Goal: Task Accomplishment & Management: Complete application form

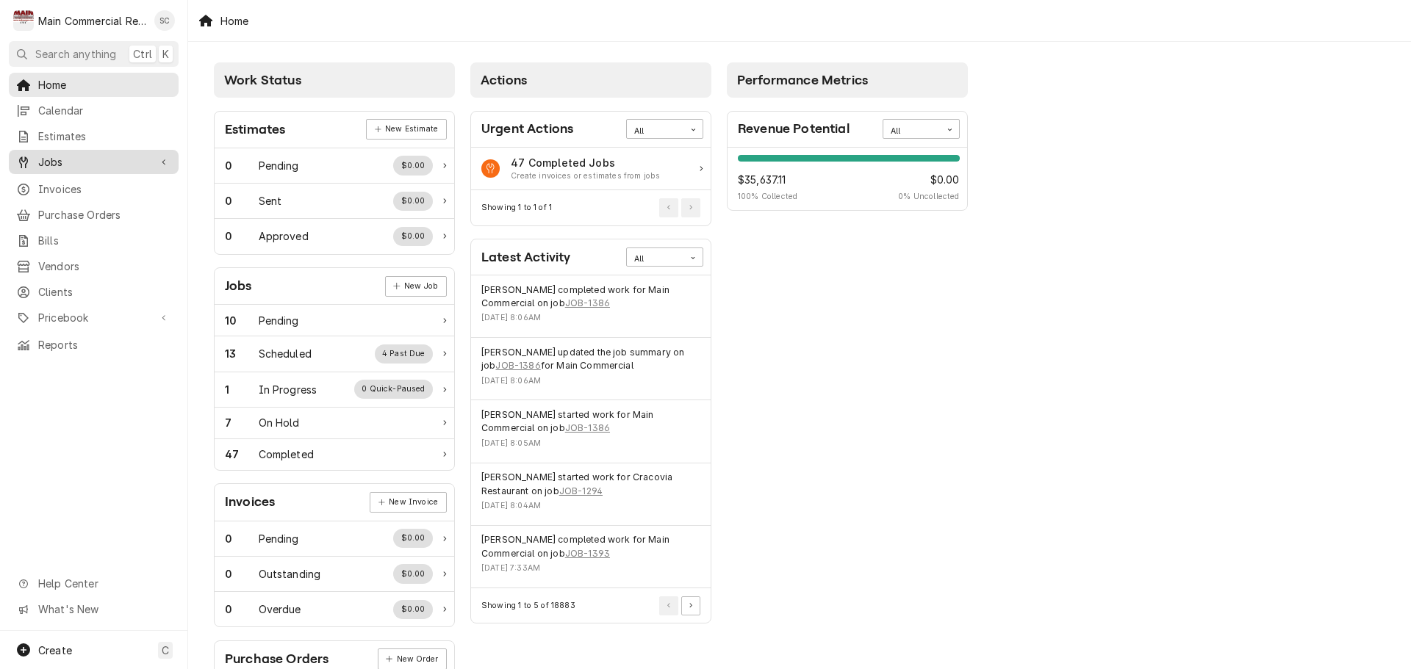
click at [86, 159] on span "Jobs" at bounding box center [93, 161] width 111 height 15
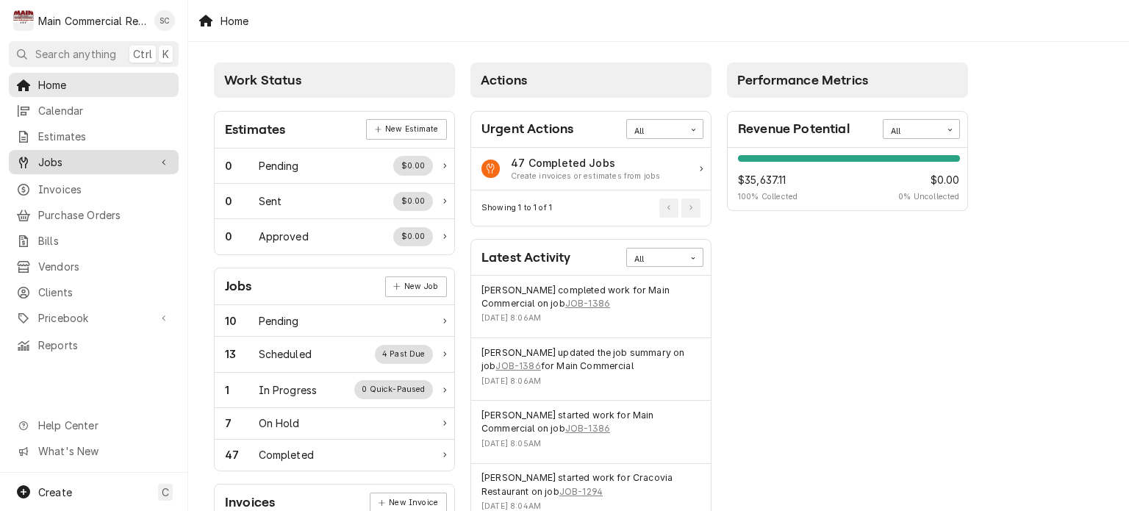
click at [49, 161] on span "Jobs" at bounding box center [93, 161] width 111 height 15
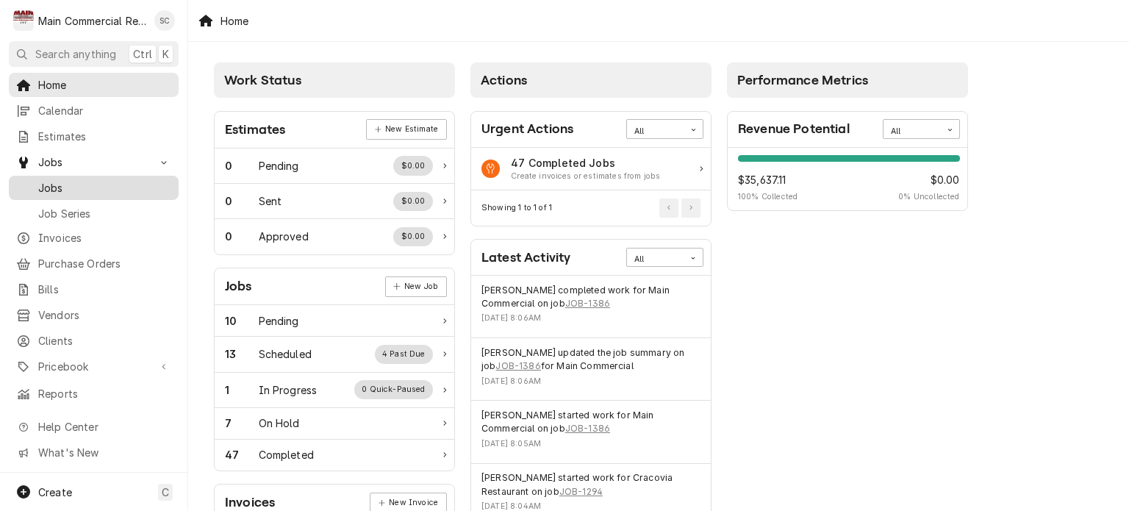
click at [67, 187] on span "Jobs" at bounding box center [104, 187] width 133 height 15
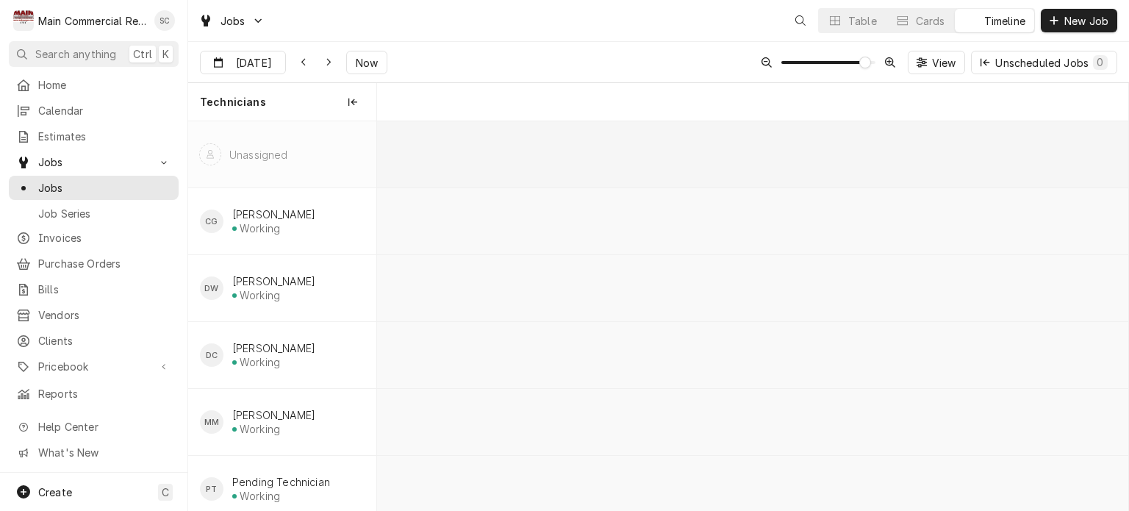
scroll to position [0, 14920]
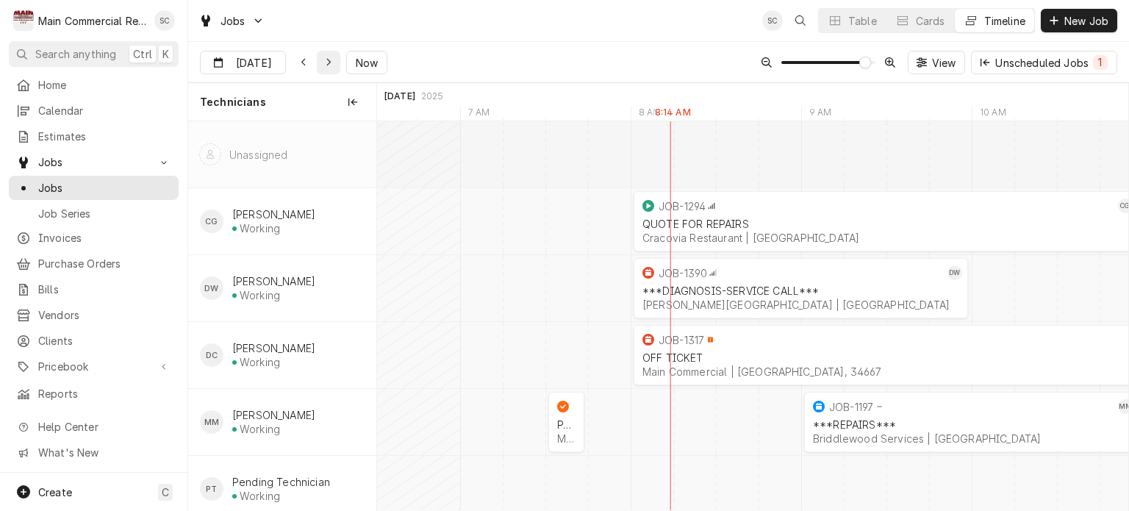
click at [326, 65] on icon "Dynamic Content Wrapper" at bounding box center [329, 62] width 7 height 10
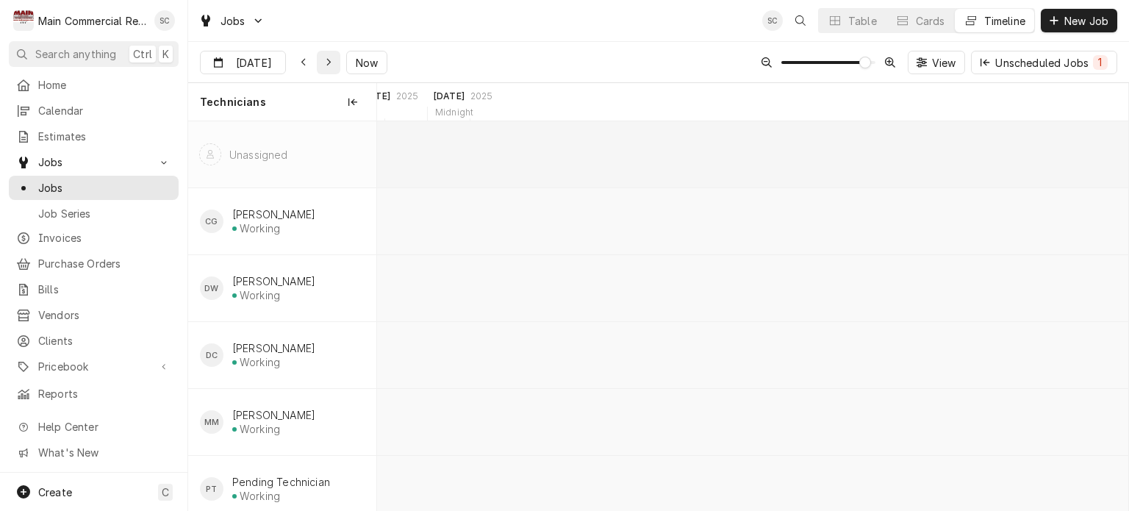
scroll to position [0, 18748]
click at [303, 65] on icon "Dynamic Content Wrapper" at bounding box center [304, 62] width 7 height 10
type input "[DATE]"
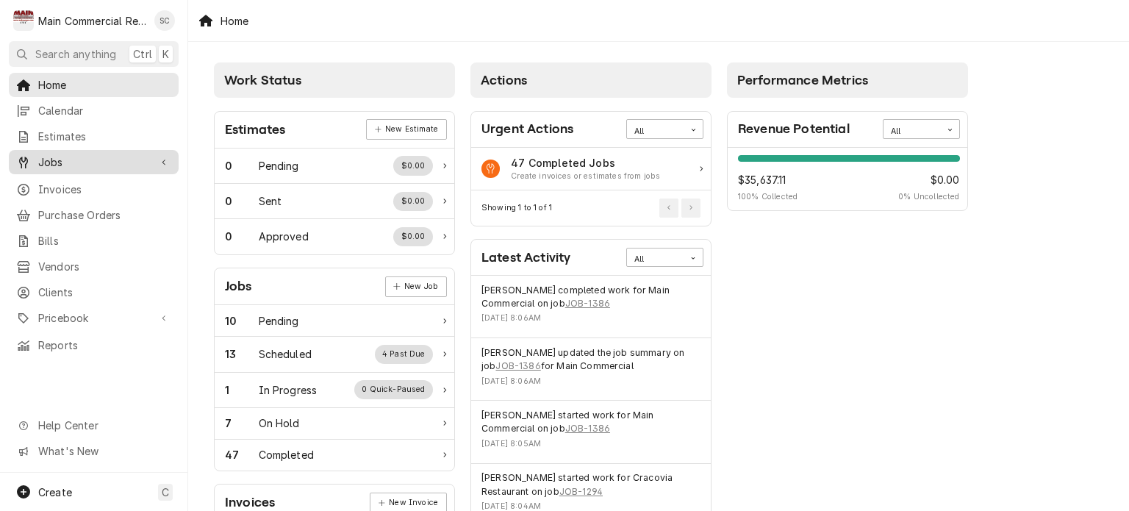
click at [60, 157] on span "Jobs" at bounding box center [93, 161] width 111 height 15
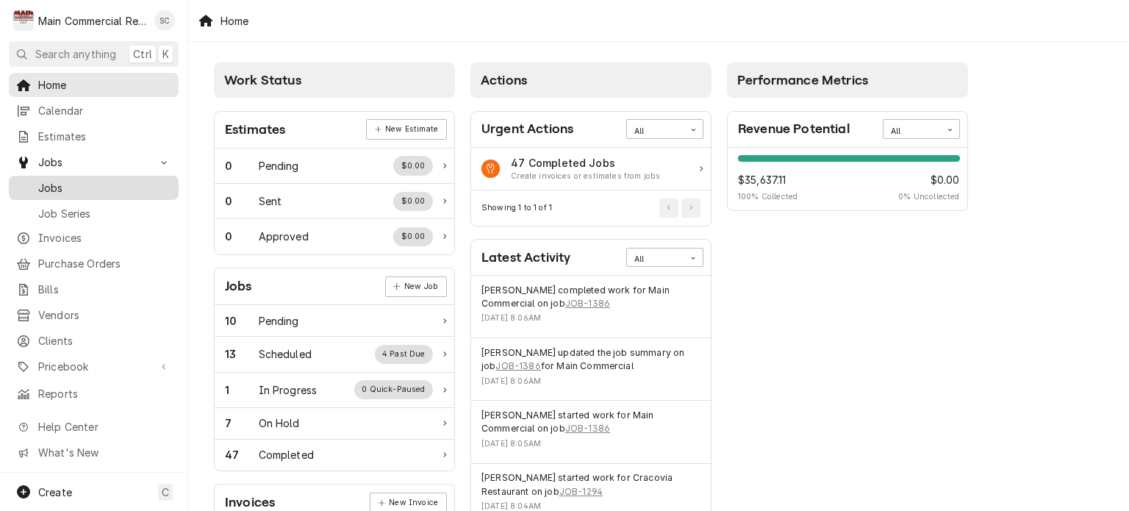
click at [65, 187] on span "Jobs" at bounding box center [104, 187] width 133 height 15
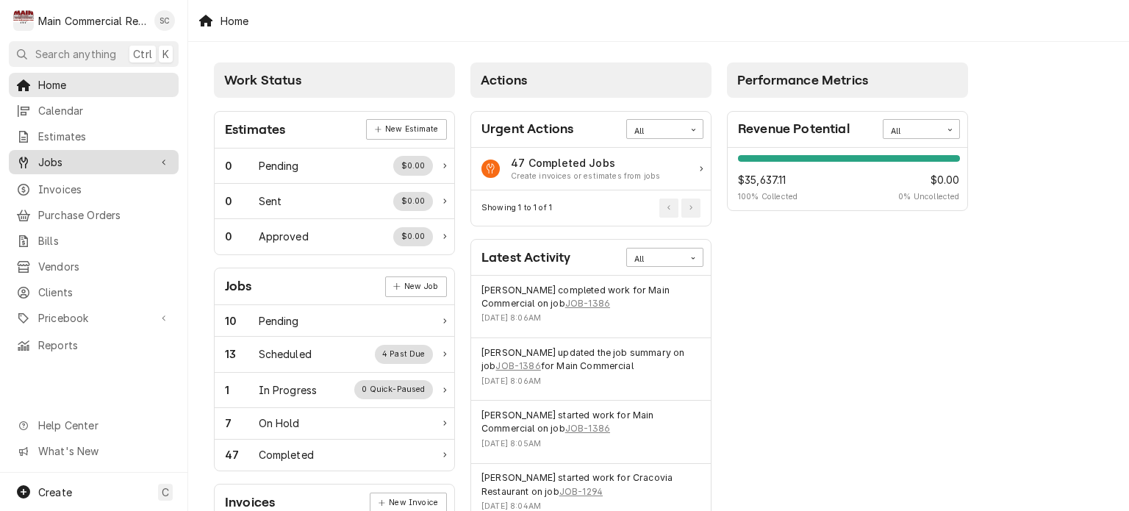
click at [82, 157] on span "Jobs" at bounding box center [93, 161] width 111 height 15
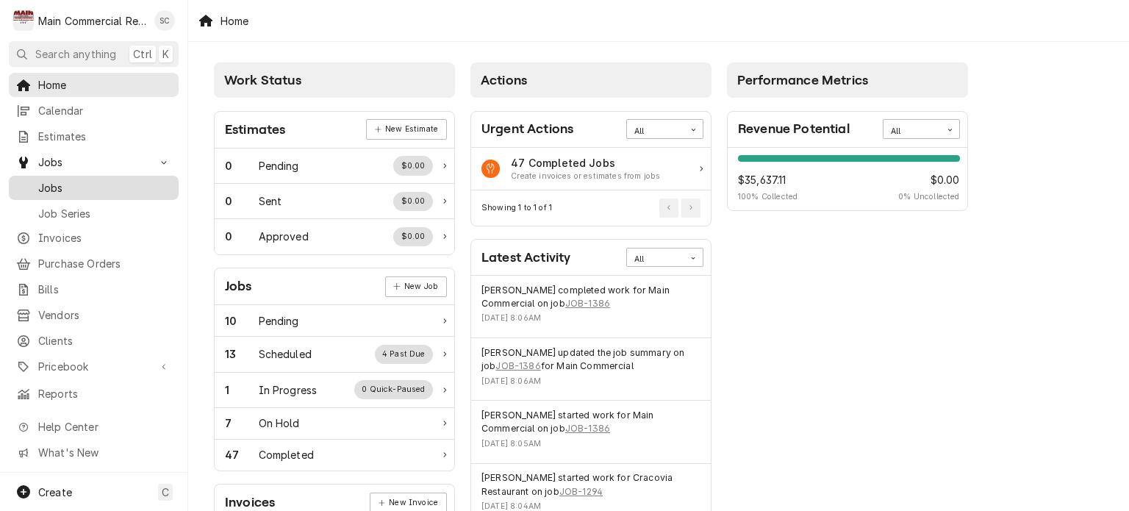
click at [82, 187] on span "Jobs" at bounding box center [104, 187] width 133 height 15
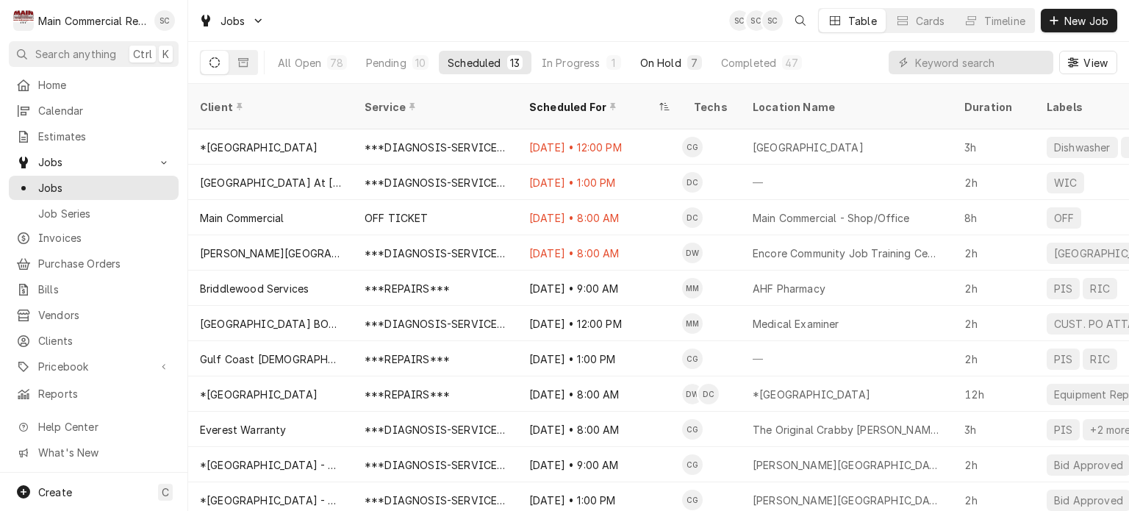
click at [667, 63] on div "On Hold" at bounding box center [660, 62] width 41 height 15
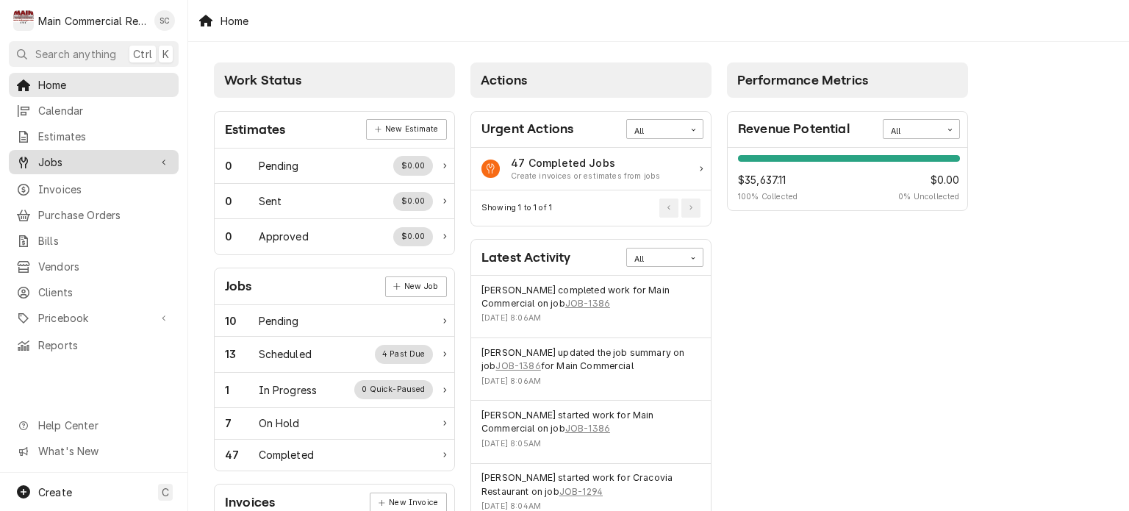
click at [112, 161] on span "Jobs" at bounding box center [93, 161] width 111 height 15
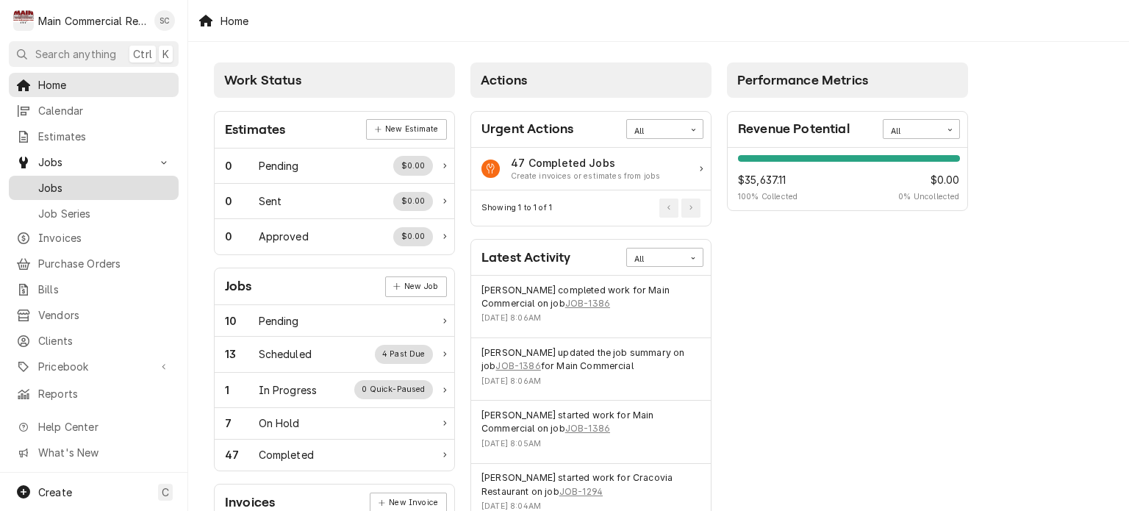
click at [87, 189] on span "Jobs" at bounding box center [104, 187] width 133 height 15
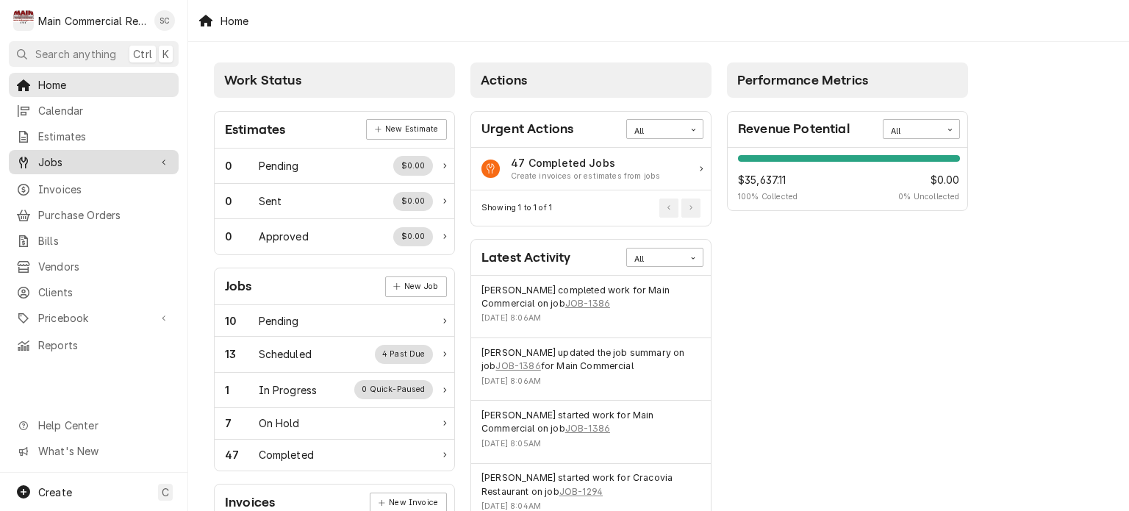
click at [96, 159] on span "Jobs" at bounding box center [93, 161] width 111 height 15
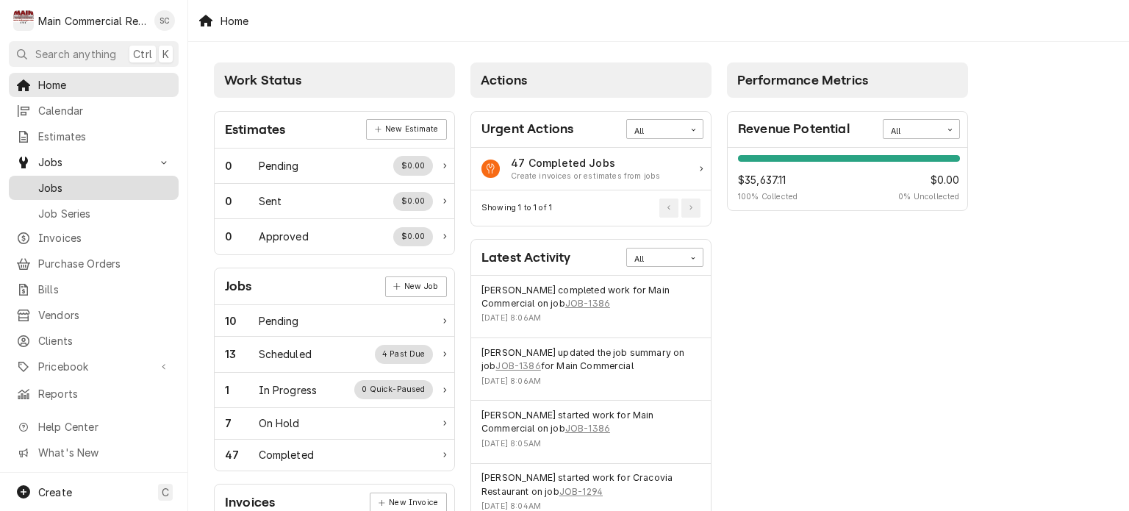
click at [76, 183] on span "Jobs" at bounding box center [104, 187] width 133 height 15
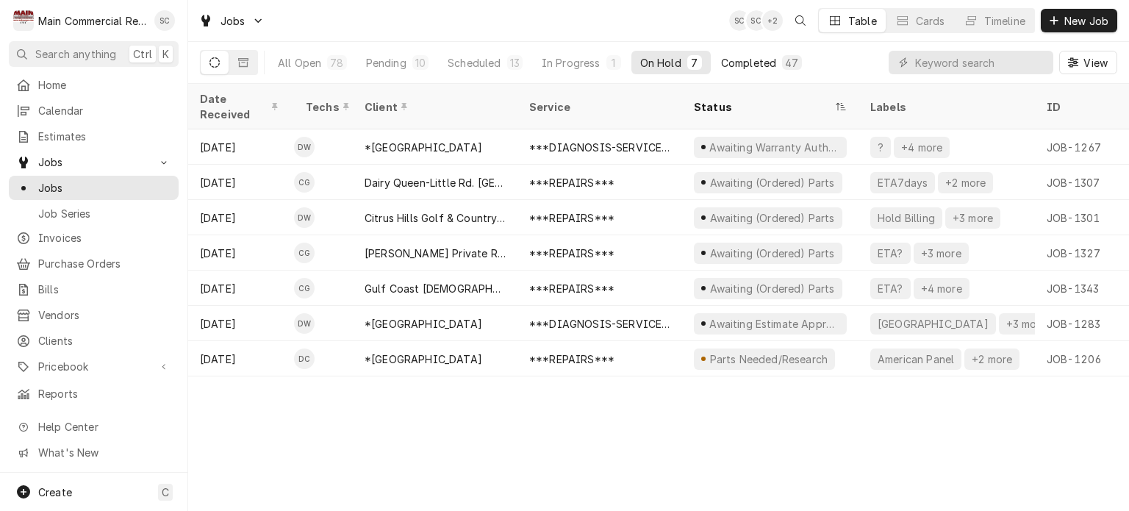
click at [742, 67] on div "Completed" at bounding box center [748, 62] width 55 height 15
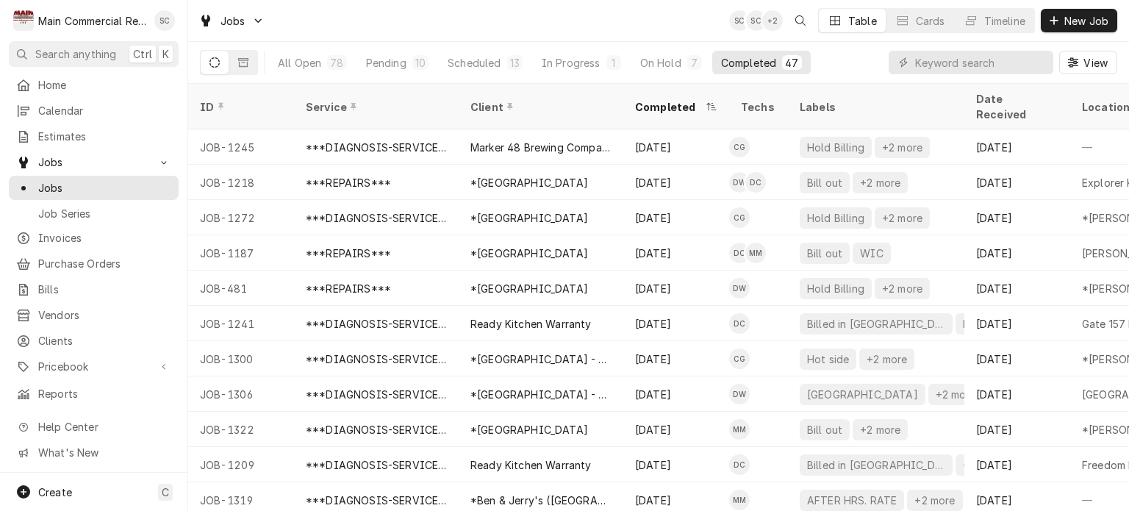
click at [685, 19] on div "Jobs SC SC + 2 Table Cards Timeline New Job" at bounding box center [658, 20] width 941 height 41
click at [667, 99] on div "Completed" at bounding box center [669, 106] width 68 height 15
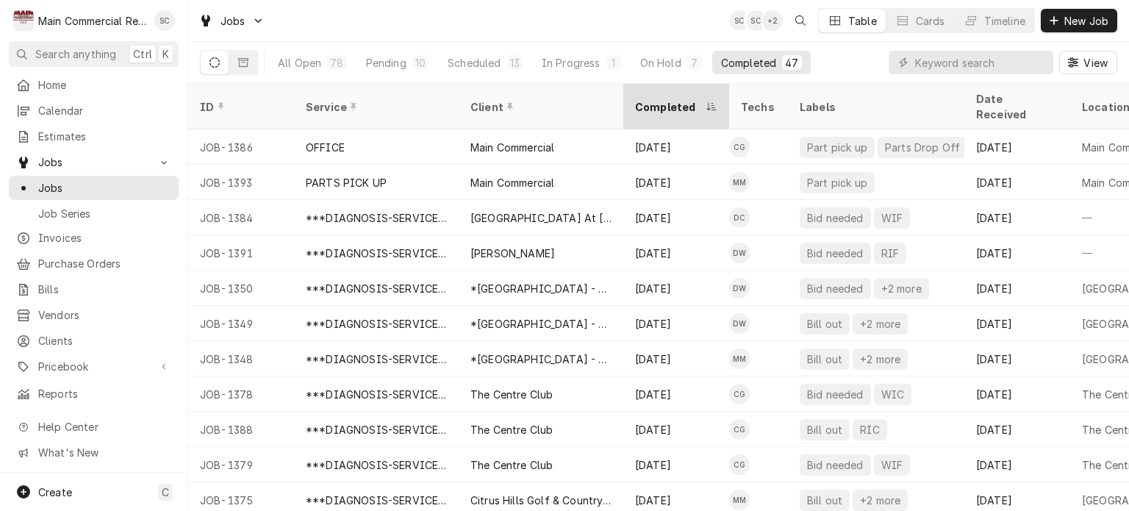
click at [669, 90] on div "Completed" at bounding box center [676, 107] width 100 height 40
click at [698, 99] on div "Completed" at bounding box center [674, 106] width 79 height 15
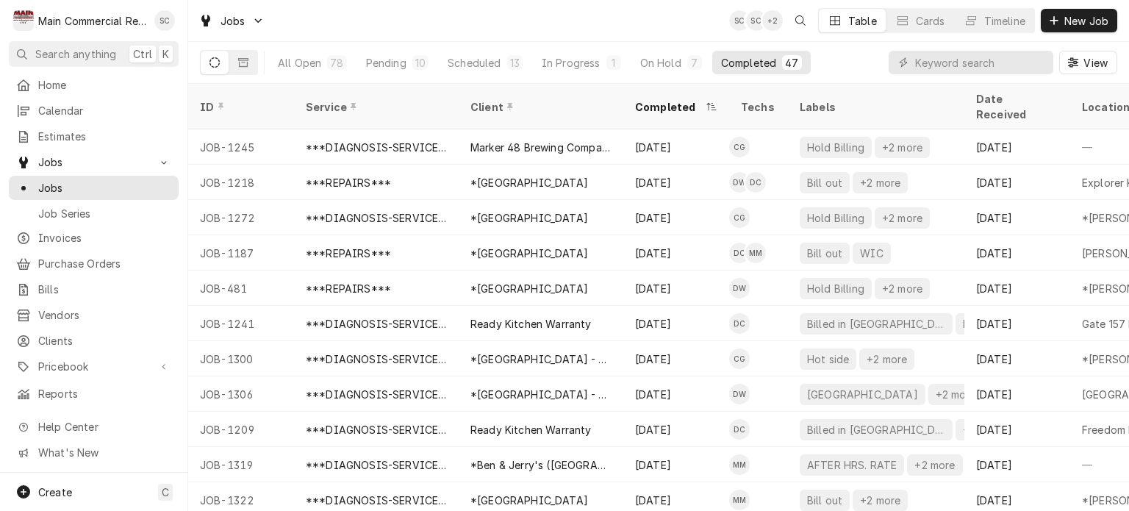
click at [666, 20] on div "Jobs SC SC + 2 Table Cards Timeline New Job" at bounding box center [658, 20] width 941 height 41
click at [985, 64] on input "Dynamic Content Wrapper" at bounding box center [980, 63] width 131 height 24
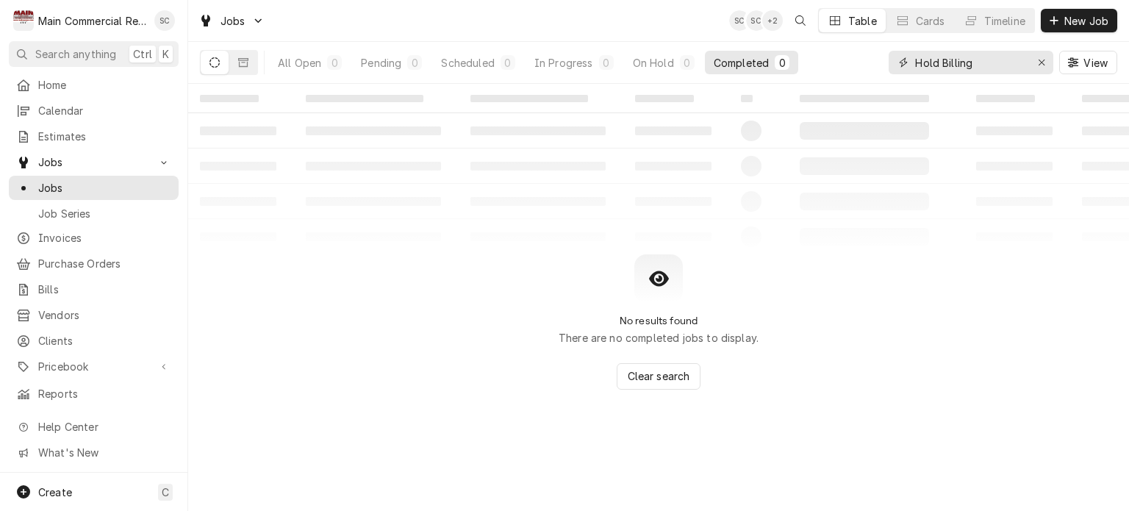
type input "Hold Billing"
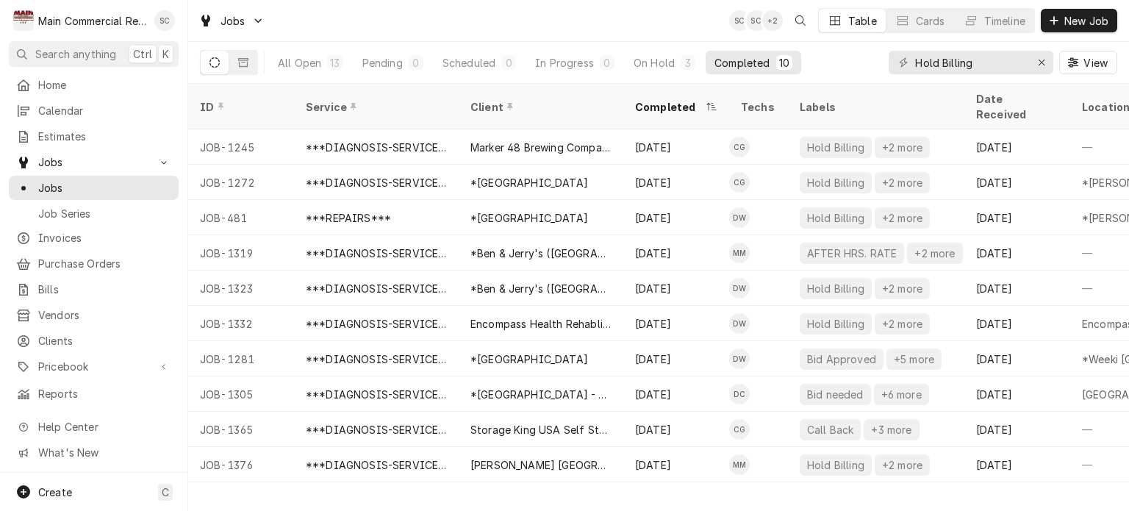
click at [650, 20] on div "Jobs SC SC + 2 Table Cards Timeline New Job" at bounding box center [658, 20] width 941 height 41
click at [682, 23] on div "Jobs SC SC + 2 Table Cards Timeline New Job" at bounding box center [658, 20] width 941 height 41
click at [608, 22] on div "Jobs SC SC + 2 Table Cards Timeline New Job" at bounding box center [658, 20] width 941 height 41
click at [584, 23] on div "Jobs SC SC + 2 Table Cards Timeline New Job" at bounding box center [658, 20] width 941 height 41
click at [1091, 24] on span "New Job" at bounding box center [1086, 20] width 50 height 15
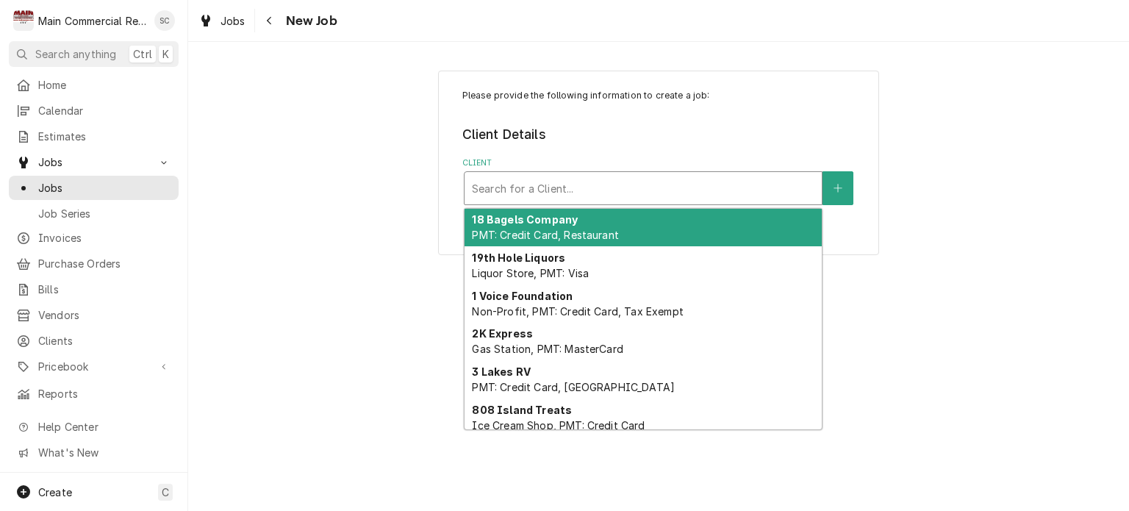
click at [642, 191] on div "Client" at bounding box center [643, 188] width 342 height 26
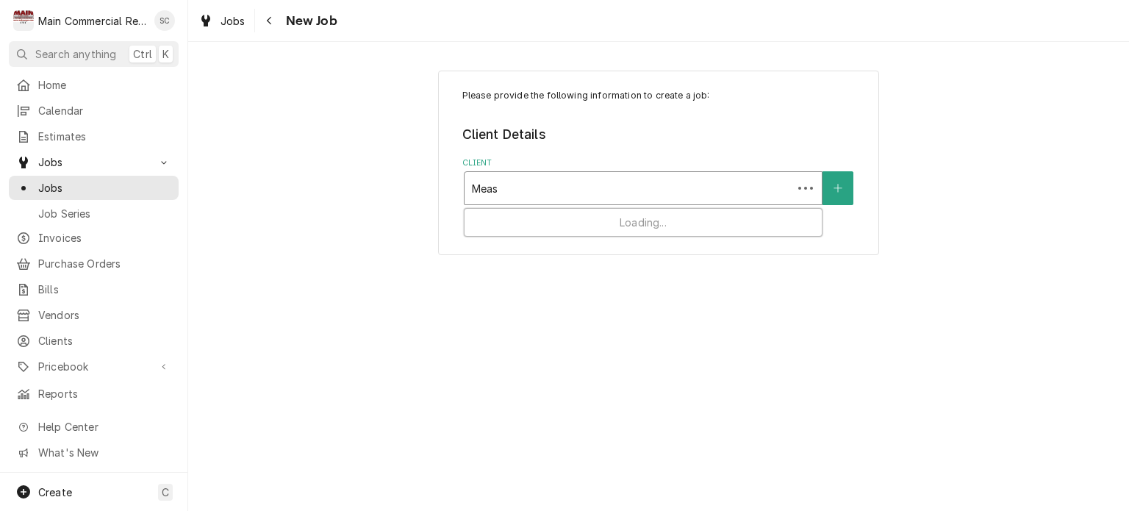
type input "Mease"
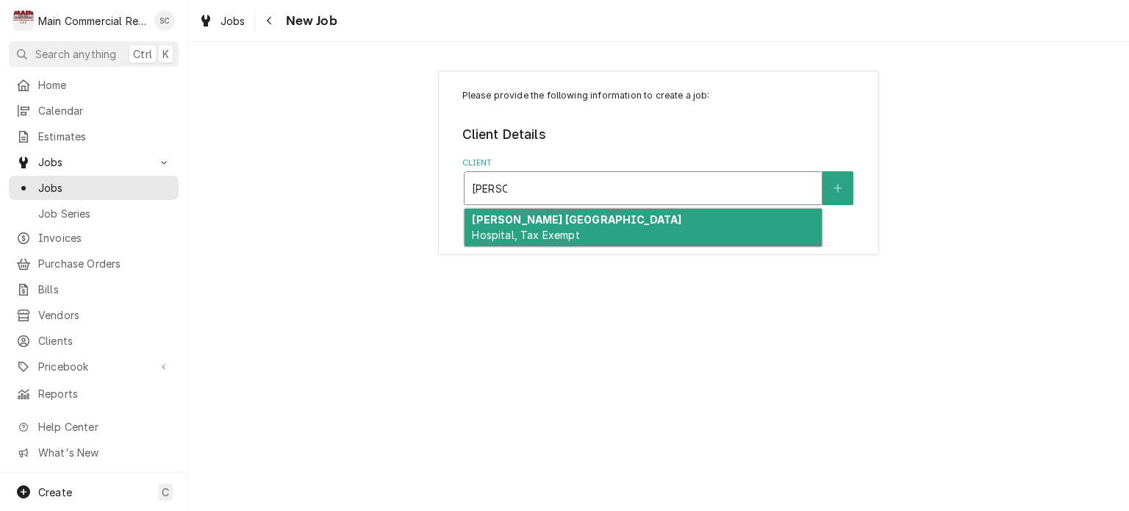
click at [647, 226] on div "Mease Dunedin Hospital Hospital, Tax Exempt" at bounding box center [642, 228] width 357 height 38
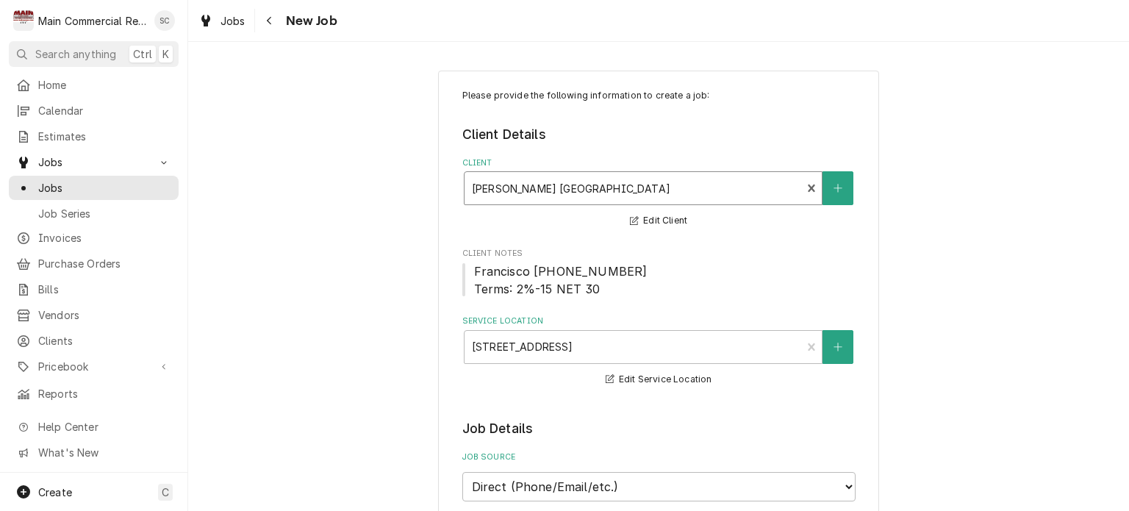
scroll to position [220, 0]
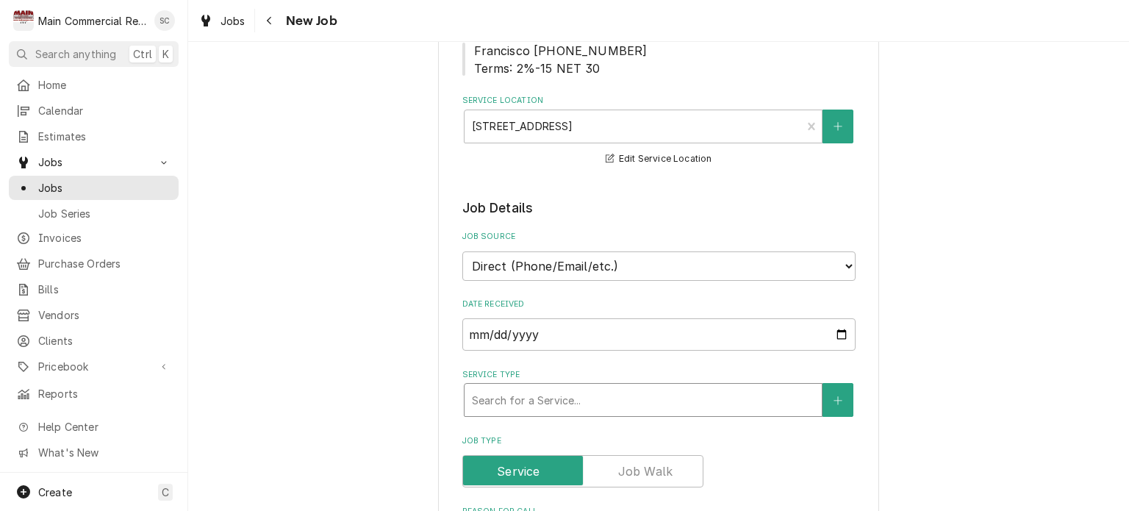
click at [649, 396] on div "Service Type" at bounding box center [643, 400] width 342 height 26
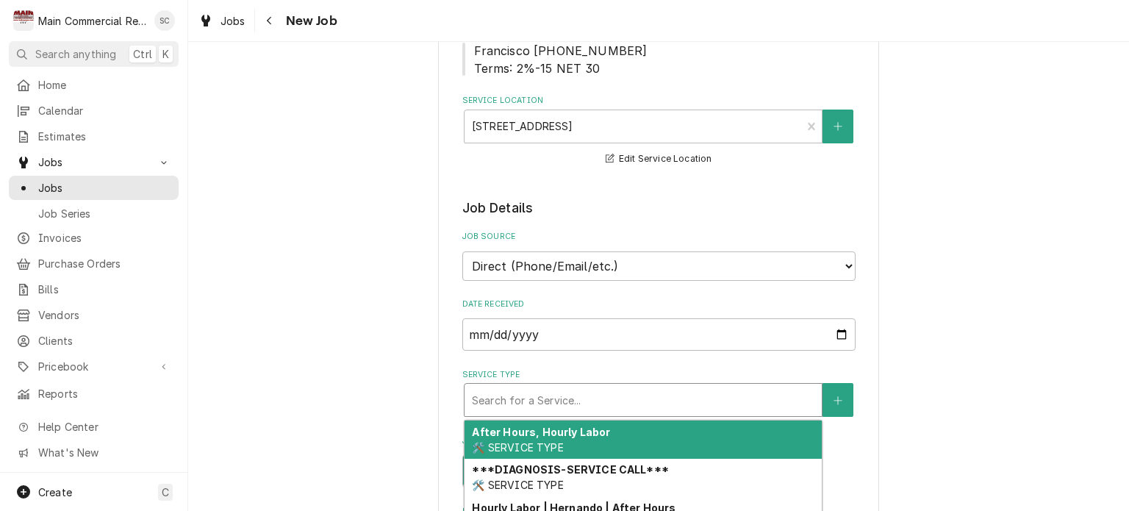
scroll to position [367, 0]
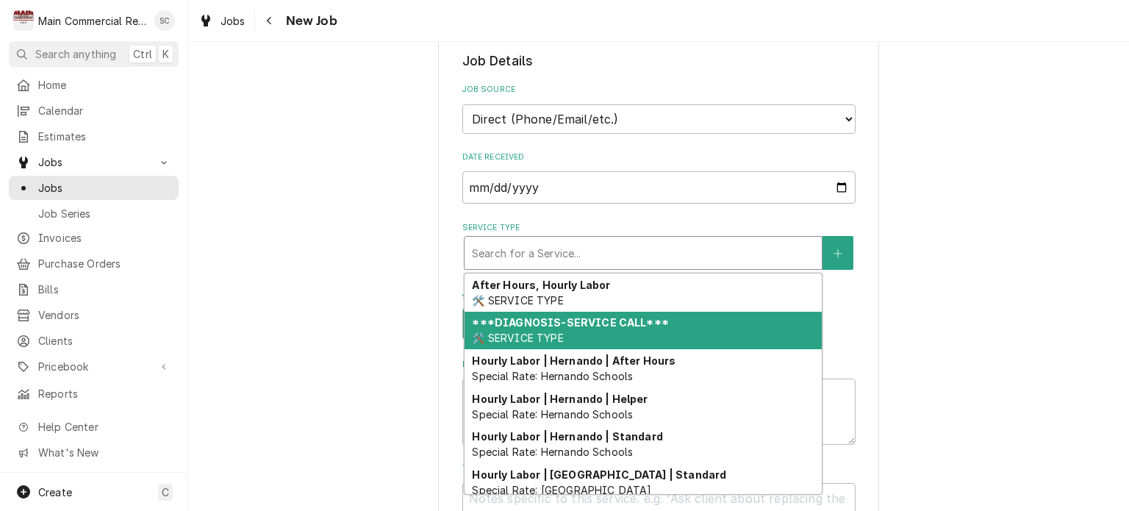
click at [620, 330] on div "***DIAGNOSIS-SERVICE CALL*** 🛠️ SERVICE TYPE" at bounding box center [642, 331] width 357 height 38
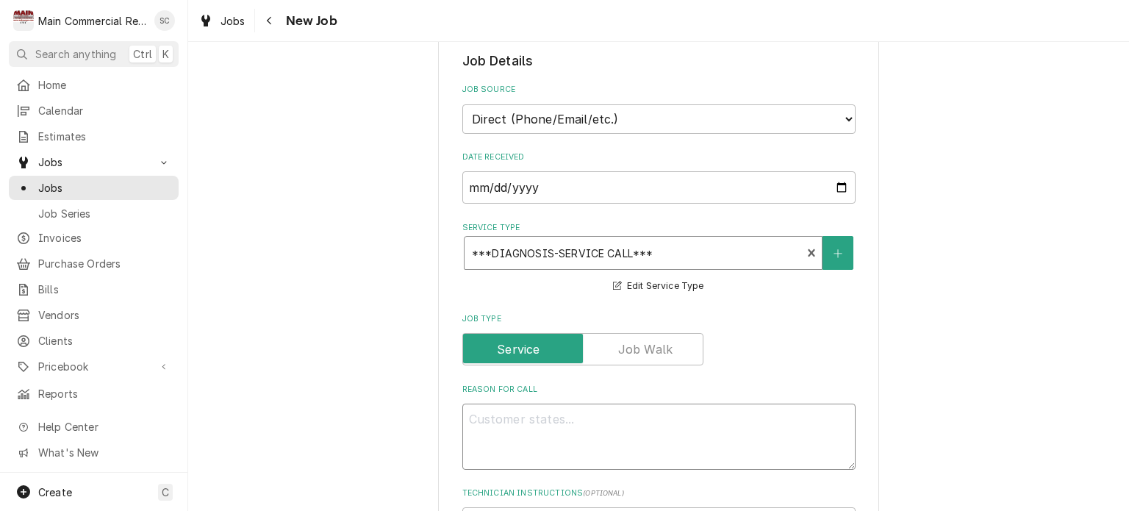
click at [694, 420] on textarea "Reason For Call" at bounding box center [658, 436] width 393 height 66
click at [778, 411] on textarea "Reason For Call" at bounding box center [658, 436] width 393 height 66
click at [779, 411] on textarea "Reason For Call" at bounding box center [658, 436] width 393 height 66
click at [778, 412] on textarea "Reason For Call" at bounding box center [658, 436] width 393 height 66
click at [778, 418] on textarea "Reason For Call" at bounding box center [658, 436] width 393 height 66
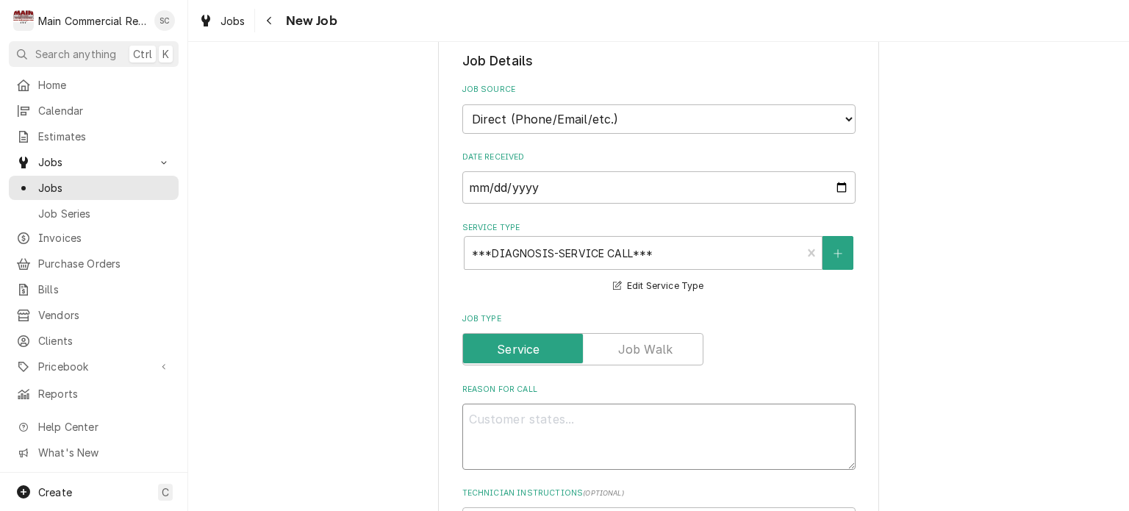
click at [778, 418] on textarea "Reason For Call" at bounding box center [658, 436] width 393 height 66
drag, startPoint x: 844, startPoint y: 461, endPoint x: 852, endPoint y: 470, distance: 12.0
click at [680, 416] on textarea "Reason For Call" at bounding box center [658, 440] width 393 height 74
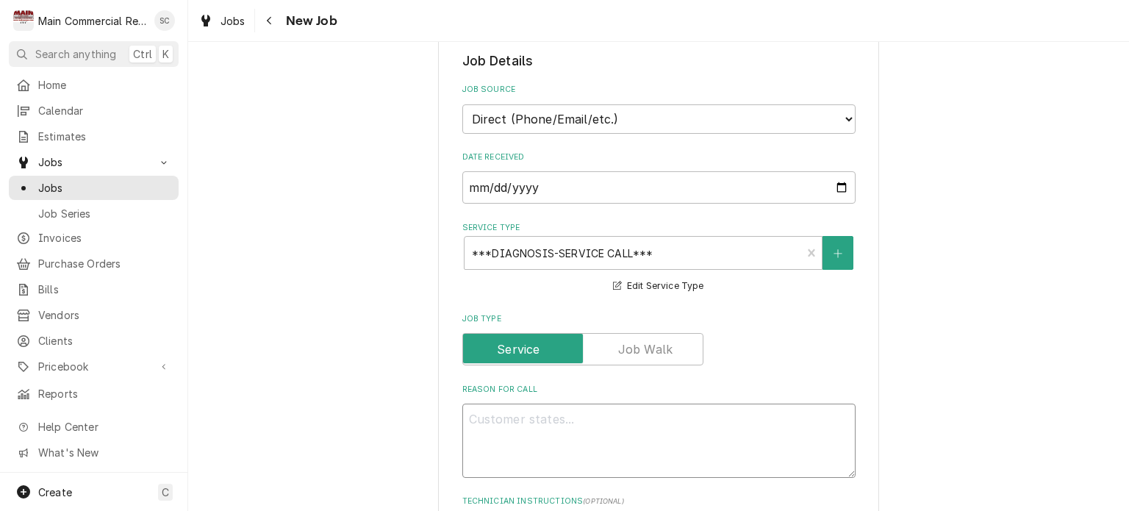
click at [678, 414] on textarea "Reason For Call" at bounding box center [658, 440] width 393 height 74
click at [628, 420] on textarea "Reason For Call" at bounding box center [658, 440] width 393 height 74
click at [526, 414] on textarea "Reason For Call" at bounding box center [658, 440] width 393 height 74
paste textarea "NEED TECH TO COME TOMORROW TO LOOK AT SANDWICH STATION COOLER, NOT KEEPING"
type textarea "x"
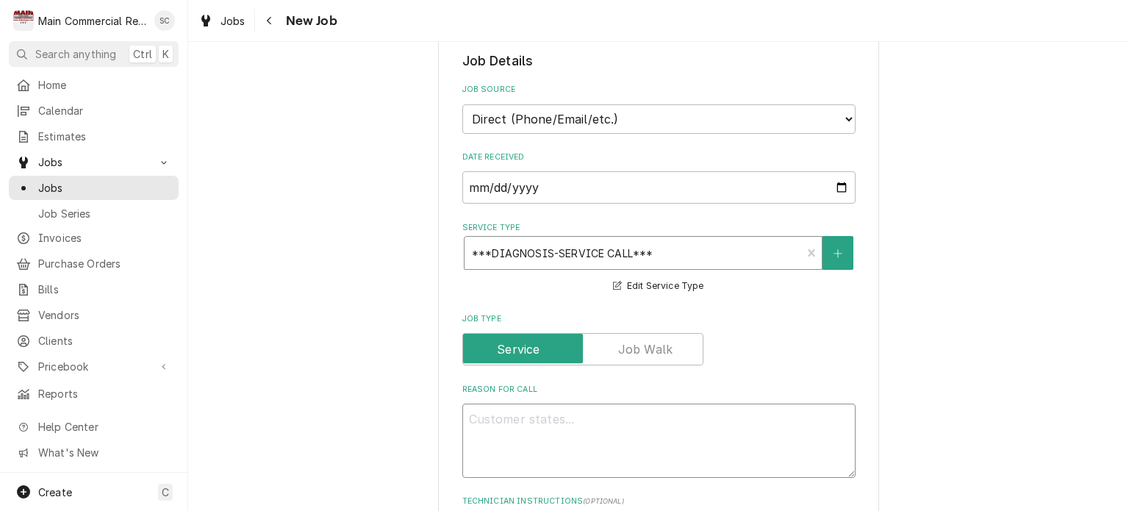
type textarea "NEED TECH TO COME TOMORROW TO LOOK AT SANDWICH STATION COOLER, NOT KEEPING"
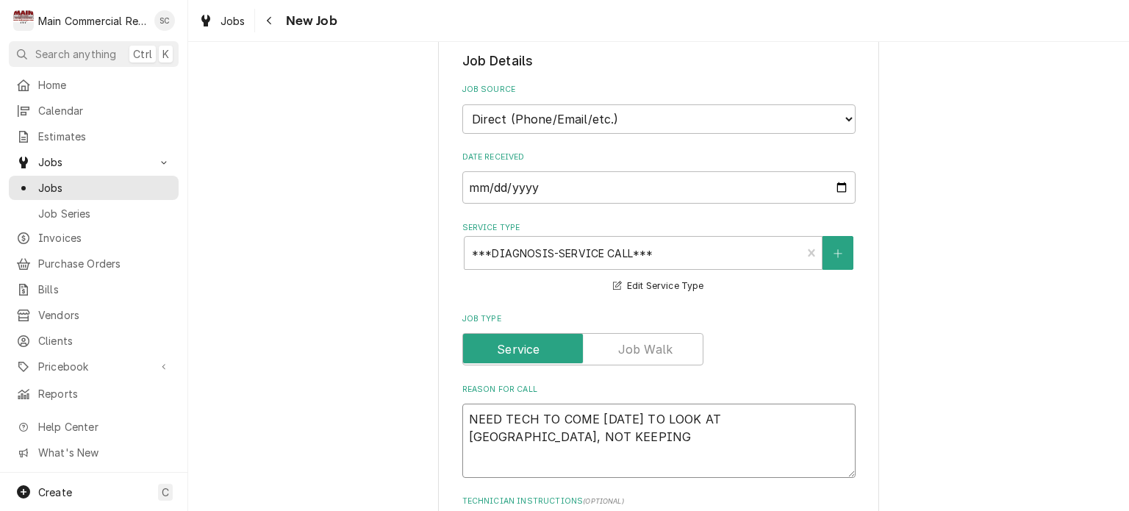
type textarea "x"
type textarea "NEED TECH TO COME TOMORROW TO LOOK AT SANDWICH STATION COOLER, NOT KEEPING"
type textarea "x"
type textarea "NEED TECH TO COME TOMORROW TO LOOK AT SANDWICH STATION COOLER, NOT KEEPING"
type textarea "x"
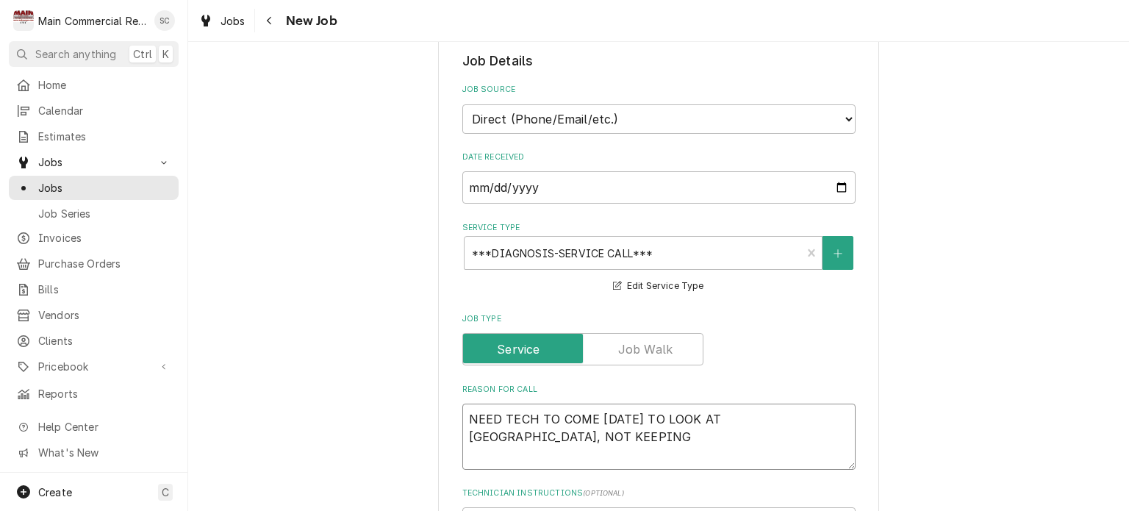
type textarea "NEED TECH TO COME TOMORROW TO LOOK AT SANDWICH STATION COOLER, NOT KEEPING P"
type textarea "x"
type textarea "NEED TECH TO COME TOMORROW TO LOOK AT SANDWICH STATION COOLER, NOT KEEPING Pe"
type textarea "x"
type textarea "NEED TECH TO COME TOMORROW TO LOOK AT SANDWICH STATION COOLER, NOT KEEPING Per"
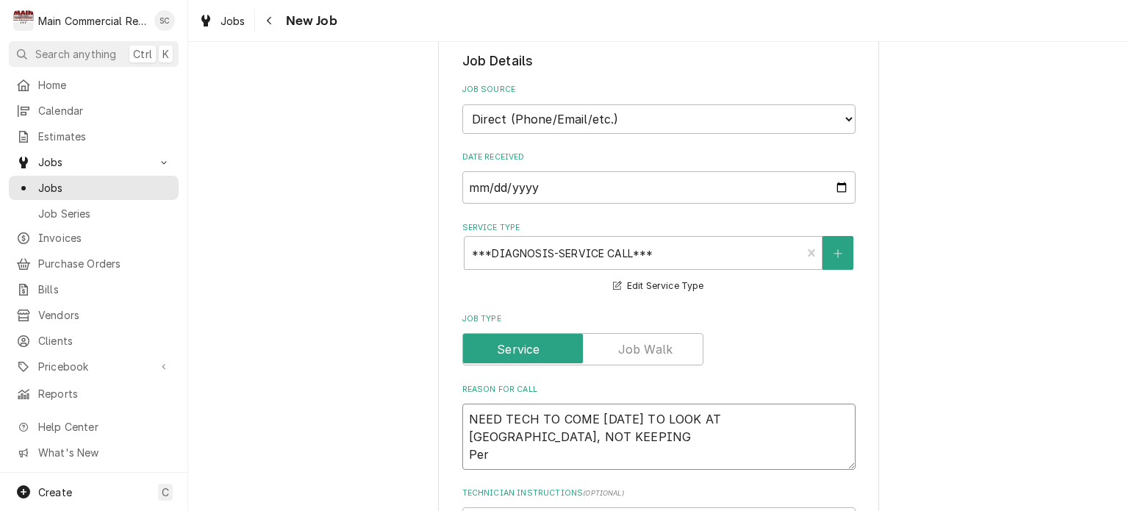
type textarea "x"
type textarea "NEED TECH TO COME TOMORROW TO LOOK AT SANDWICH STATION COOLER, NOT KEEPING Per"
type textarea "x"
type textarea "NEED TECH TO COME TOMORROW TO LOOK AT SANDWICH STATION COOLER, NOT KEEPING Per D"
type textarea "x"
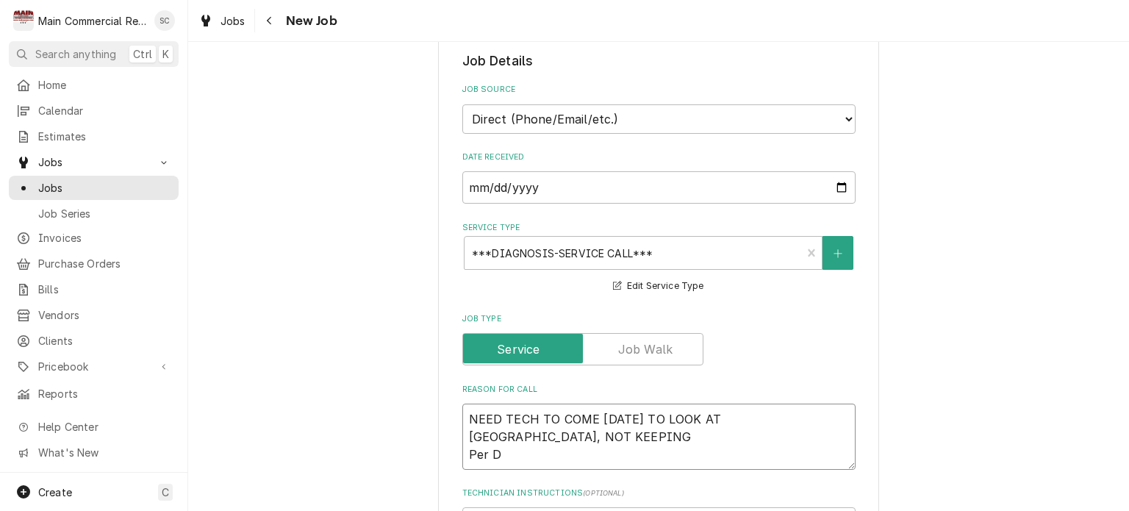
type textarea "NEED TECH TO COME TOMORROW TO LOOK AT SANDWICH STATION COOLER, NOT KEEPING Per …"
type textarea "x"
type textarea "NEED TECH TO COME TOMORROW TO LOOK AT SANDWICH STATION COOLER, NOT KEEPING Per …"
type textarea "x"
type textarea "NEED TECH TO COME TOMORROW TO LOOK AT SANDWICH STATION COOLER, NOT KEEPING Per …"
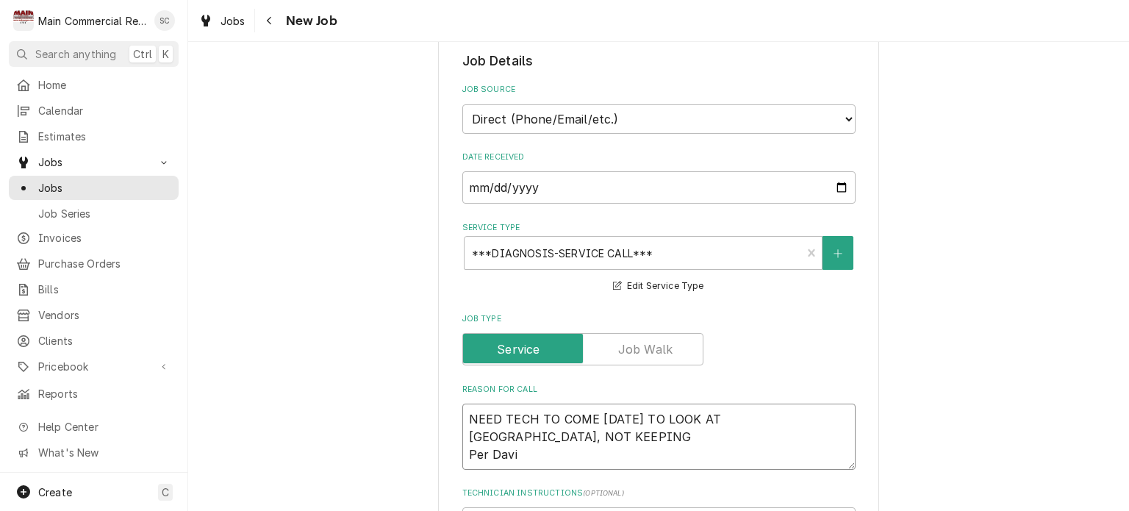
type textarea "x"
type textarea "NEED TECH TO COME TOMORROW TO LOOK AT SANDWICH STATION COOLER, NOT KEEPING Per …"
type textarea "x"
type textarea "NEED TECH TO COME TOMORROW TO LOOK AT SANDWICH STATION COOLER, NOT KEEPING Per …"
click at [708, 434] on textarea "NEED TECH TO COME TOMORROW TO LOOK AT SANDWICH STATION COOLER, NOT KEEPING Per …" at bounding box center [658, 436] width 393 height 66
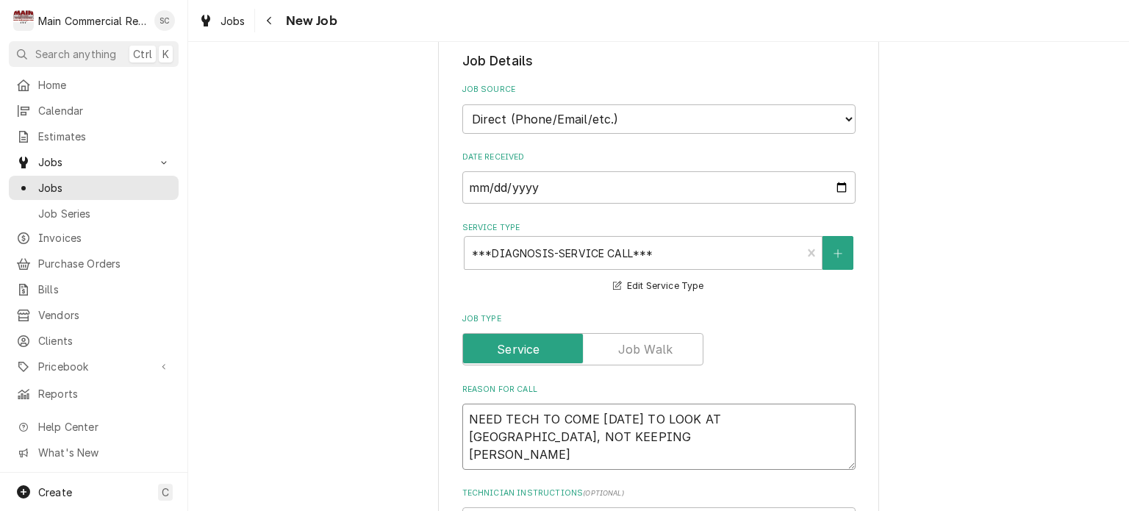
drag, startPoint x: 745, startPoint y: 416, endPoint x: 437, endPoint y: 415, distance: 307.9
type textarea "x"
type textarea "SANDWICH STATION COOLER, NOT KEEPING Per David"
click at [467, 428] on textarea "SANDWICH STATION COOLER, NOT KEEPING Per David" at bounding box center [658, 436] width 393 height 66
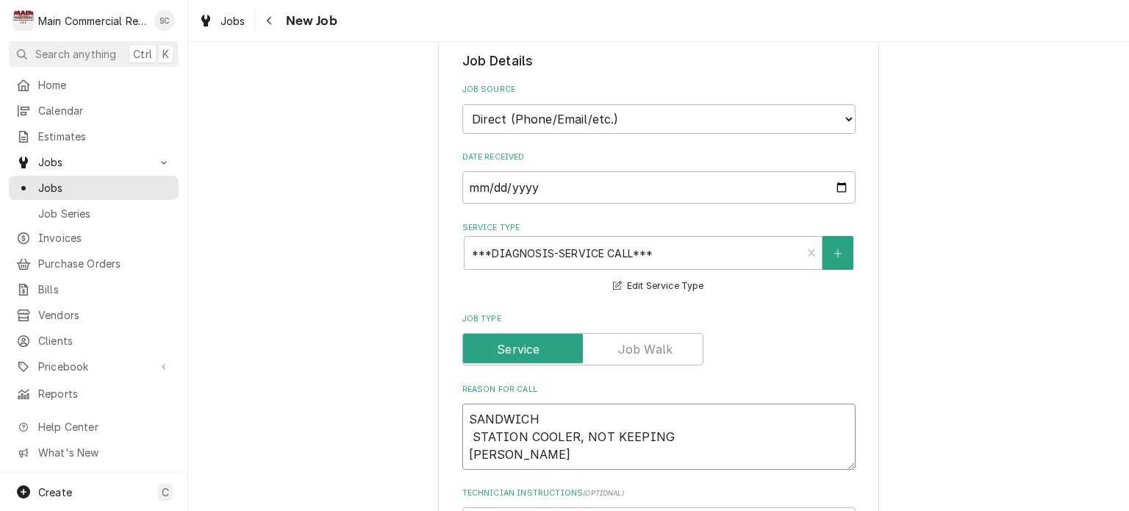
type textarea "x"
type textarea "SANDWICH STATION COOLER, NOT KEEPING Per David"
type textarea "x"
type textarea "SANDWICH STATION COOLER, NOT KEEPING Per David"
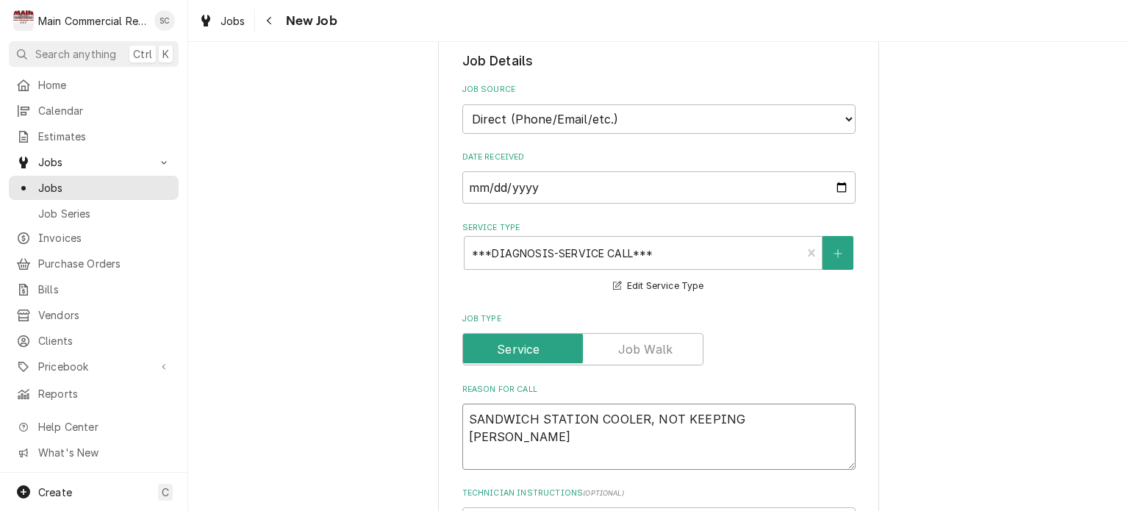
type textarea "x"
type textarea "SANDWICHSTATION COOLER, NOT KEEPING Per David"
type textarea "x"
type textarea "SANDWICH STATION COOLER, NOT KEEPING Per David"
click at [755, 414] on textarea "SANDWICH STATION COOLER, NOT KEEPING Per David" at bounding box center [658, 436] width 393 height 66
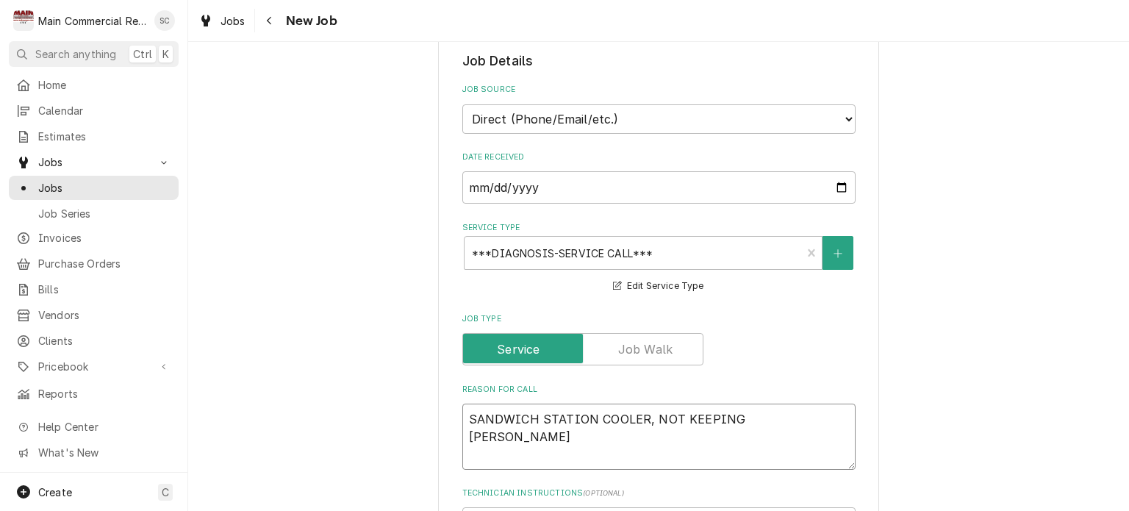
type textarea "x"
type textarea "SANDWICH STATION COOLER, NOT KEEPING Per David"
type textarea "x"
type textarea "SANDWICH STATION COOLER, NOT KEEPING Per David"
type textarea "x"
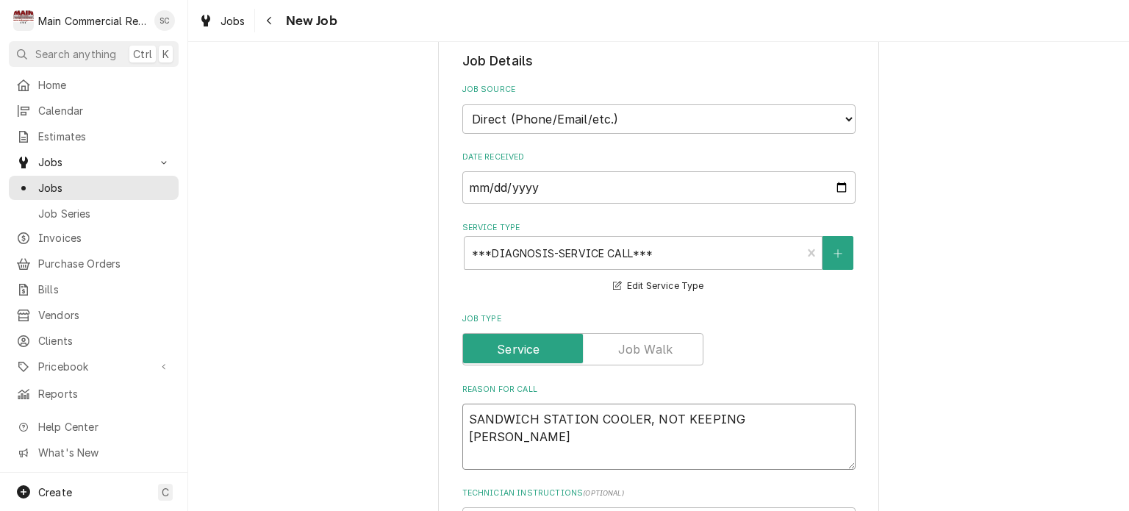
type textarea "SANDWICH STATION COOLER, NOT KEEPING Per David"
type textarea "x"
type textarea "SANDWICH STATION COOLER, NOT KEEPING. Per David"
type textarea "x"
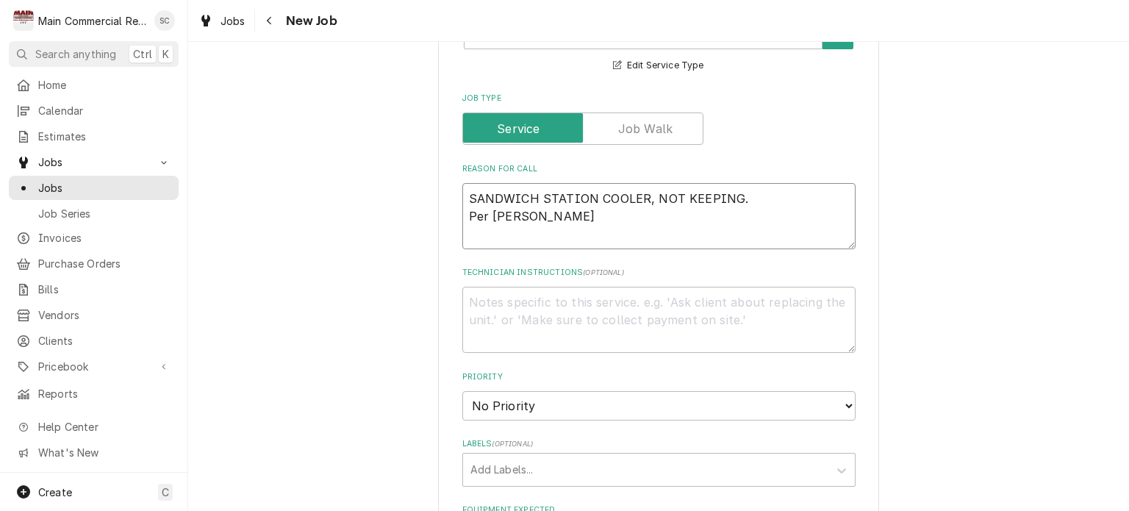
scroll to position [735, 0]
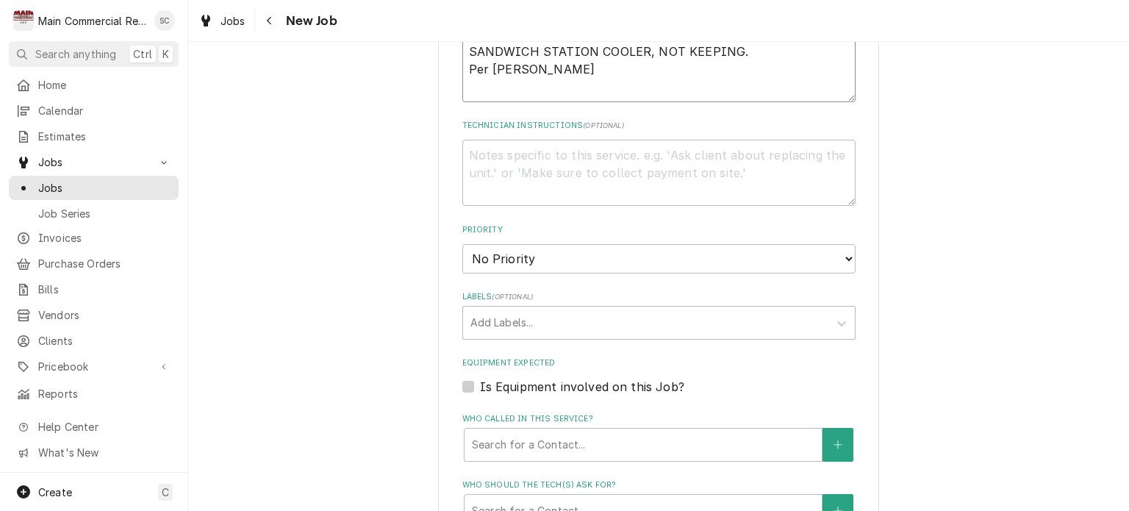
type textarea "SANDWICH STATION COOLER, NOT KEEPING. Per David"
click at [570, 264] on select "No Priority Urgent High Medium Low" at bounding box center [658, 258] width 393 height 29
select select "1"
click at [462, 244] on select "No Priority Urgent High Medium Low" at bounding box center [658, 258] width 393 height 29
type textarea "x"
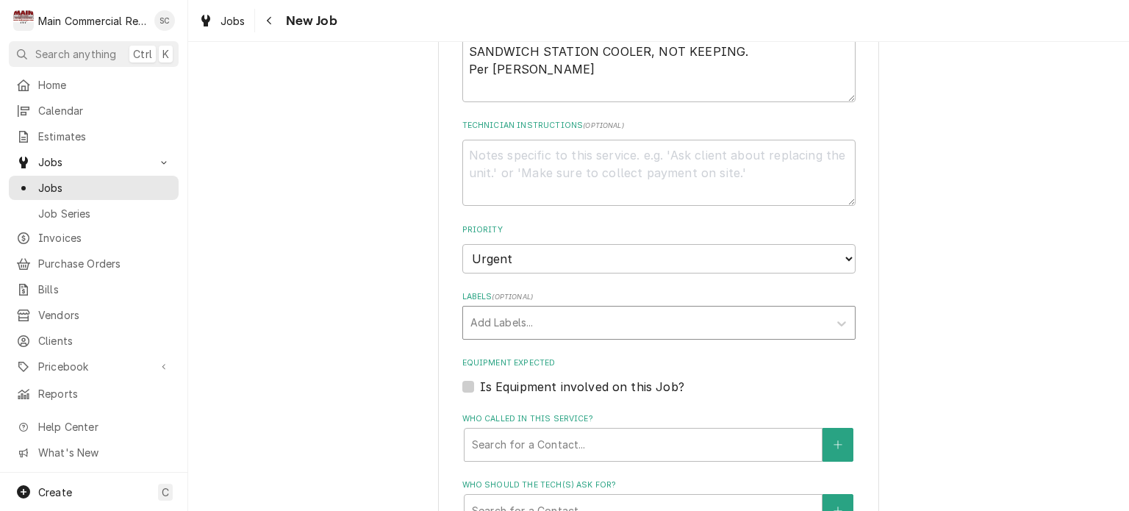
click at [572, 315] on div "Labels" at bounding box center [645, 322] width 351 height 26
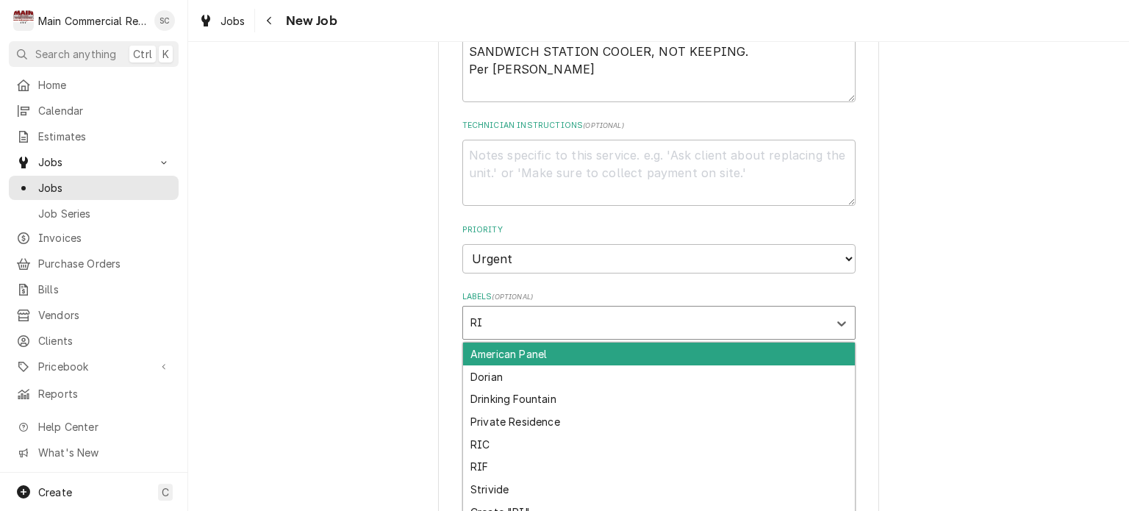
type input "RIC"
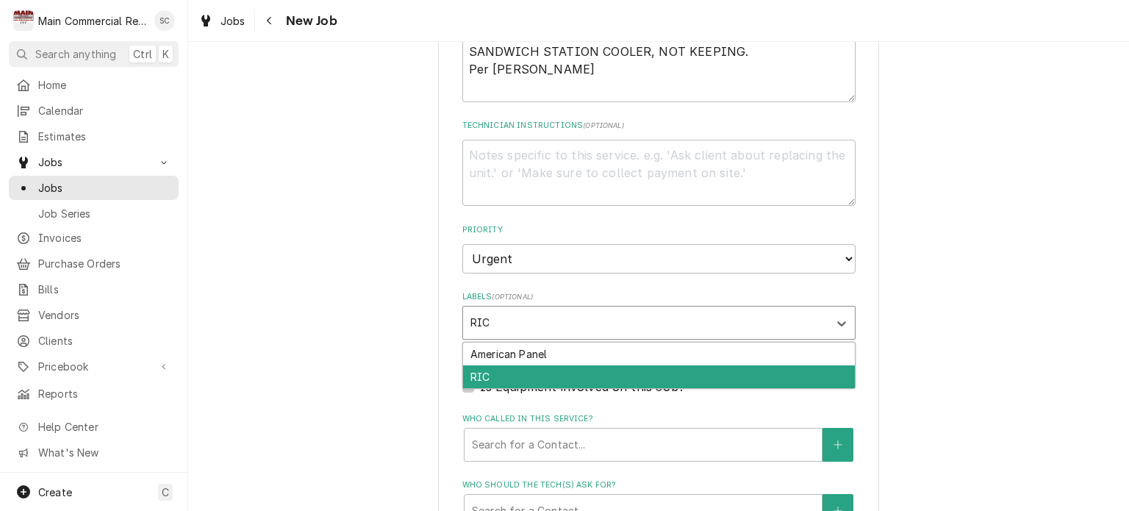
click at [561, 370] on div "RIC" at bounding box center [659, 376] width 392 height 23
type textarea "x"
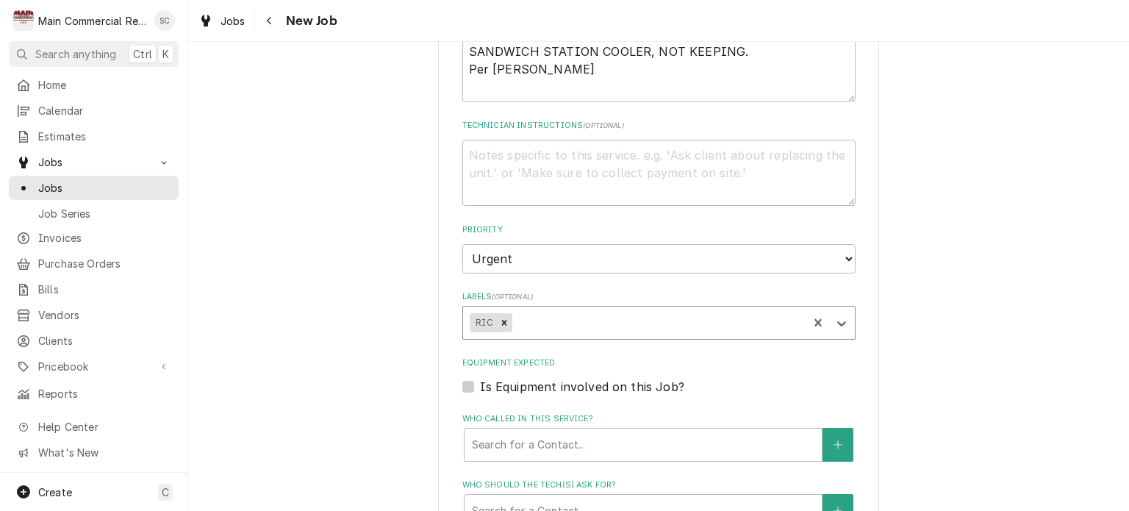
scroll to position [955, 0]
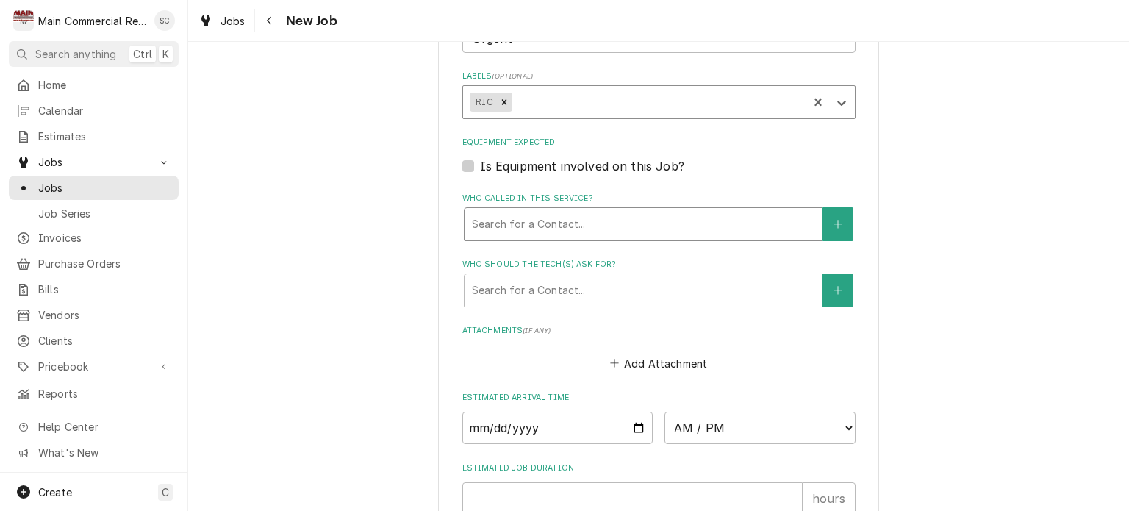
click at [642, 221] on div "Who called in this service?" at bounding box center [643, 224] width 342 height 26
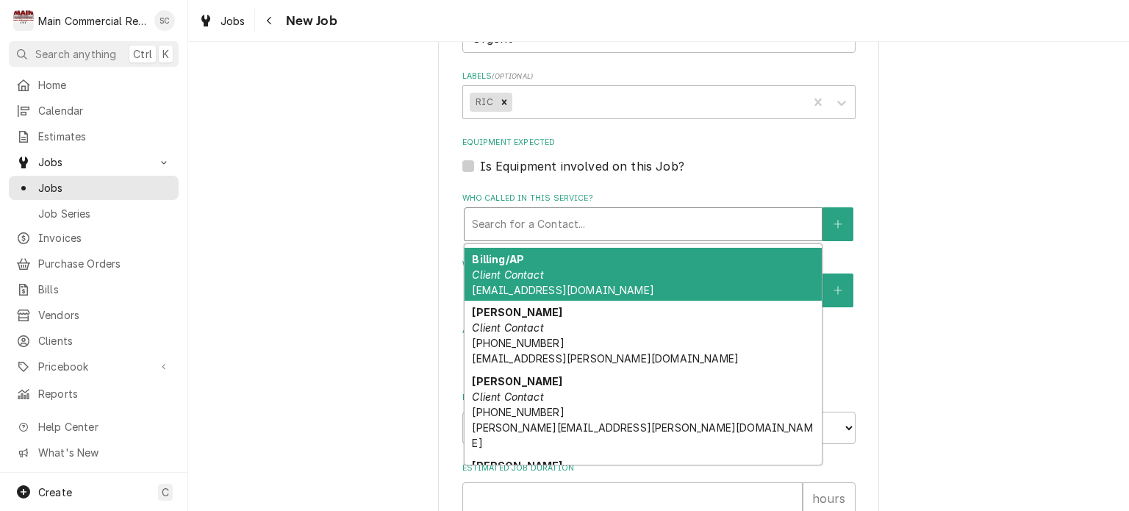
scroll to position [53, 0]
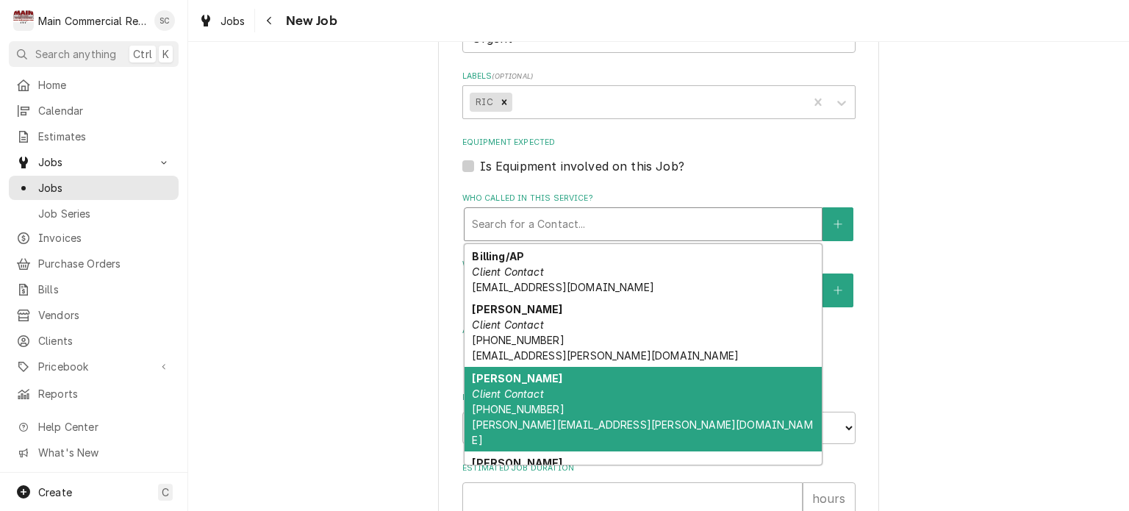
click at [629, 386] on div "David Rosado Client Contact (813) 481-9571 david.rosado@baycare.org" at bounding box center [642, 409] width 357 height 85
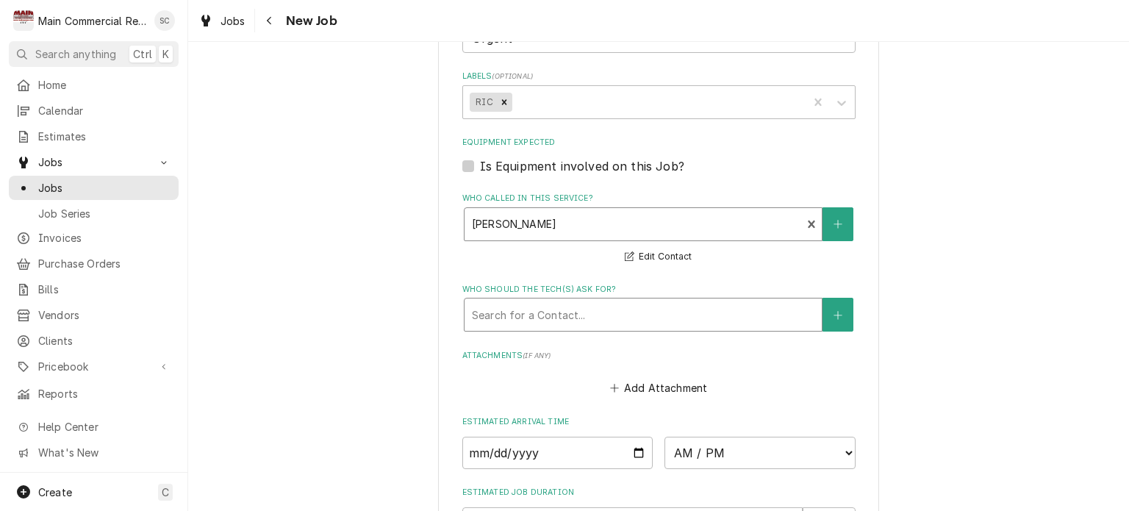
click at [633, 323] on div "Who should the tech(s) ask for?" at bounding box center [643, 314] width 342 height 26
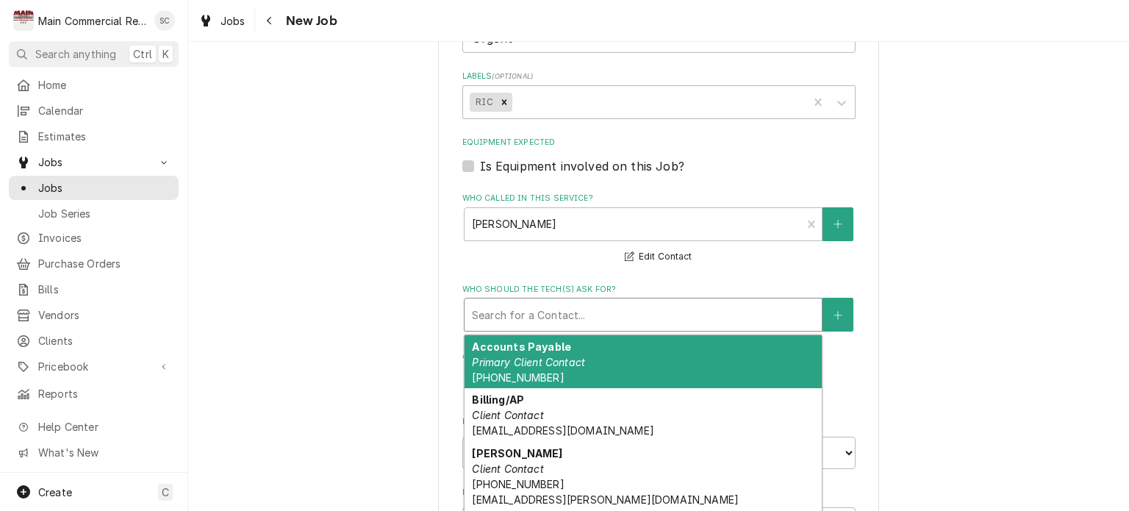
scroll to position [187, 0]
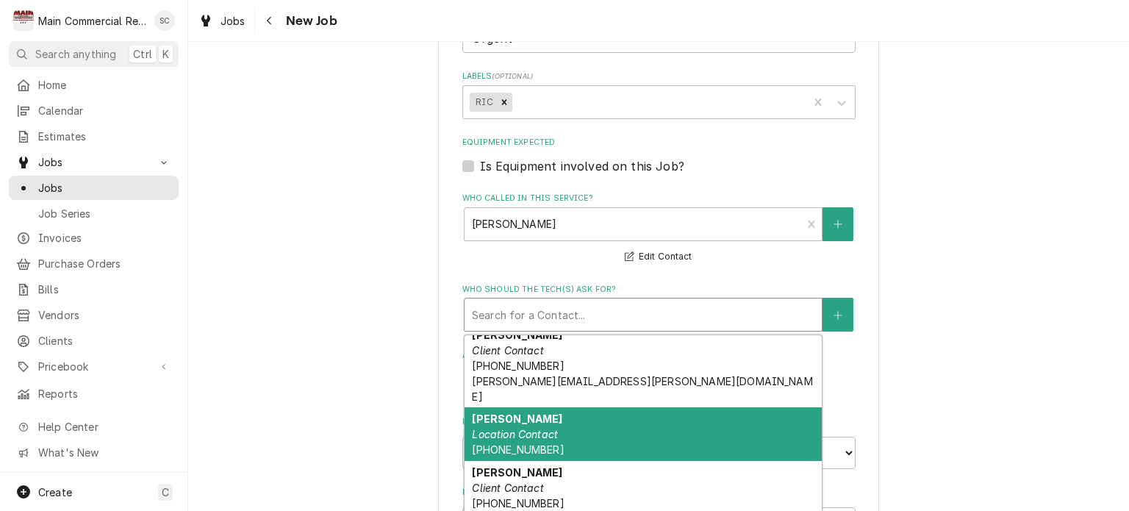
click at [608, 407] on div "David Rosato Location Contact (813) 481-9571" at bounding box center [642, 434] width 357 height 54
type textarea "x"
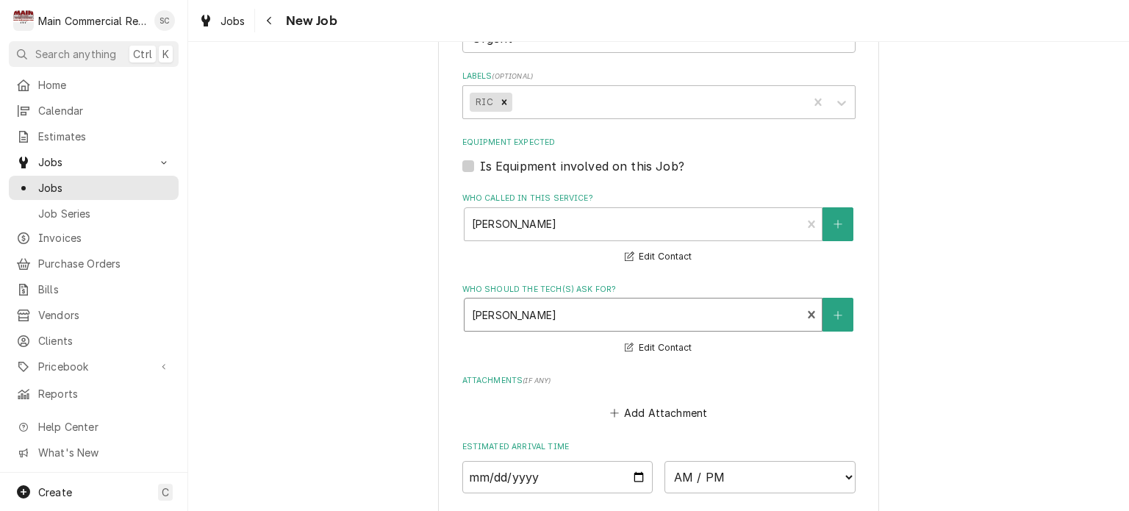
click at [944, 322] on div "Please provide the following information to create a job: Client Details Client…" at bounding box center [658, 40] width 941 height 1876
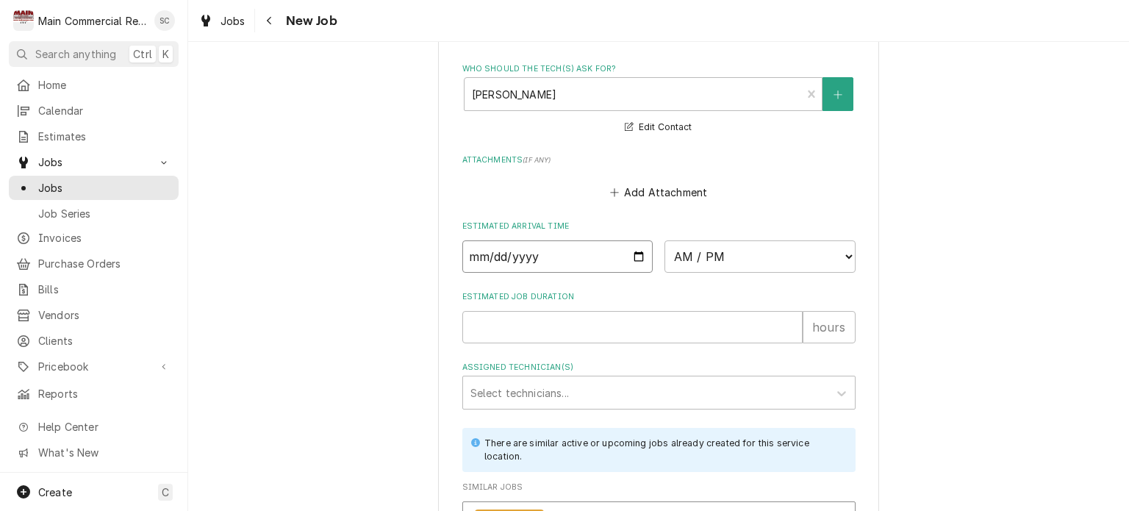
click at [633, 250] on input "Date" at bounding box center [557, 256] width 191 height 32
type input "2025-09-12"
type textarea "x"
click at [720, 250] on select "AM / PM 6:00 AM 6:15 AM 6:30 AM 6:45 AM 7:00 AM 7:15 AM 7:30 AM 7:45 AM 8:00 AM…" at bounding box center [759, 256] width 191 height 32
select select "12:00:00"
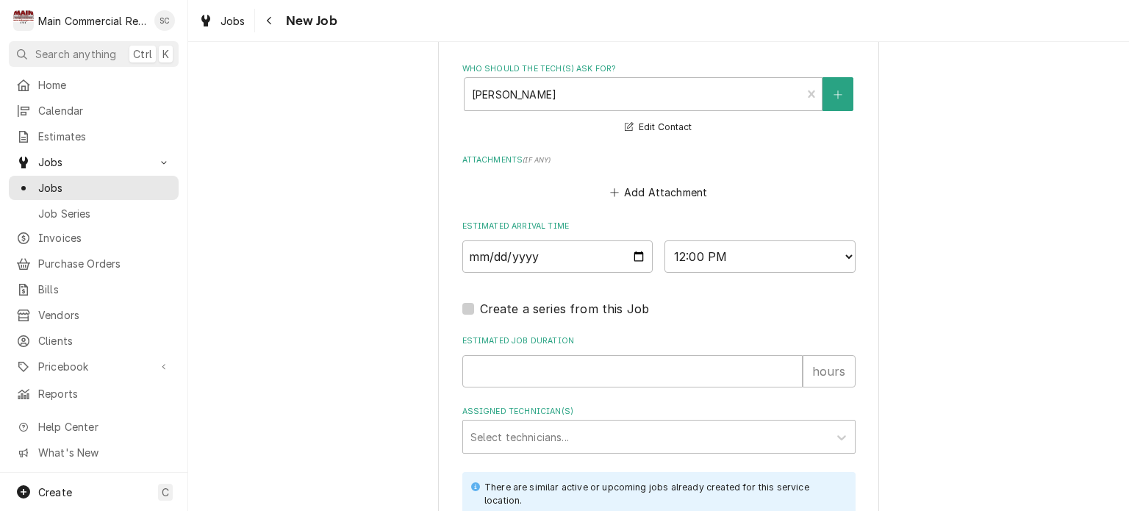
click at [620, 372] on input "Estimated Job Duration" at bounding box center [632, 371] width 340 height 32
type textarea "x"
type input "2"
type textarea "x"
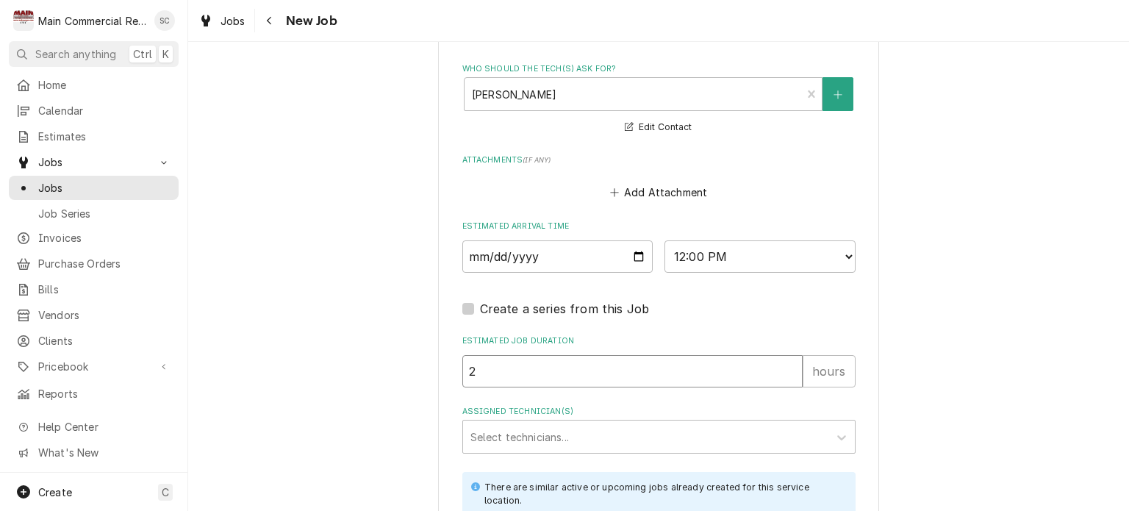
type input "2"
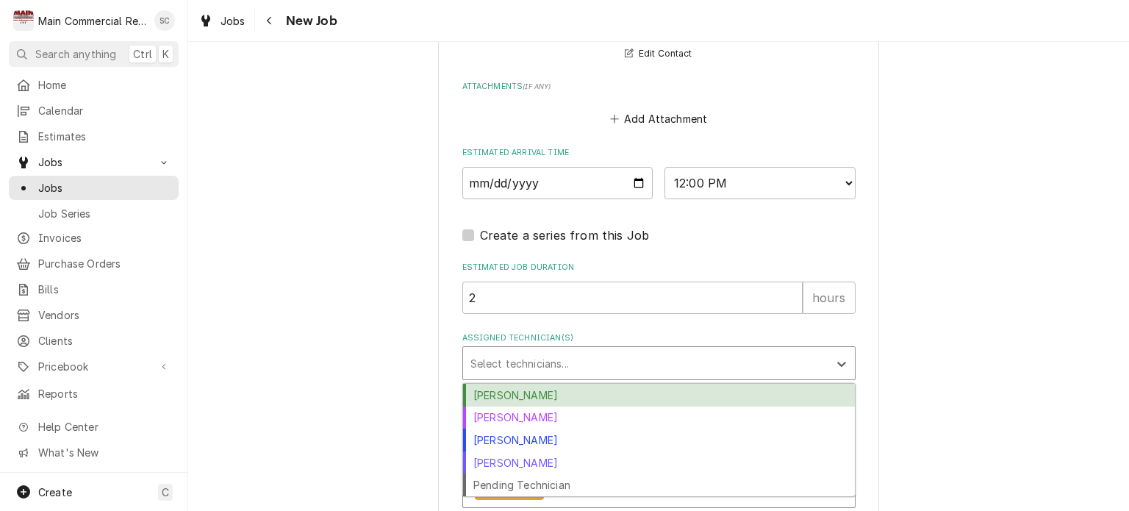
click at [584, 361] on div "Assigned Technician(s)" at bounding box center [645, 363] width 351 height 26
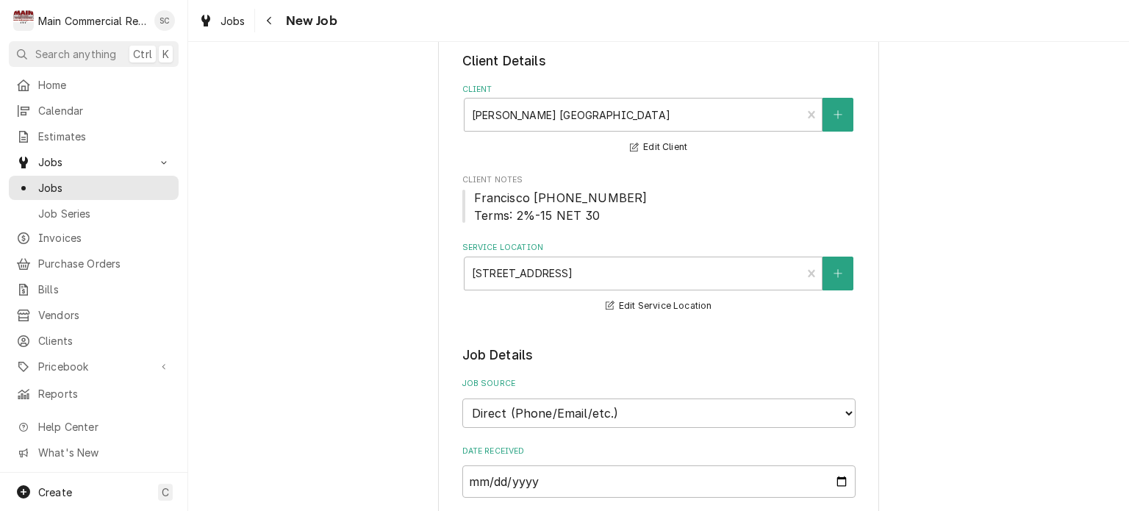
scroll to position [0, 0]
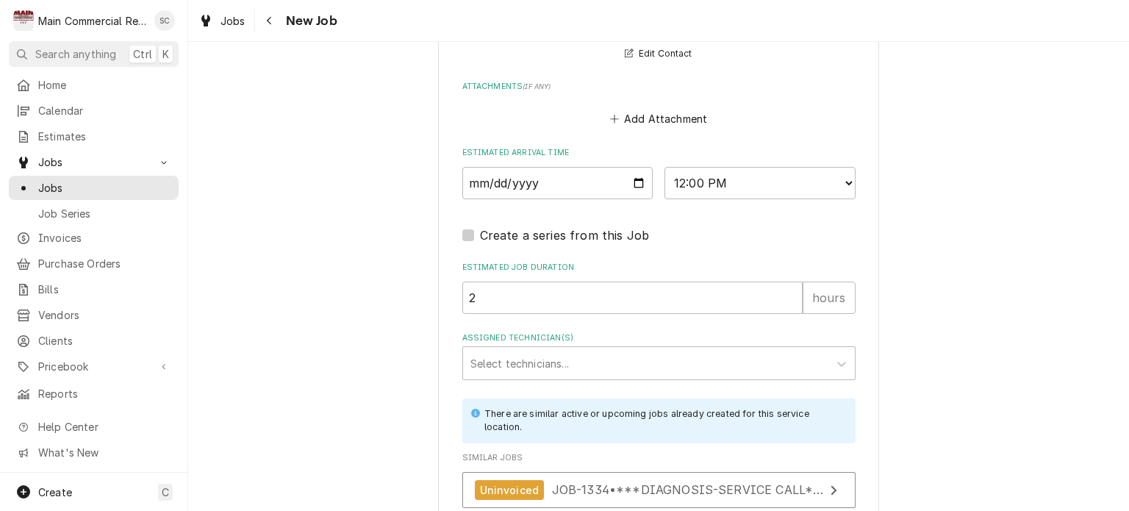
scroll to position [1323, 0]
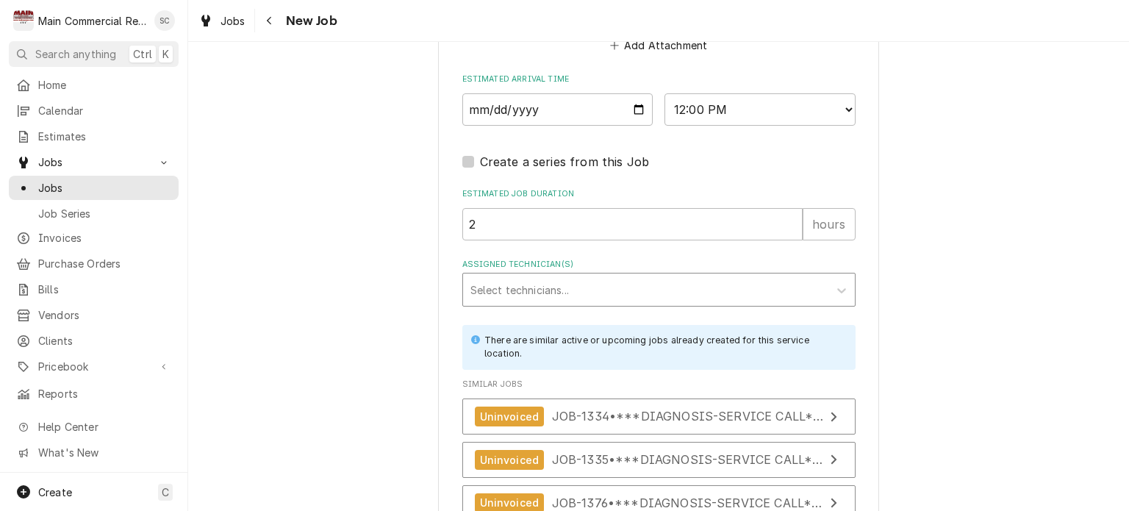
click at [741, 287] on div "Assigned Technician(s)" at bounding box center [645, 289] width 351 height 26
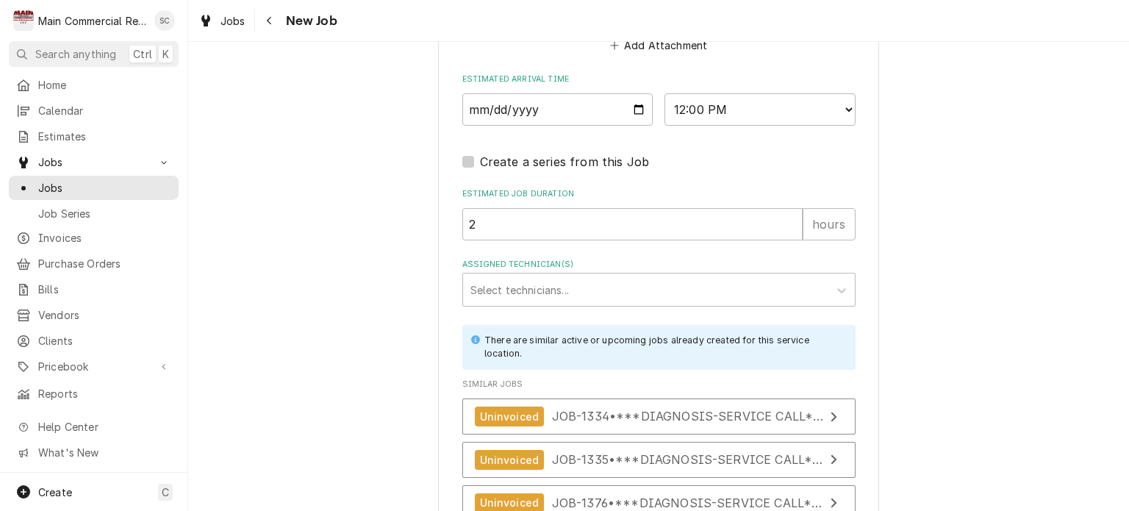
scroll to position [1460, 0]
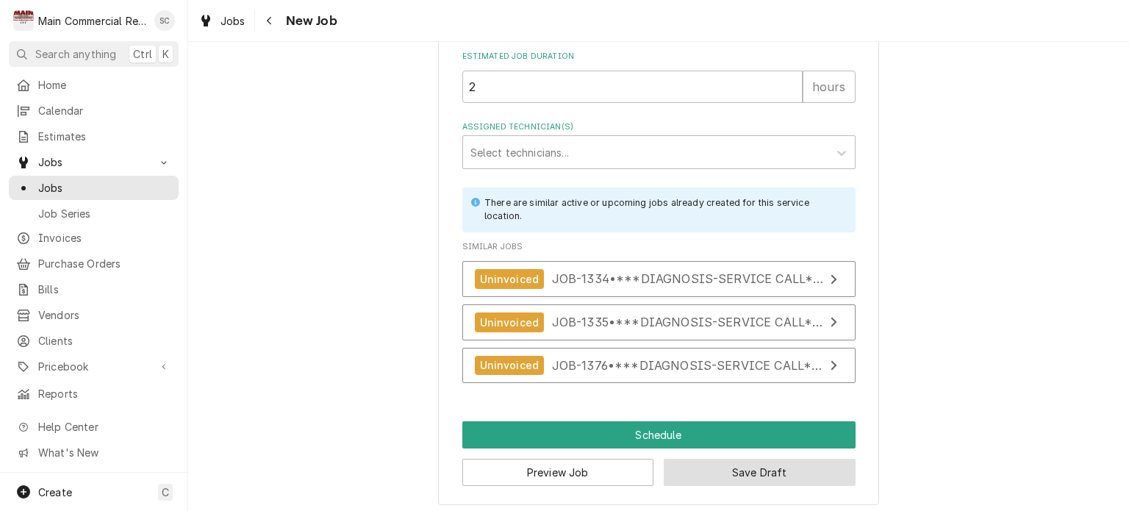
click at [775, 469] on button "Save Draft" at bounding box center [760, 472] width 192 height 27
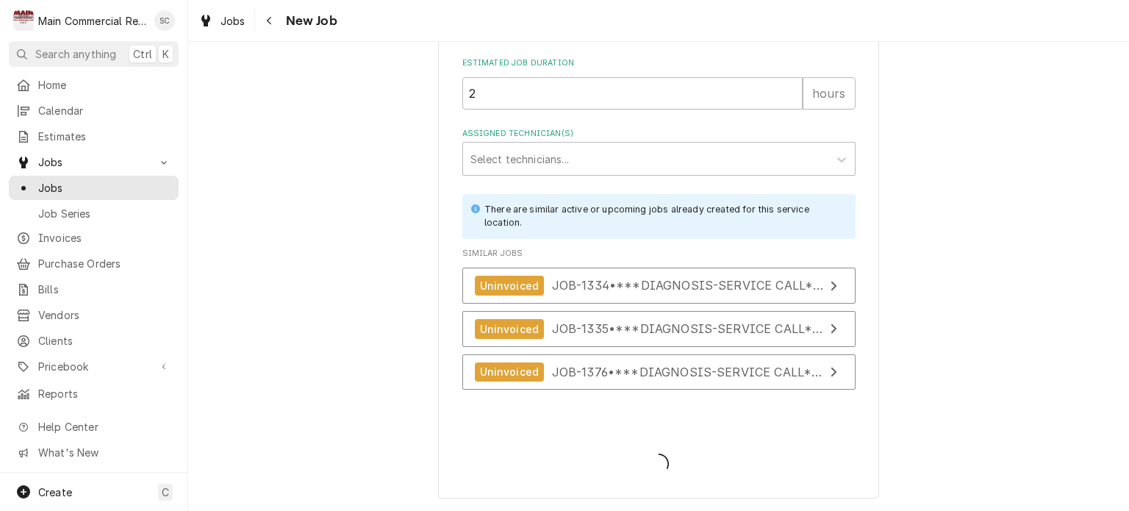
scroll to position [1448, 0]
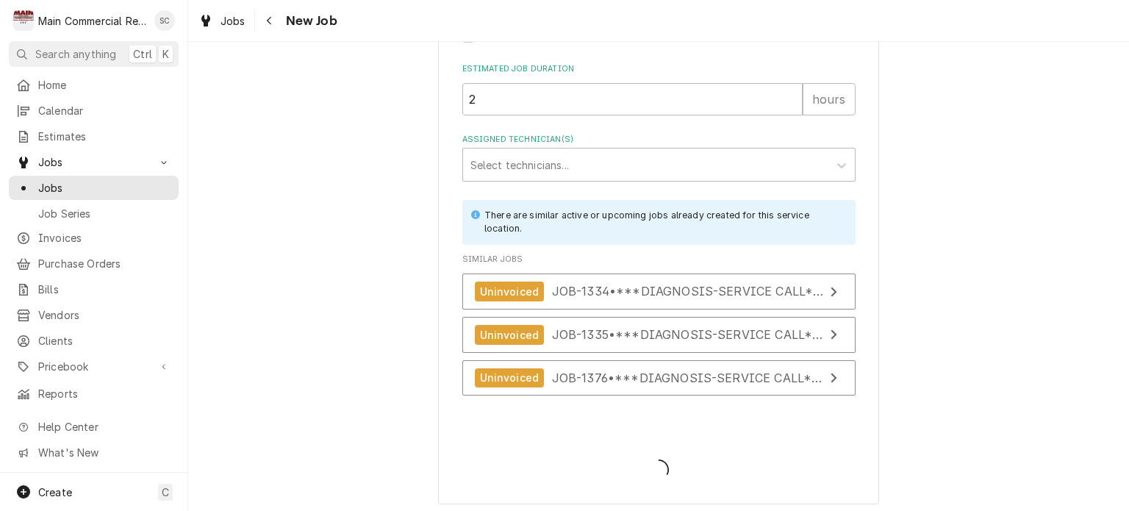
type textarea "x"
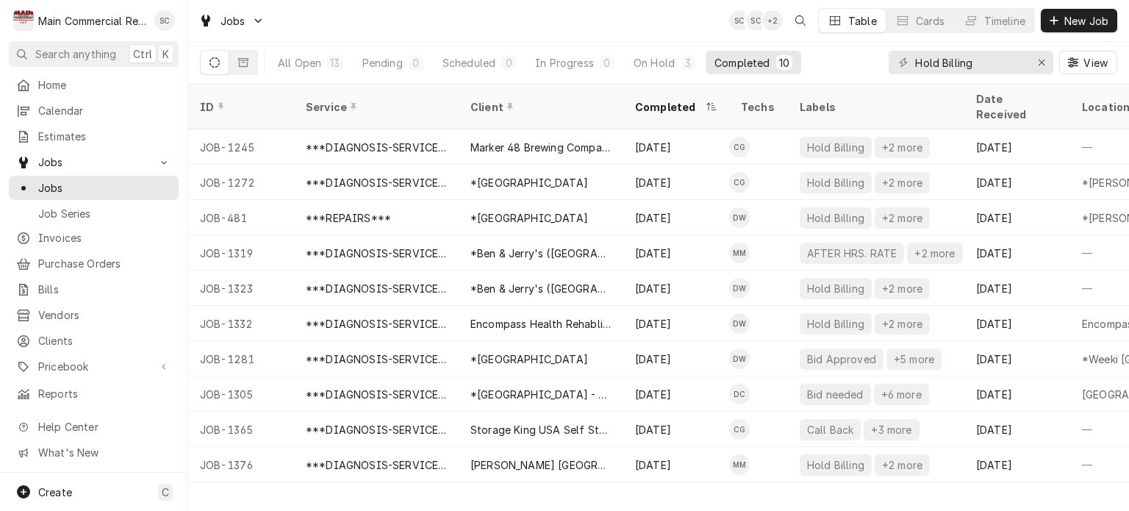
click at [711, 21] on div "Jobs SC SC + 2 Table Cards Timeline New Job" at bounding box center [658, 20] width 941 height 41
click at [617, 9] on div "Jobs SC SC + 2 Table Cards Timeline New Job" at bounding box center [658, 20] width 941 height 41
click at [608, 16] on div "Jobs SC SC + 2 Table Cards Timeline New Job" at bounding box center [658, 20] width 941 height 41
click at [867, 20] on div "Table" at bounding box center [862, 20] width 29 height 15
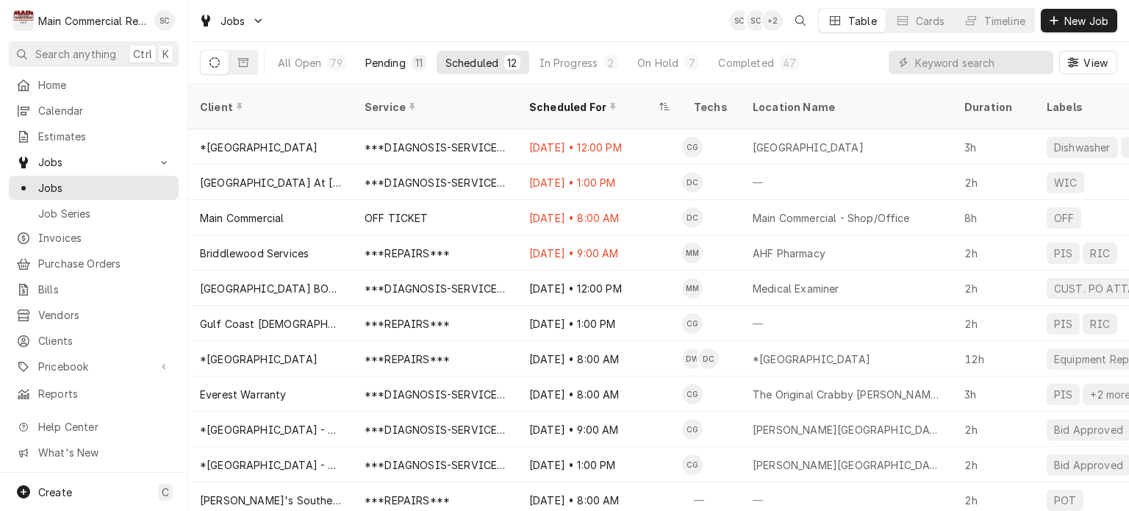
click at [398, 61] on div "Pending" at bounding box center [385, 62] width 40 height 15
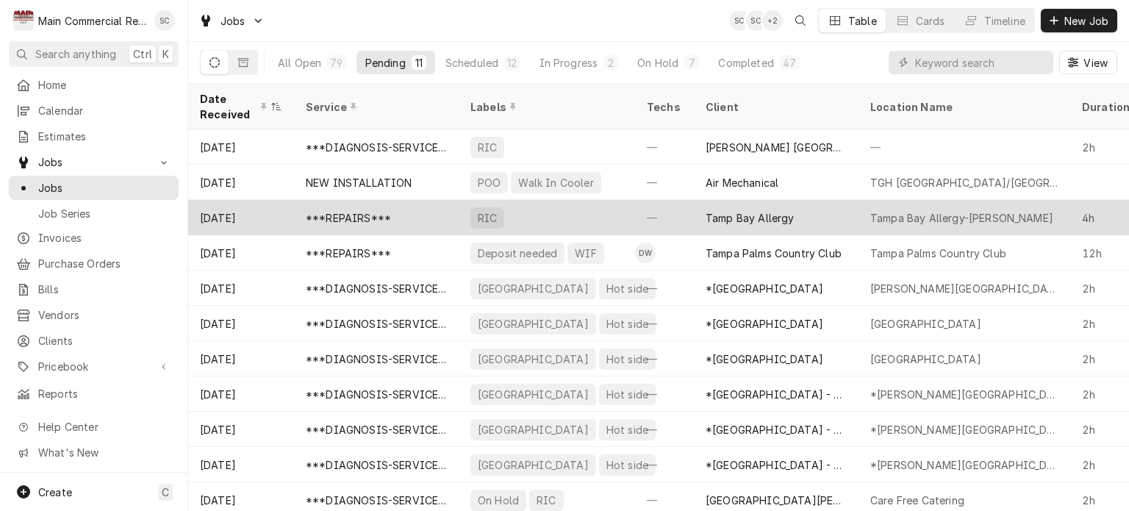
scroll to position [10, 0]
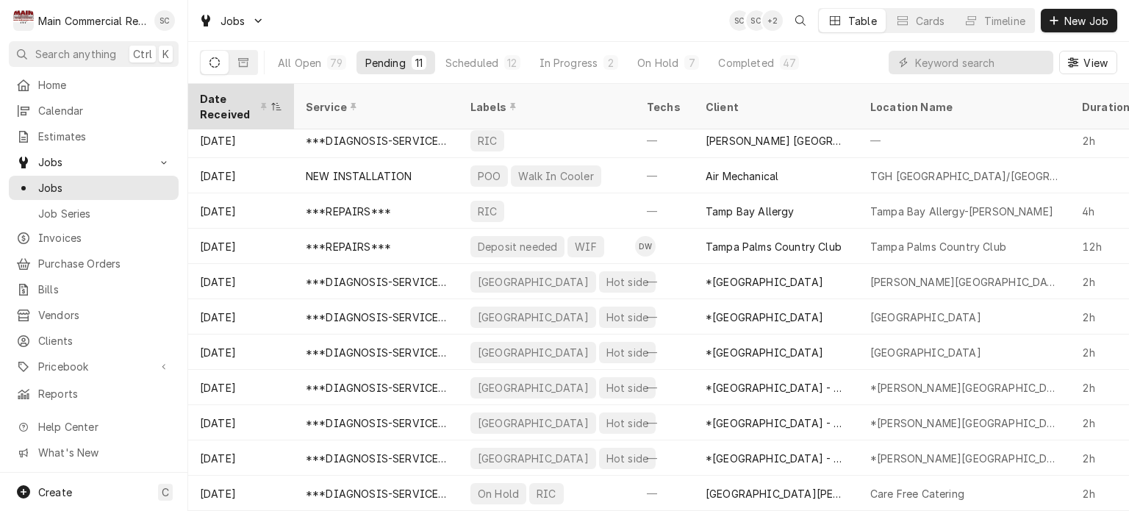
click at [273, 102] on icon "Dynamic Content Wrapper" at bounding box center [276, 106] width 10 height 9
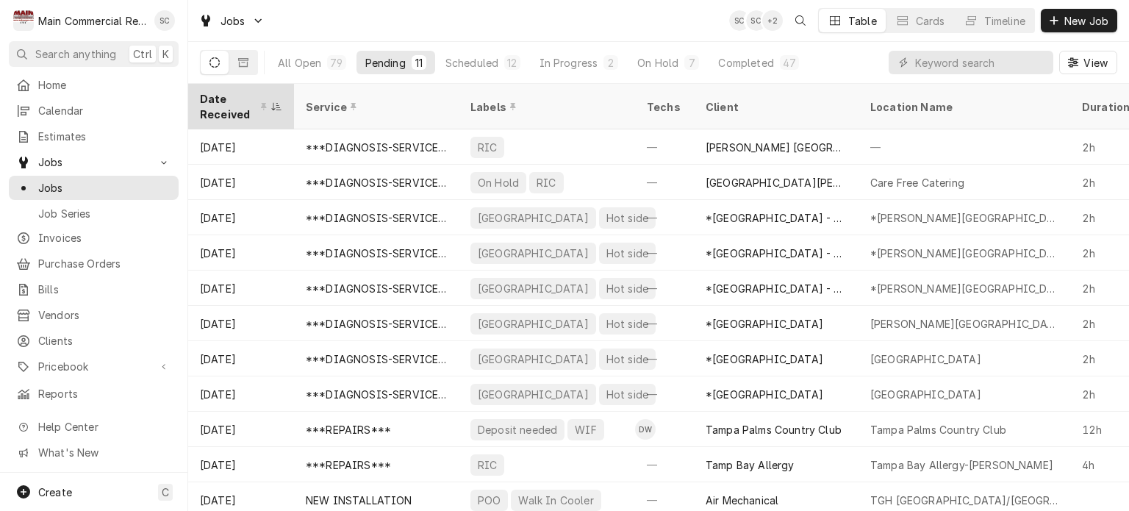
click at [274, 102] on icon "Dynamic Content Wrapper" at bounding box center [276, 106] width 10 height 9
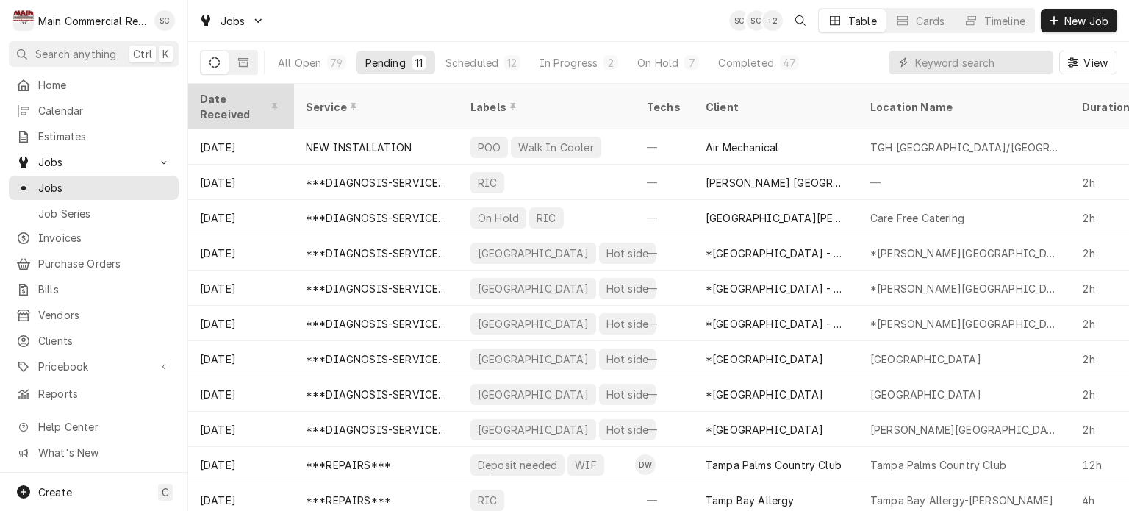
click at [273, 100] on div "Date Received" at bounding box center [239, 106] width 79 height 31
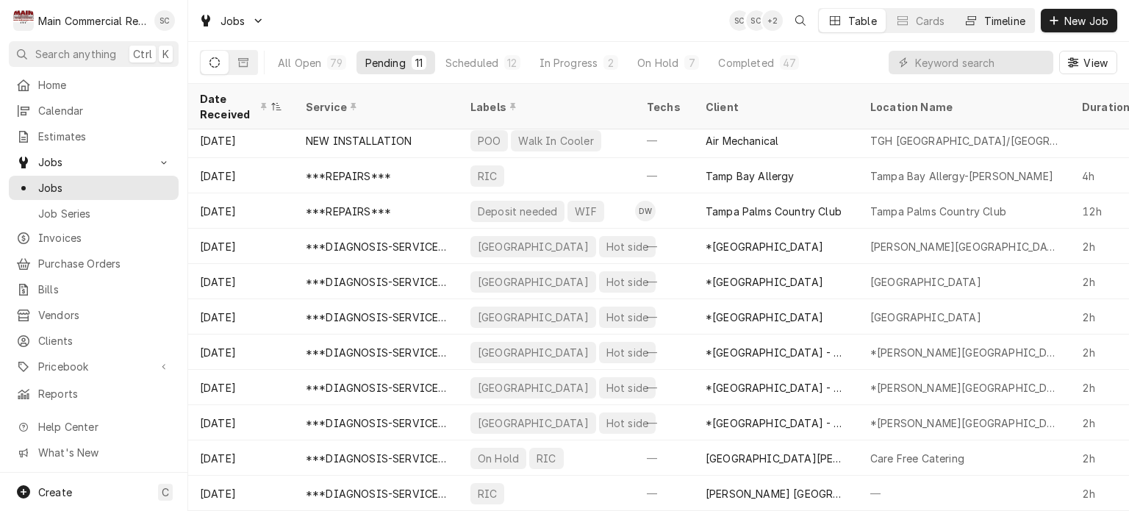
click at [998, 25] on div "Timeline" at bounding box center [1004, 20] width 41 height 15
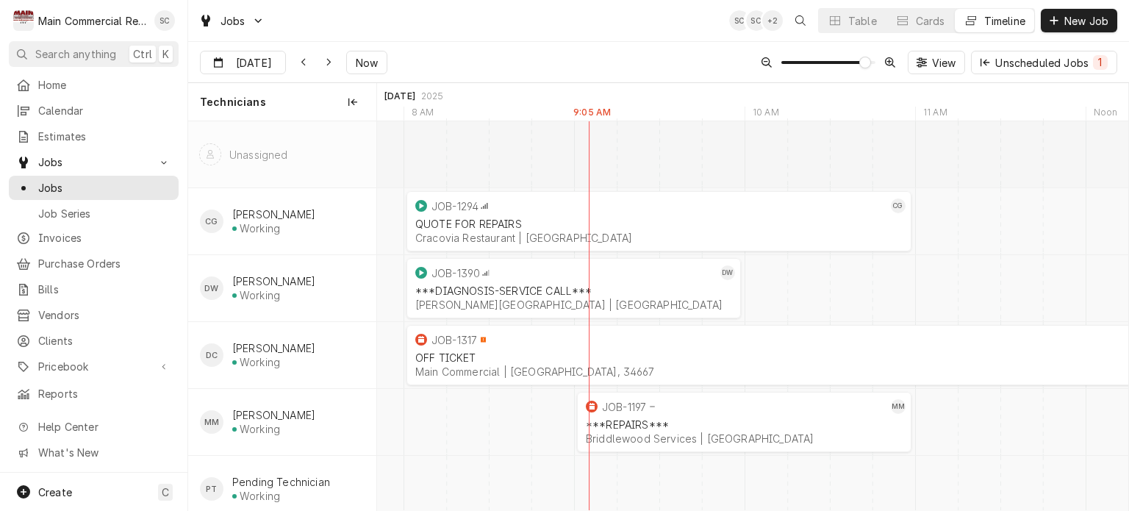
scroll to position [0, 0]
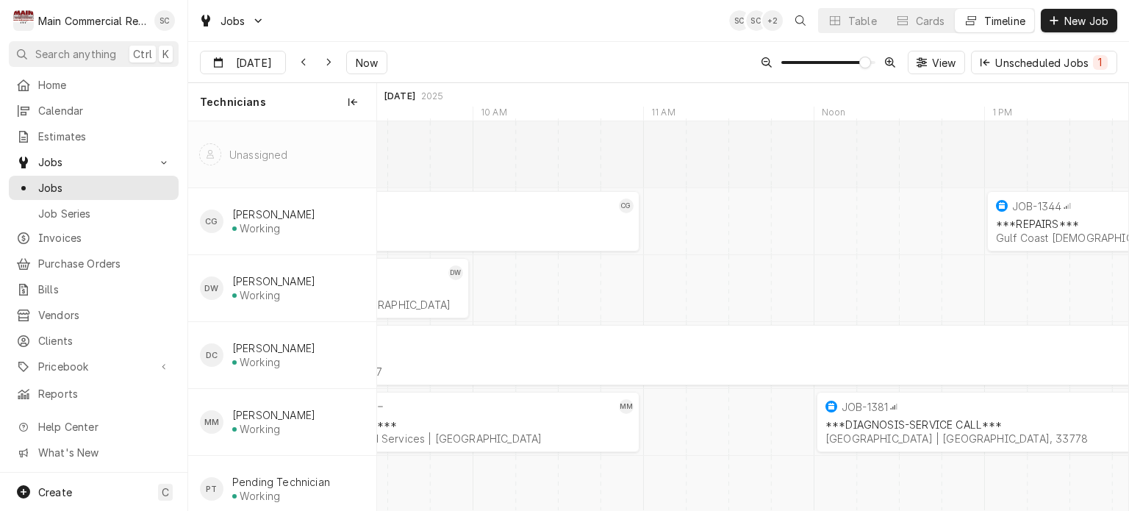
drag, startPoint x: 603, startPoint y: 30, endPoint x: 610, endPoint y: 48, distance: 19.1
click at [603, 31] on div "Jobs SC SC + 2 Table Cards Timeline New Job" at bounding box center [658, 20] width 941 height 41
click at [614, 59] on div "Sep 12 Sep 12 Now View Unscheduled Jobs 1" at bounding box center [658, 62] width 941 height 41
click at [590, 32] on div "Jobs SC SC + 2 Table Cards Timeline New Job" at bounding box center [658, 20] width 941 height 41
click at [592, 70] on div "Sep 12 Sep 12 Now View Unscheduled Jobs 1" at bounding box center [658, 62] width 941 height 41
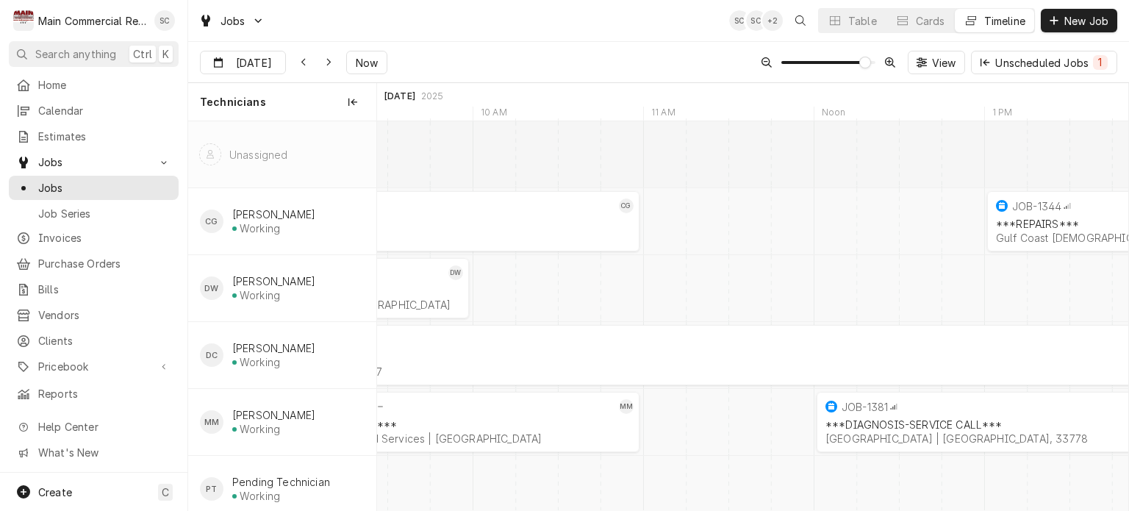
click at [576, 35] on div "Jobs SC SC + 2 Table Cards Timeline New Job" at bounding box center [658, 20] width 941 height 41
click at [575, 35] on div "Jobs SC SC + 2 Table Cards Timeline New Job" at bounding box center [658, 20] width 941 height 41
click at [1093, 15] on span "New Job" at bounding box center [1086, 20] width 50 height 15
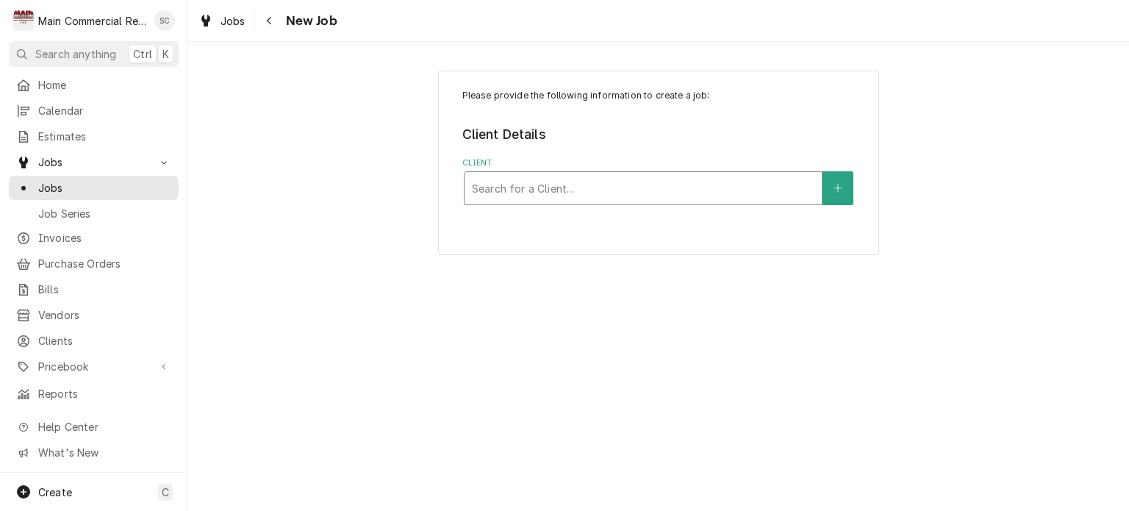
click at [670, 183] on div "Client" at bounding box center [643, 188] width 342 height 26
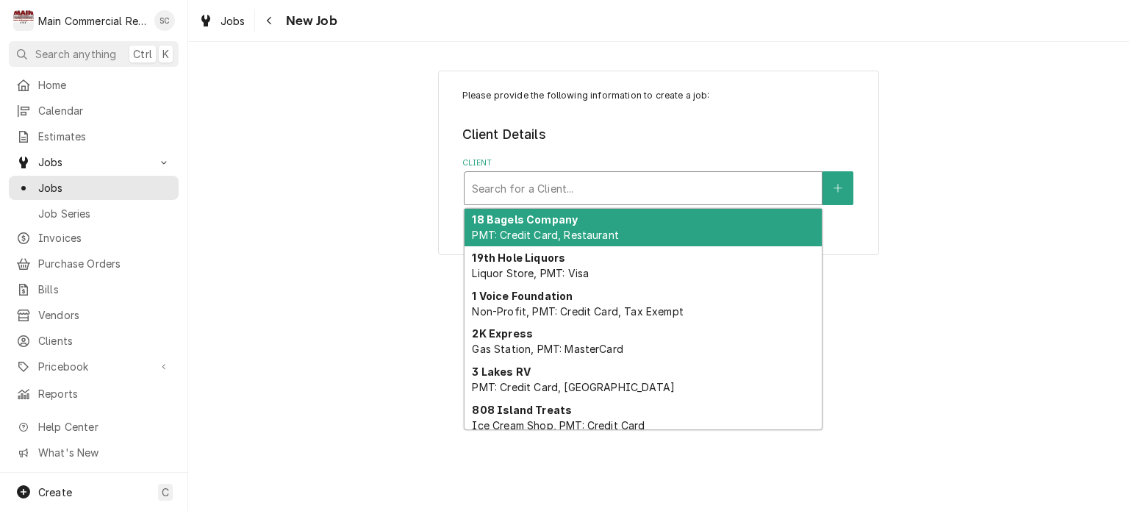
type input "M"
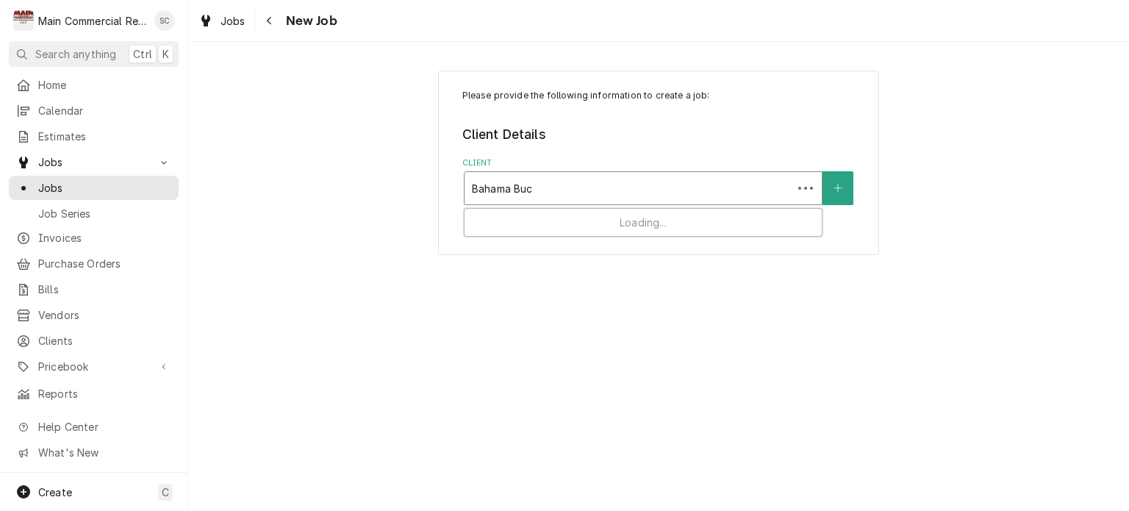
type input "Bahama Buck"
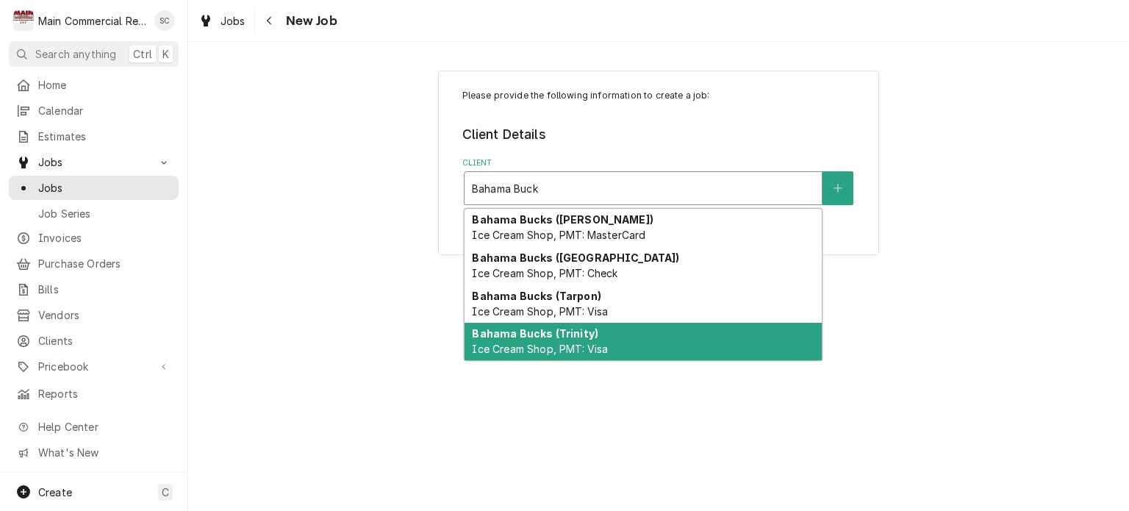
click at [642, 347] on div "Bahama Bucks (Trinity) Ice Cream Shop, PMT: Visa" at bounding box center [642, 342] width 357 height 38
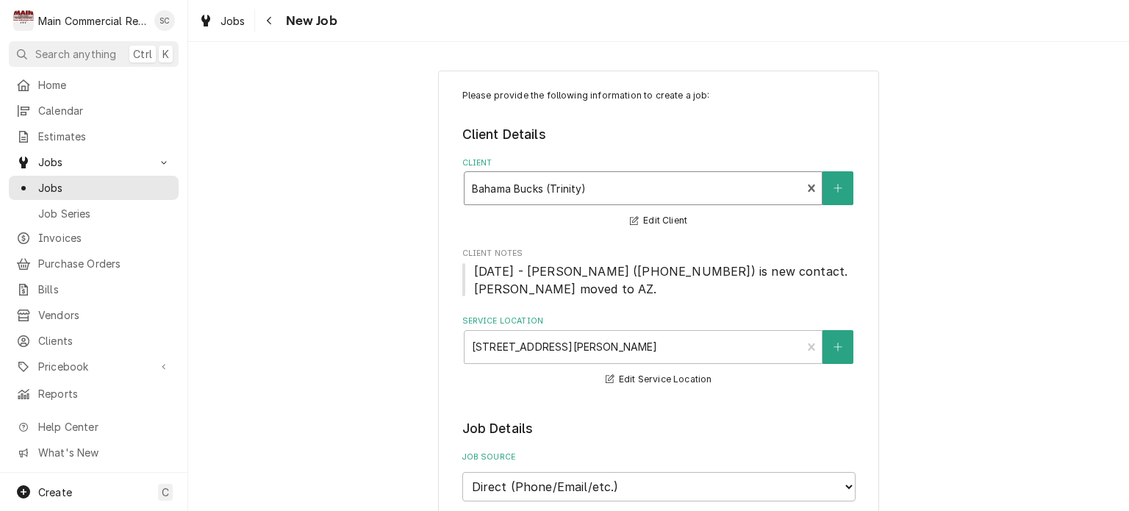
scroll to position [294, 0]
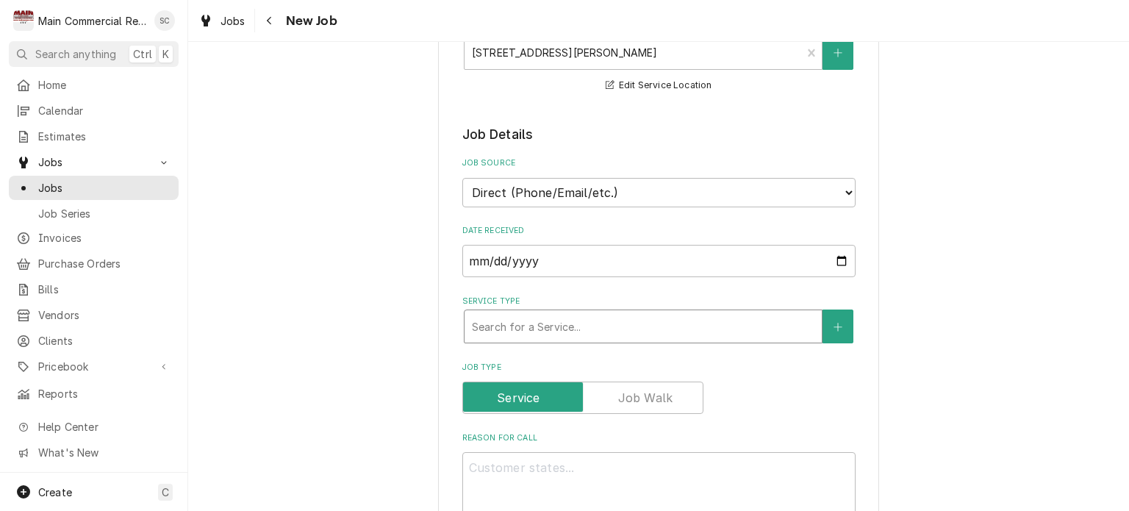
click at [600, 327] on div "Service Type" at bounding box center [643, 326] width 342 height 26
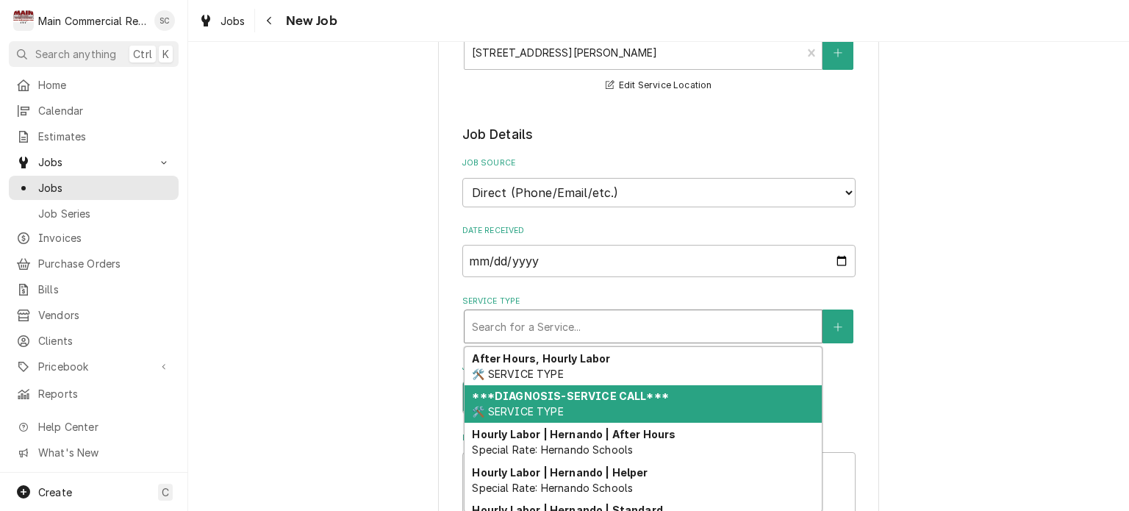
drag, startPoint x: 576, startPoint y: 409, endPoint x: 791, endPoint y: 389, distance: 215.5
click at [578, 409] on div "***DIAGNOSIS-SERVICE CALL*** 🛠️ SERVICE TYPE" at bounding box center [642, 404] width 357 height 38
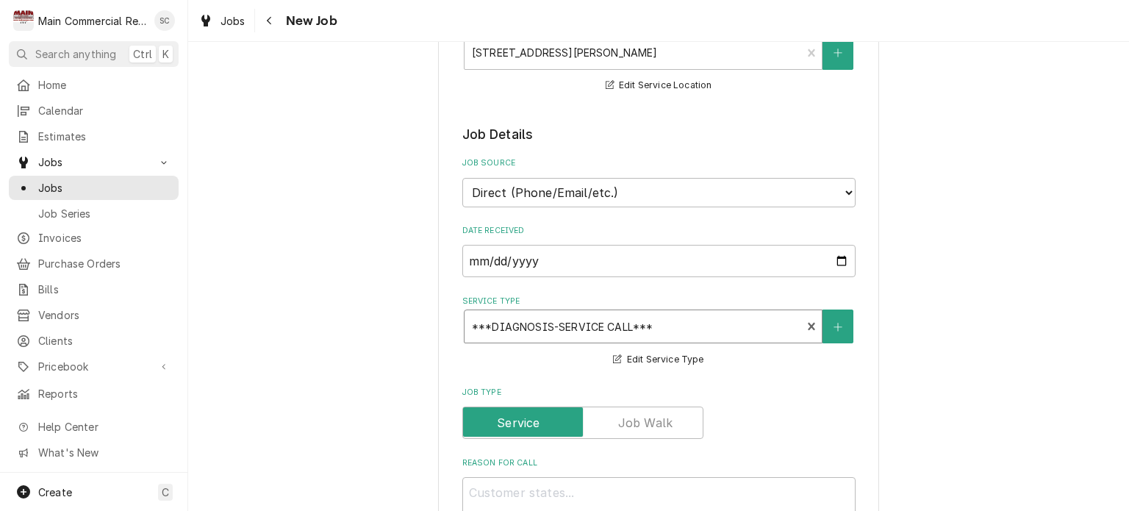
scroll to position [588, 0]
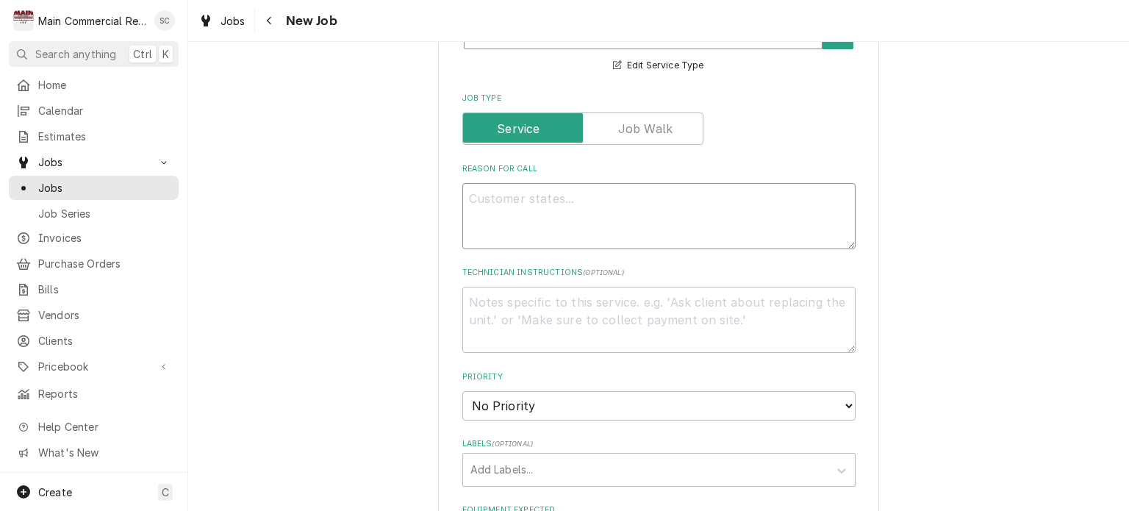
click at [610, 199] on textarea "Reason For Call" at bounding box center [658, 216] width 393 height 66
type textarea "x"
type textarea "P"
type textarea "x"
type textarea "Pr"
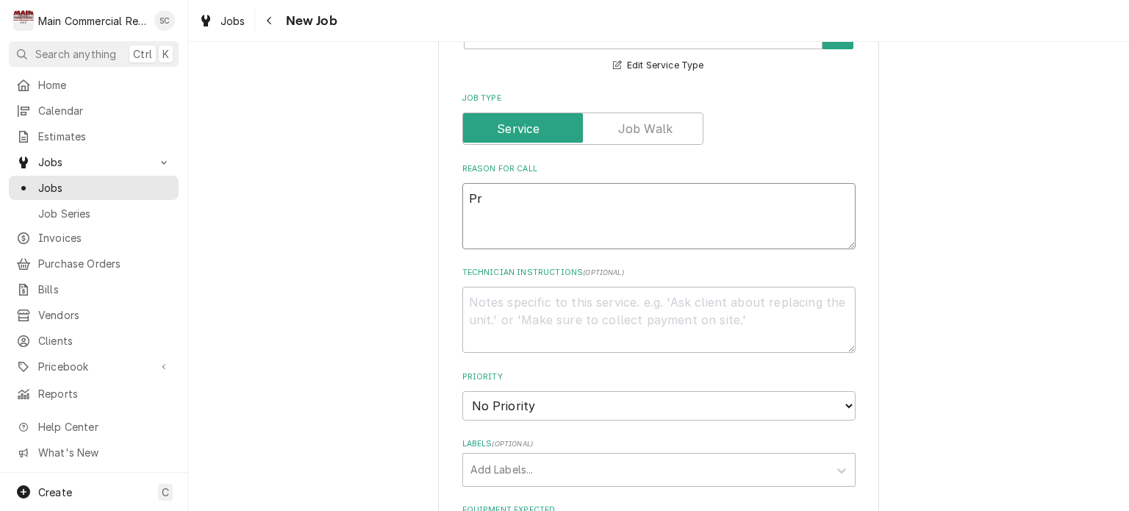
type textarea "x"
type textarea "Pre"
type textarea "x"
type textarea "Prep"
type textarea "x"
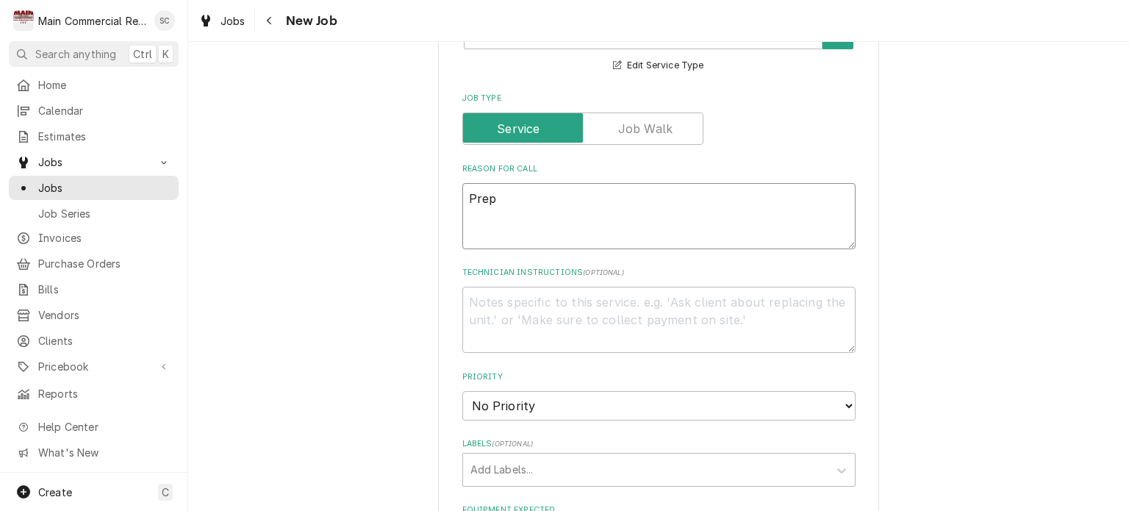
type textarea "Prep"
type textarea "x"
type textarea "Prep t"
type textarea "x"
type textarea "Prep ta"
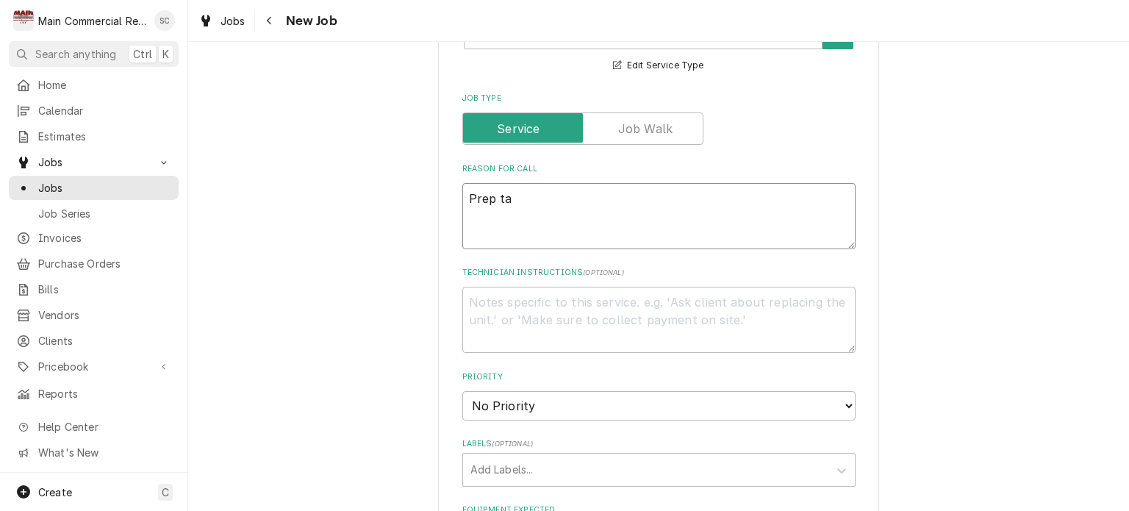
type textarea "x"
type textarea "Prep tab"
type textarea "x"
type textarea "Prep tabl"
type textarea "x"
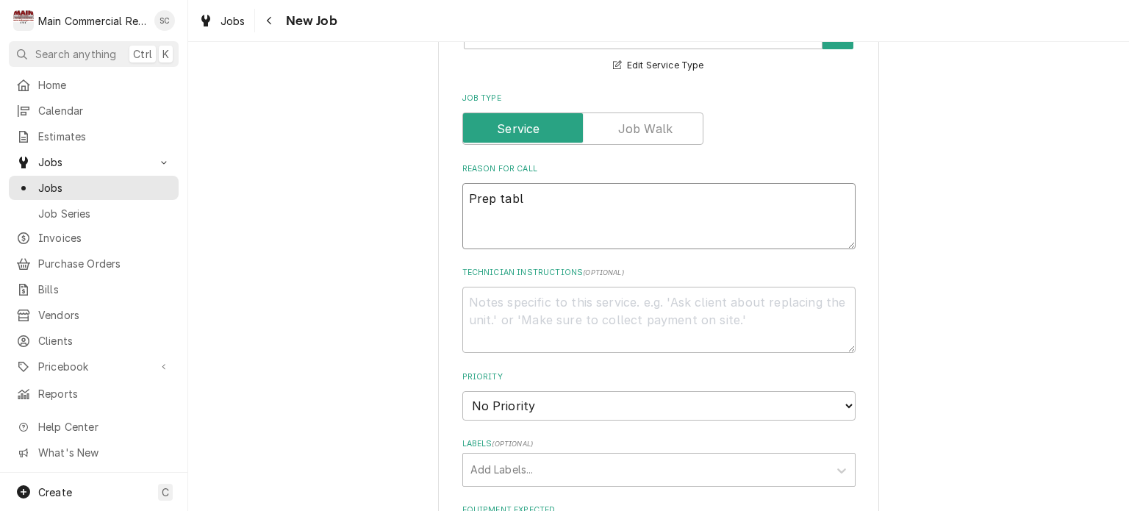
type textarea "Prep table"
type textarea "x"
type textarea "Prep table"
type textarea "x"
type textarea "Prep table i"
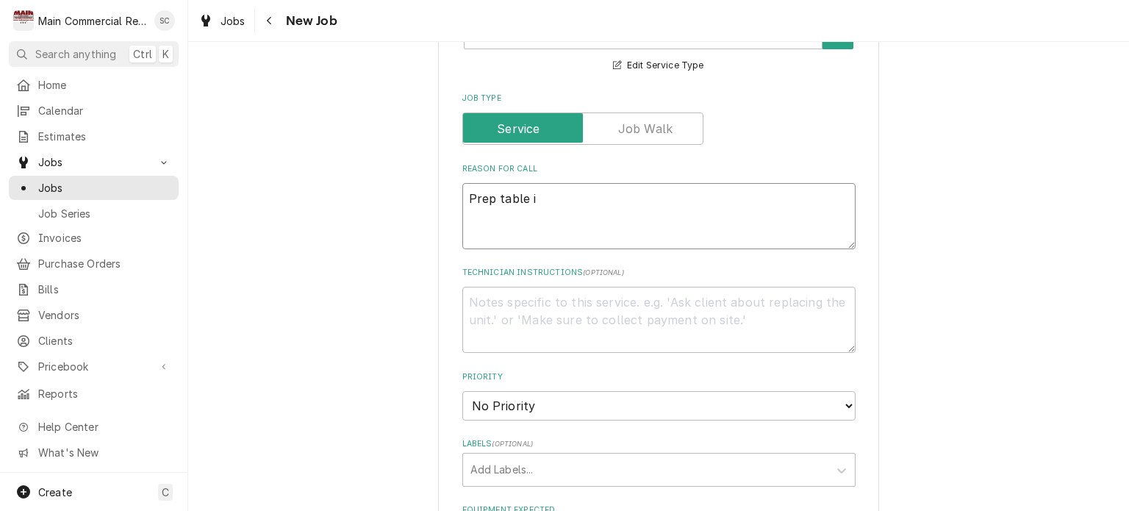
type textarea "x"
type textarea "Prep table is"
type textarea "x"
type textarea "Prep table is"
type textarea "x"
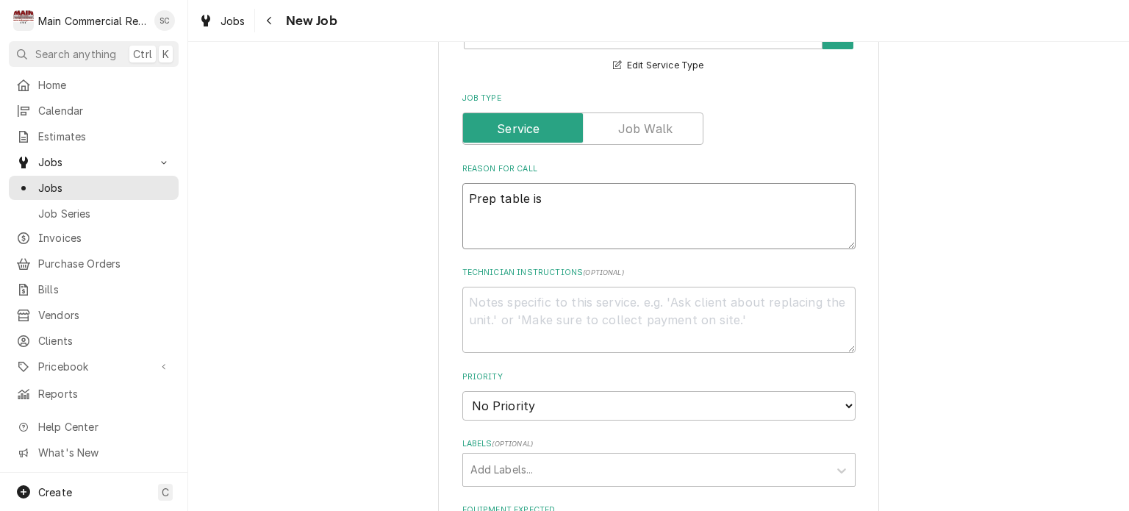
type textarea "Prep table is n"
type textarea "x"
type textarea "Prep table is not"
type textarea "x"
type textarea "Prep table is notw"
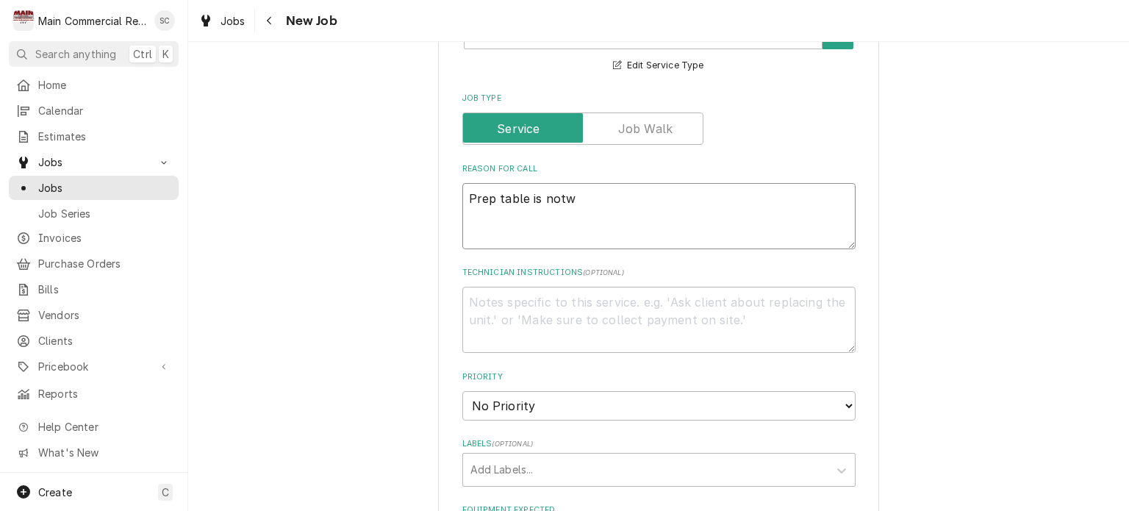
type textarea "x"
type textarea "Prep table is notw"
type textarea "x"
type textarea "Prep table is notw"
type textarea "x"
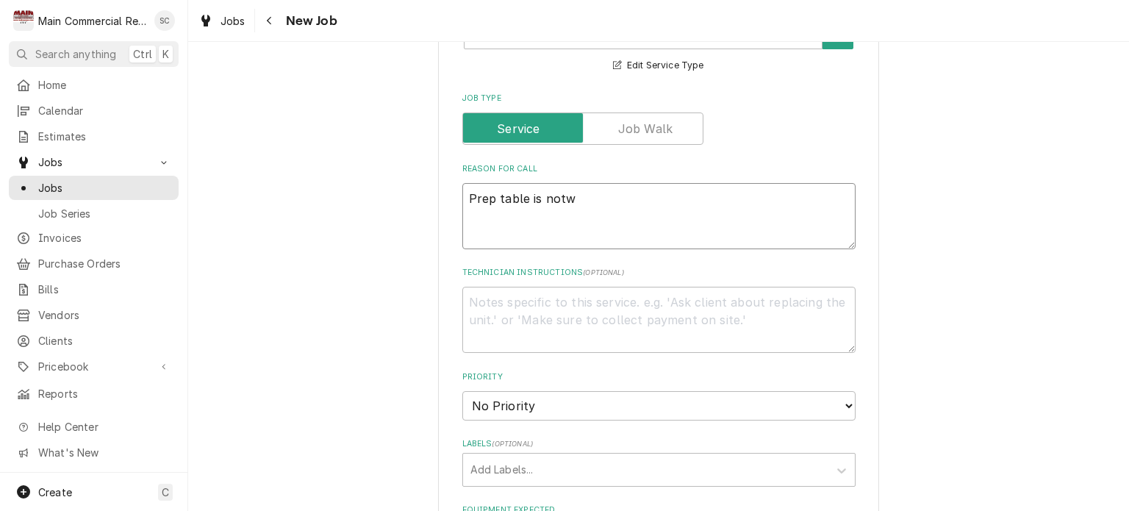
type textarea "Prep table is not"
type textarea "x"
type textarea "Prep table is no"
type textarea "x"
type textarea "Prep table is n"
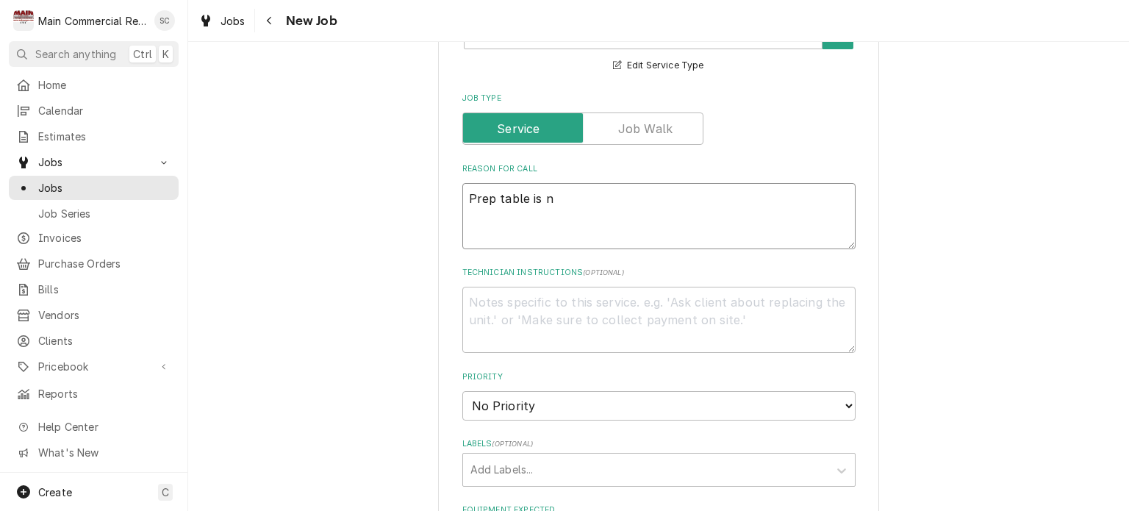
type textarea "x"
type textarea "Prep table is"
type textarea "x"
type textarea "Prep table is"
type textarea "x"
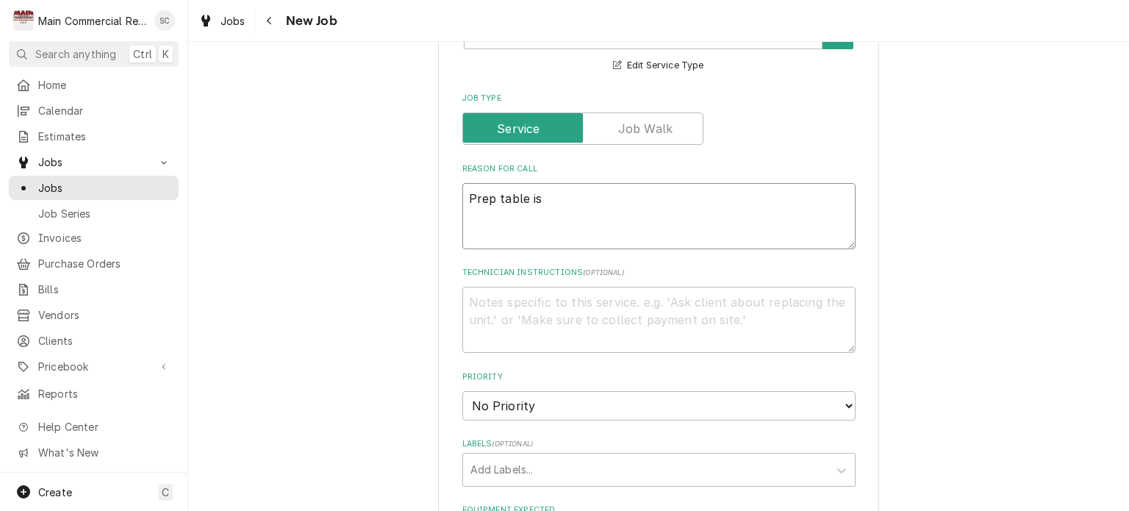
type textarea "Prep table i"
type textarea "x"
type textarea "Prep table"
type textarea "x"
type textarea "Prep table f"
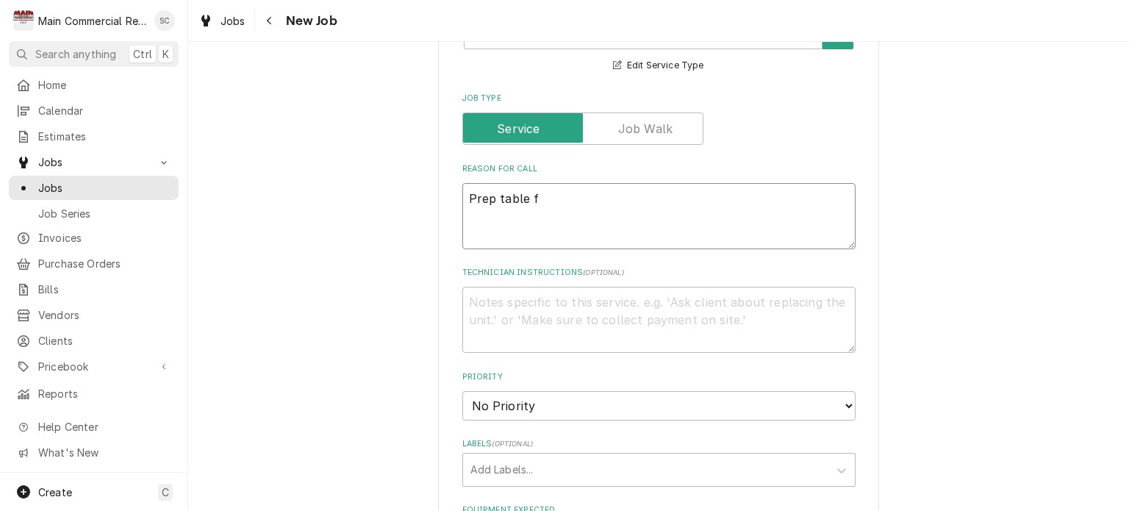
type textarea "x"
type textarea "Prep table fo"
type textarea "x"
type textarea "Prep table for"
type textarea "x"
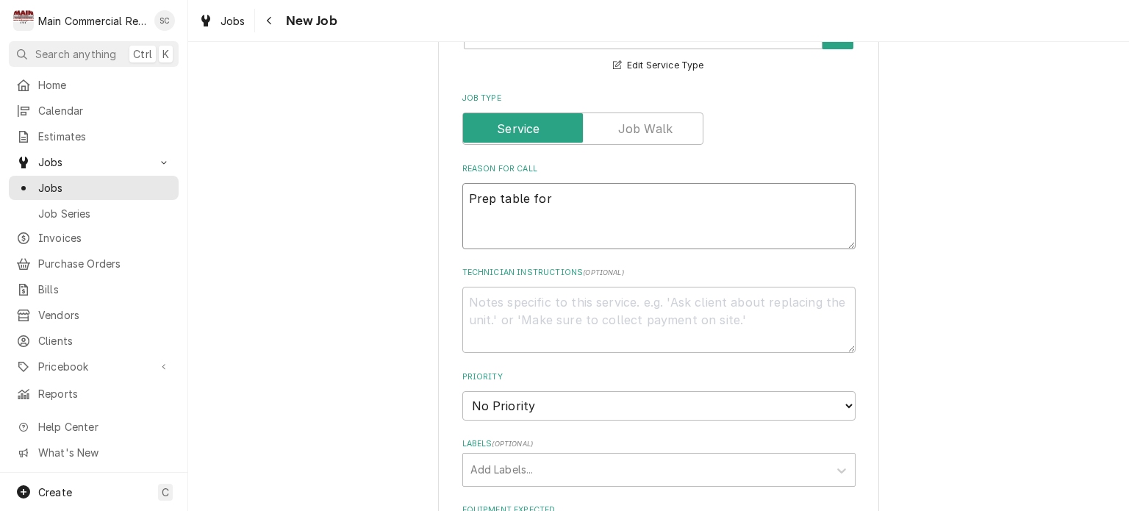
type textarea "Prep table for"
type textarea "x"
type textarea "Prep table for S"
type textarea "x"
type textarea "Prep table for Sm"
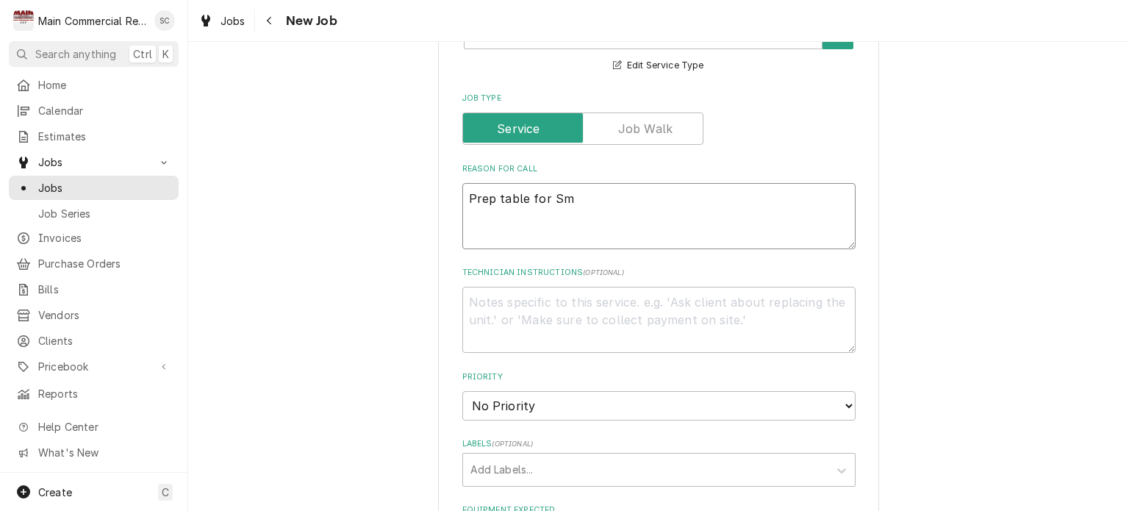
type textarea "x"
type textarea "Prep table for Smo"
type textarea "x"
type textarea "Prep table for Smoo"
type textarea "x"
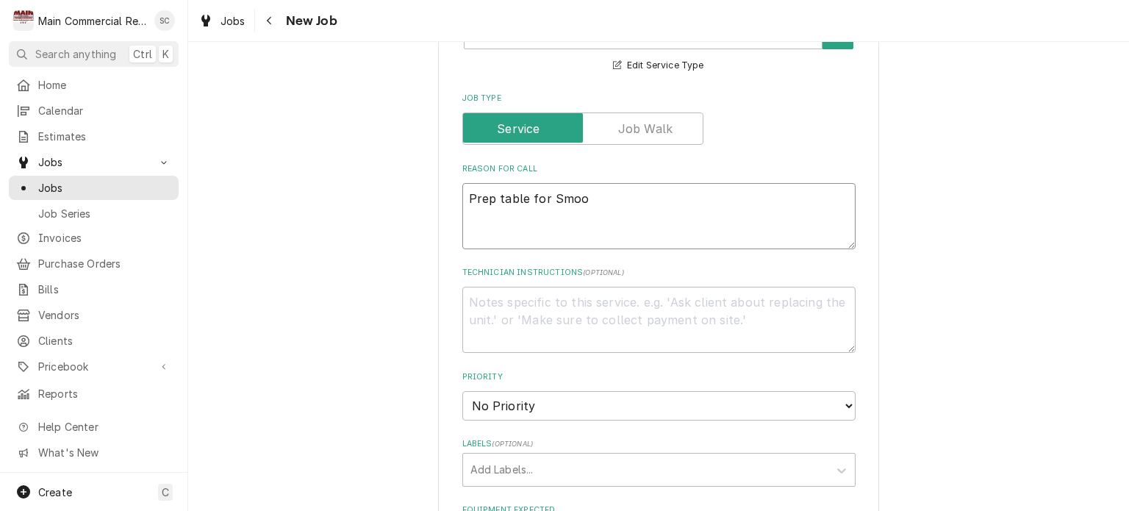
type textarea "Prep table for Smoot"
type textarea "x"
type textarea "Prep table for Smooth"
type textarea "x"
type textarea "Prep table for Smoothi"
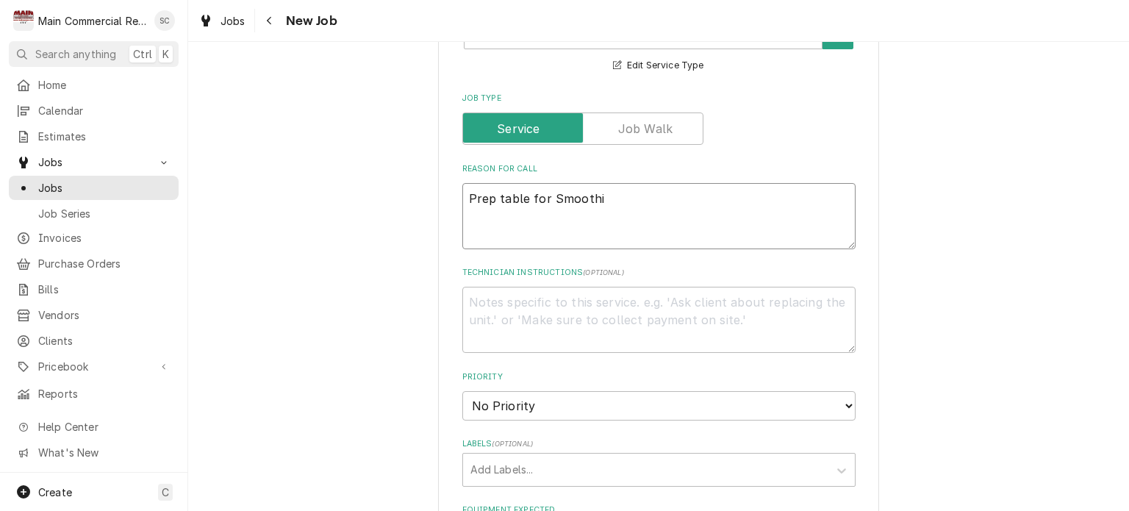
type textarea "x"
type textarea "Prep table for Smoothie"
type textarea "x"
type textarea "Prep table for Smoothie"
type textarea "x"
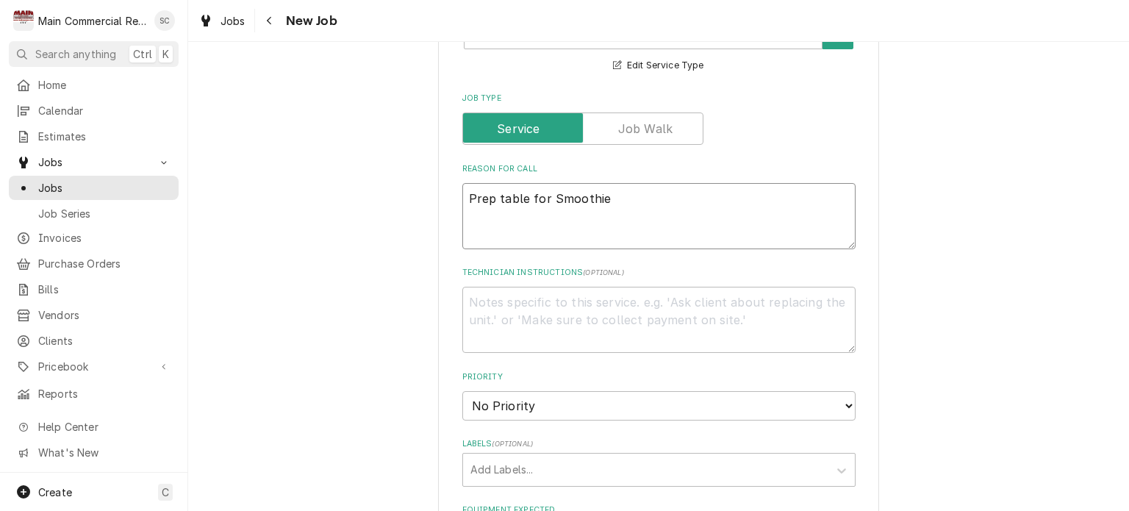
type textarea "Prep table for Smoothie b"
type textarea "x"
type textarea "Prep table for Smoothie ba"
type textarea "x"
type textarea "Prep table for Smoothie bar"
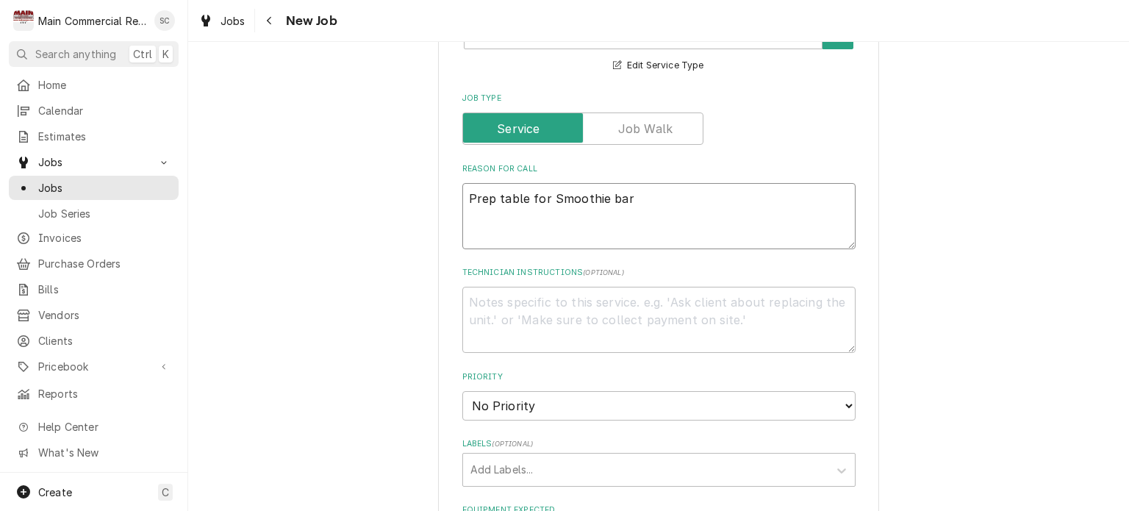
type textarea "x"
type textarea "Prep table for Smoothie bar"
type textarea "x"
type textarea "Prep table for Smoothie bar i"
type textarea "x"
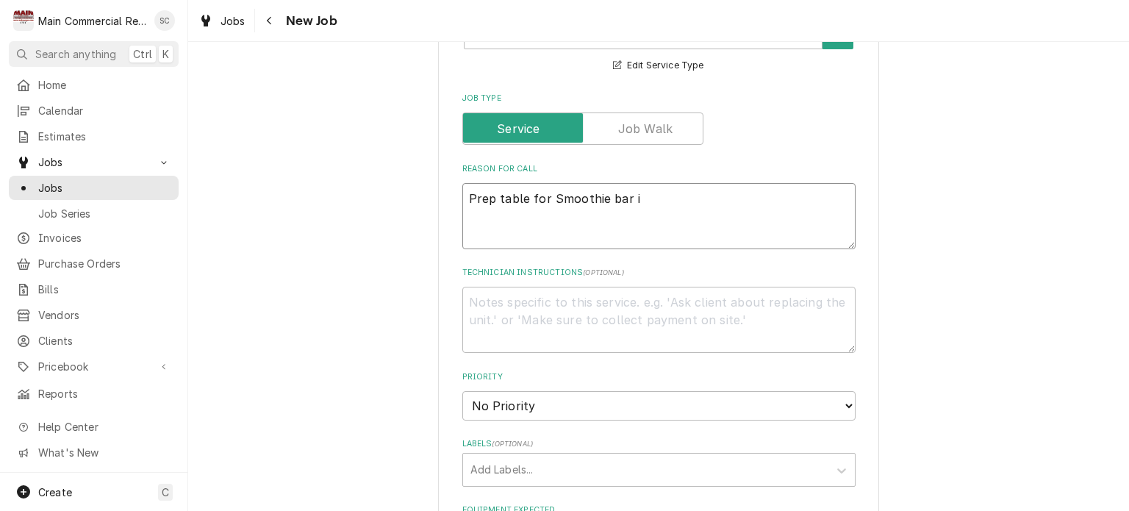
type textarea "Prep table for Smoothie bar is"
type textarea "x"
type textarea "Prep table for Smoothie bar is"
type textarea "x"
type textarea "Prep table for Smoothie bar is n"
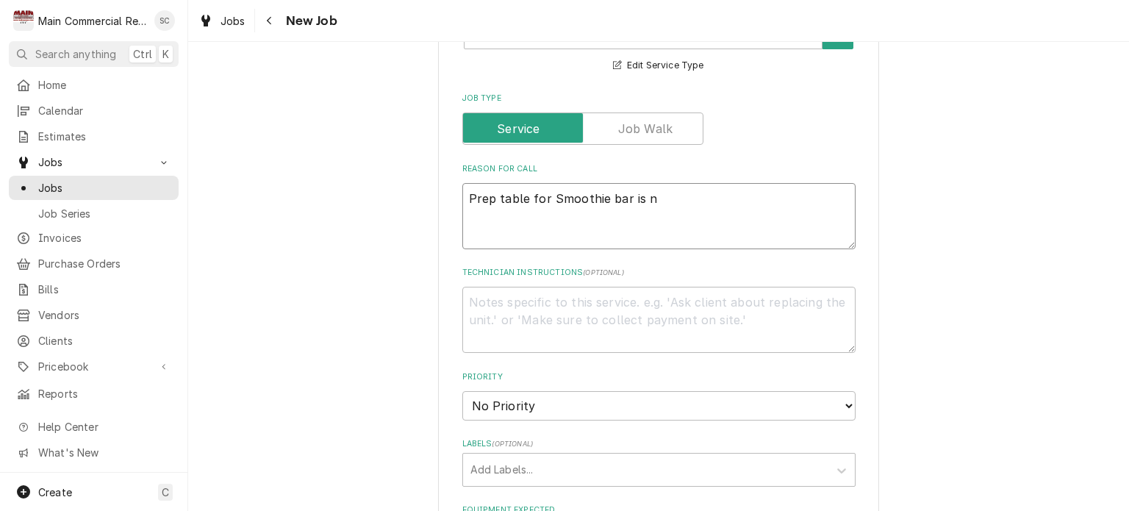
type textarea "x"
type textarea "Prep table for Smoothie bar is no"
type textarea "x"
type textarea "Prep table for Smoothie bar is n"
type textarea "x"
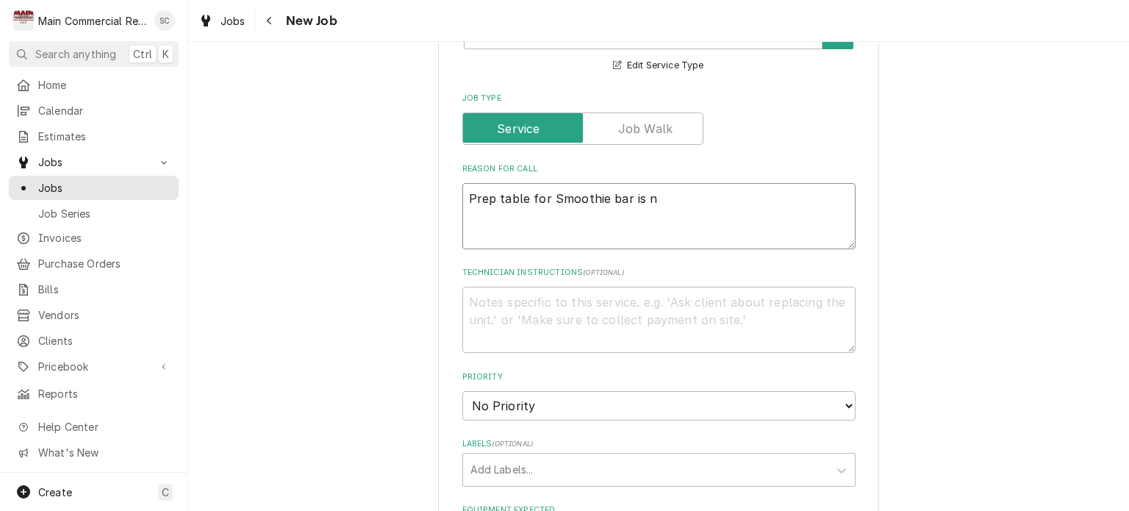
type textarea "Prep table for Smoothie bar is"
type textarea "x"
type textarea "Prep table for Smoothie bar is d"
type textarea "x"
type textarea "Prep table for Smoothie bar is do"
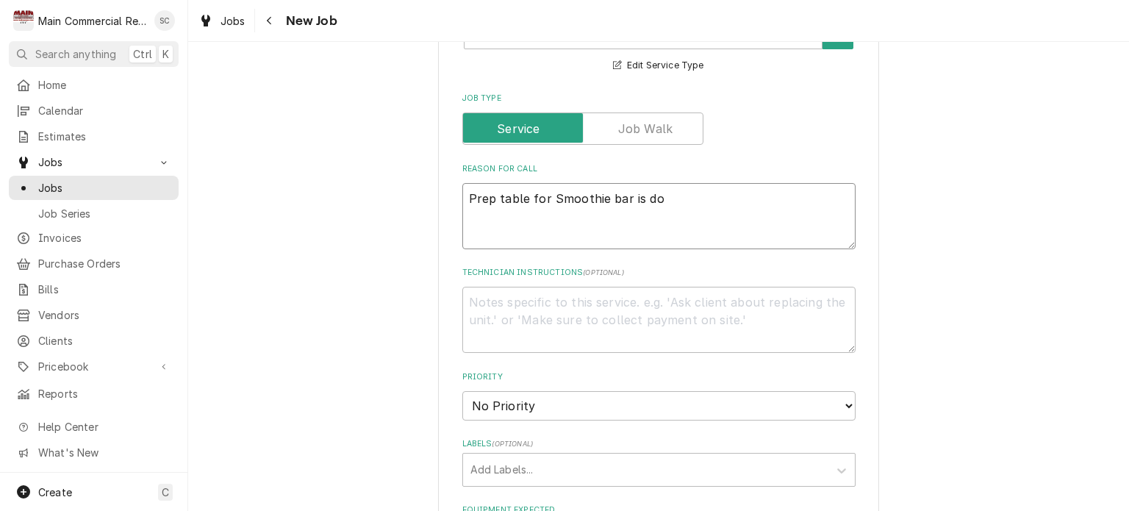
type textarea "x"
type textarea "Prep table for Smoothie bar is dow"
type textarea "x"
type textarea "Prep table for Smoothie bar is down"
type textarea "x"
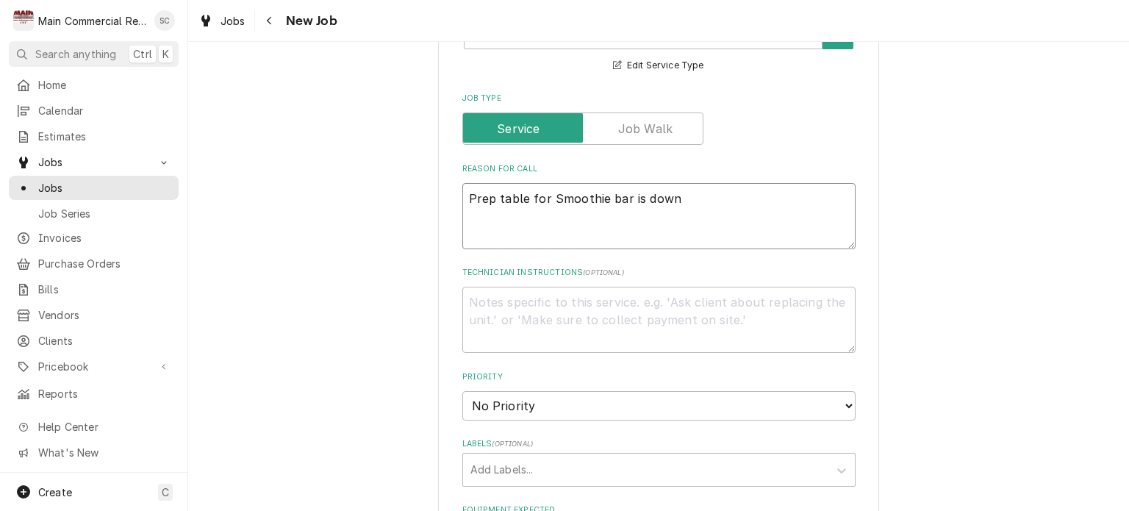
type textarea "Prep table for Smoothie bar is down."
type textarea "x"
type textarea "Prep table for Smoothie bar is down."
type textarea "x"
type textarea "Prep table for Smoothie bar is down. P"
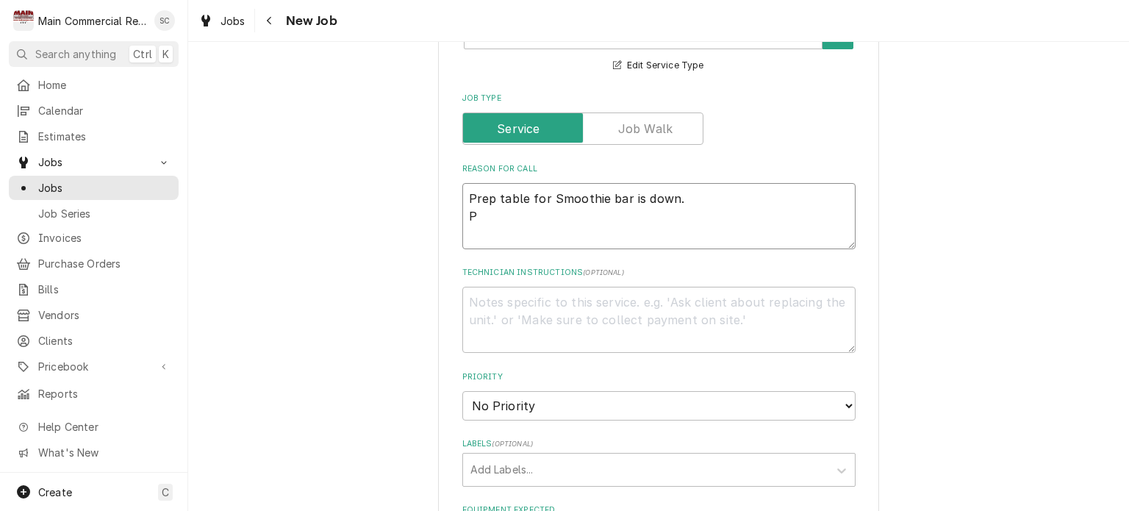
type textarea "x"
type textarea "Prep table for Smoothie bar is down. Pe"
type textarea "x"
type textarea "Prep table for Smoothie bar is down. Per"
type textarea "x"
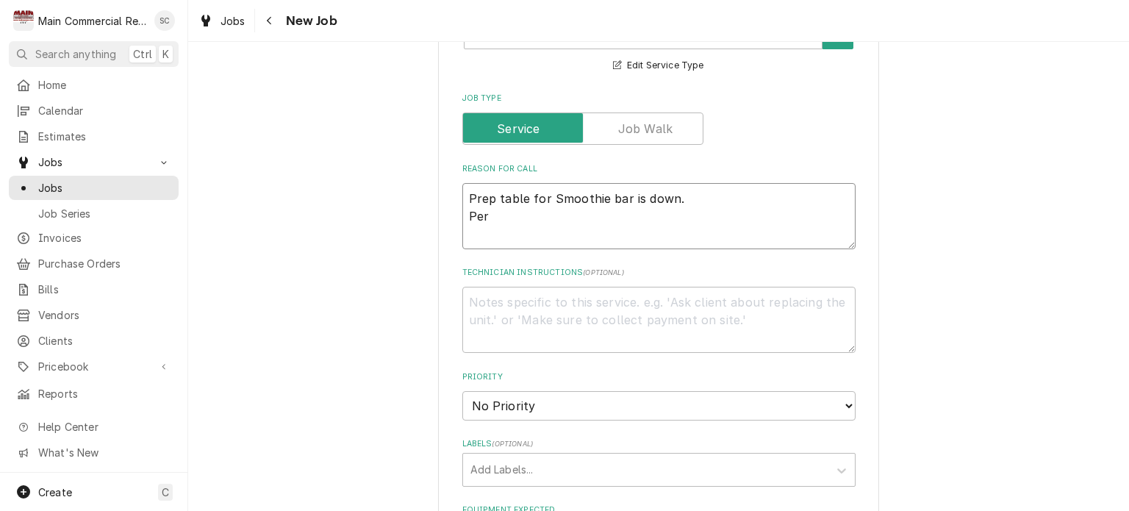
type textarea "Prep table for Smoothie bar is down. Per"
type textarea "x"
type textarea "Prep table for Smoothie bar is down. Per L"
type textarea "x"
type textarea "Prep table for Smoothie bar is down. Per Li"
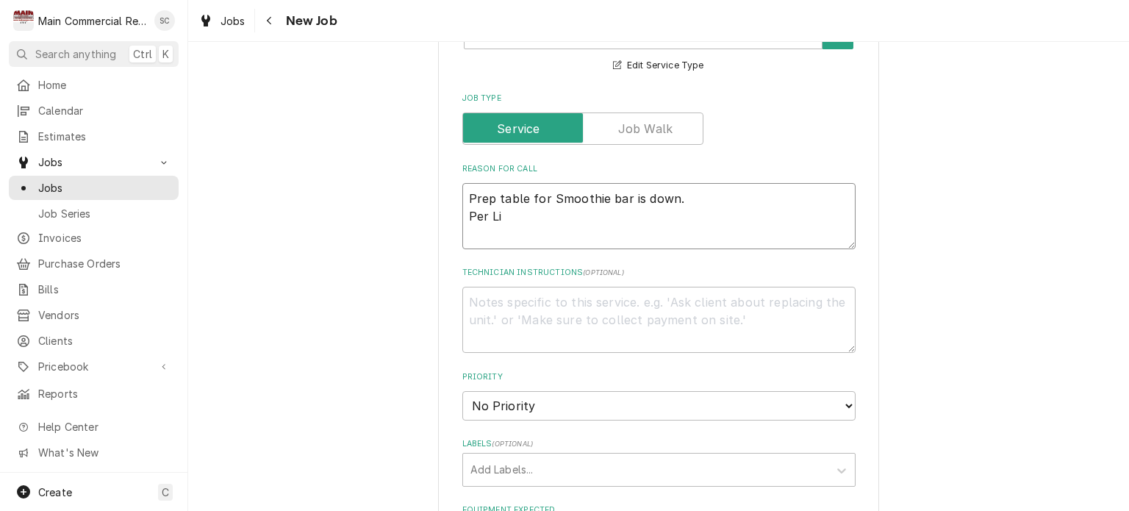
type textarea "x"
type textarea "Prep table for Smoothie bar is down. Per Lin"
type textarea "x"
type textarea "Prep table for Smoothie bar is down. Per Lind"
type textarea "x"
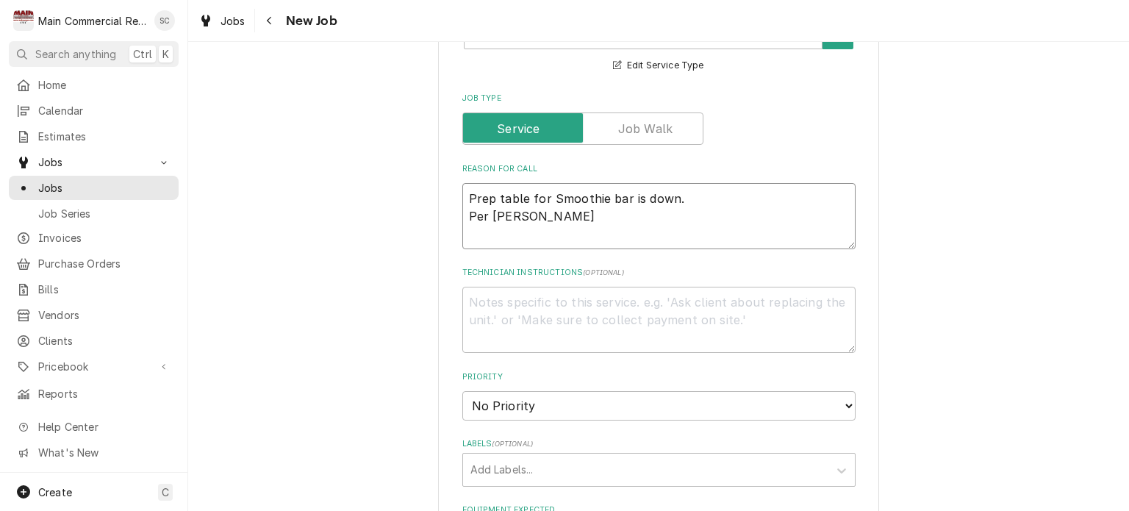
type textarea "Prep table for Smoothie bar is down. Per Linds"
type textarea "x"
type textarea "Prep table for Smoothie bar is down. Per Lindsy"
type textarea "x"
type textarea "Prep table for Smoothie bar is down. Per Linds"
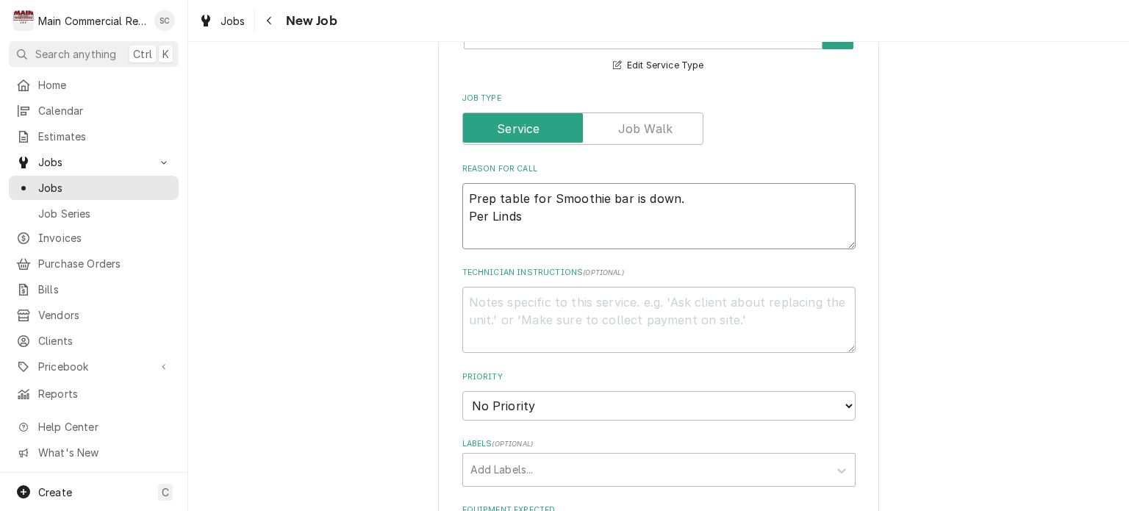
type textarea "x"
type textarea "Prep table for Smoothie bar is down. Per Lindse"
type textarea "x"
type textarea "Prep table for Smoothie bar is down. Per Lindsey"
type textarea "x"
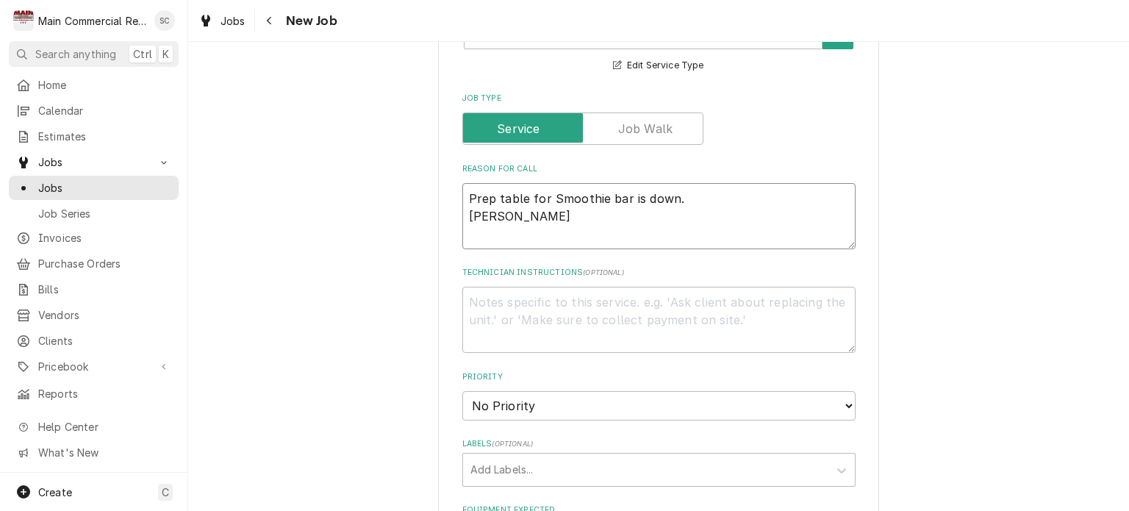
type textarea "Prep table for Smoothie bar is down. Per Lindsey"
type textarea "x"
type textarea "Prep table for Smoothie bar is down. Per Lindsey"
type textarea "x"
type textarea "Prep table for Smoothie bar is down. Per Lindsey"
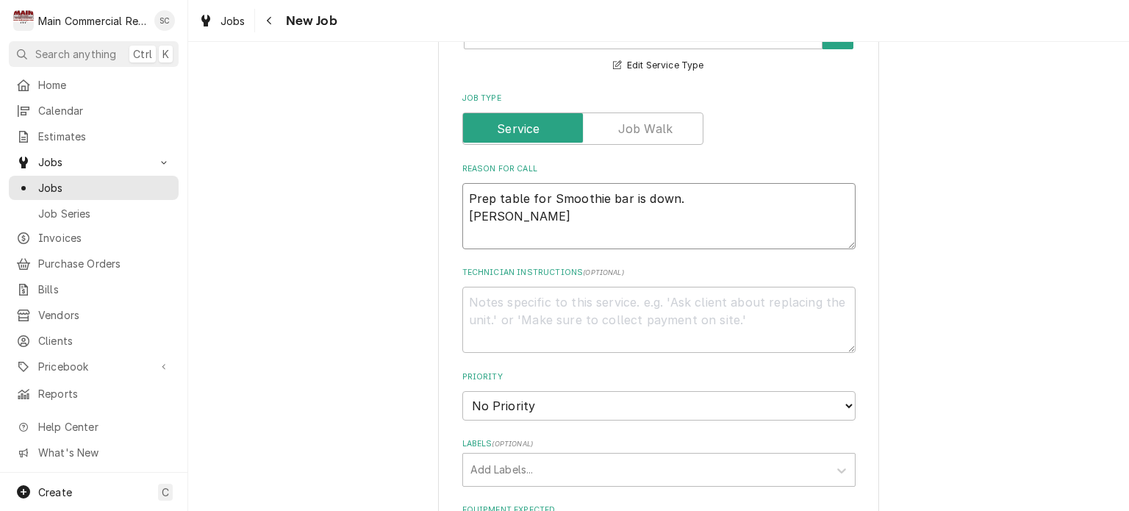
type textarea "x"
type textarea "Prep table for Smoothie bar is down. Per Lindsey s"
type textarea "x"
type textarea "Prep table for Smoothie bar is down. Per Lindsey sh"
type textarea "x"
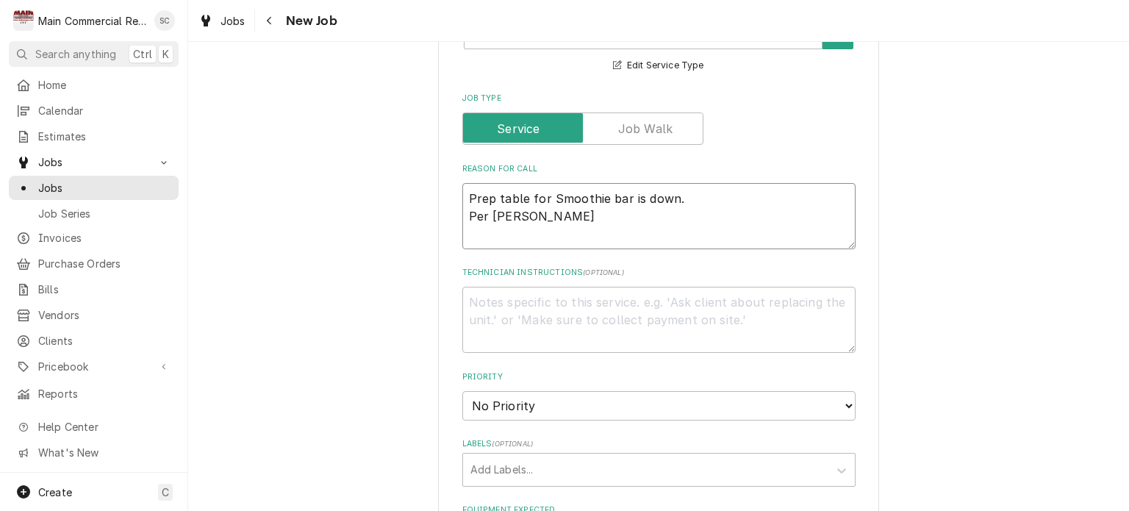
type textarea "Prep table for Smoothie bar is down. Per Lindsey she"
type textarea "x"
type textarea "Prep table for Smoothie bar is down. Per Lindsey she"
type textarea "x"
type textarea "Prep table for Smoothie bar is down. Per Lindsey she"
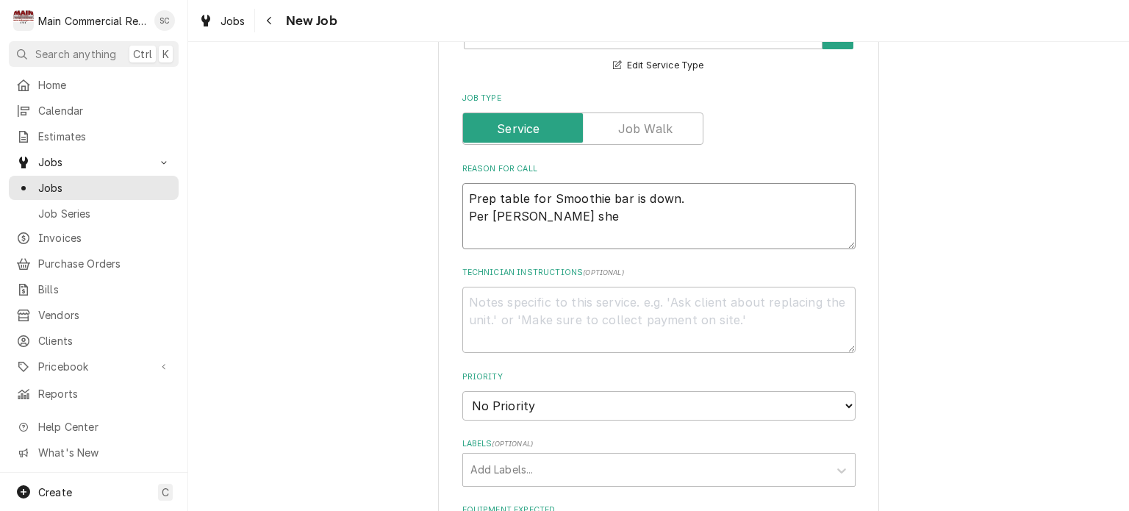
type textarea "x"
type textarea "Prep table for Smoothie bar is down. Per Lindsey sh"
type textarea "x"
type textarea "Prep table for Smoothie bar is down. Per Lindsey s"
type textarea "x"
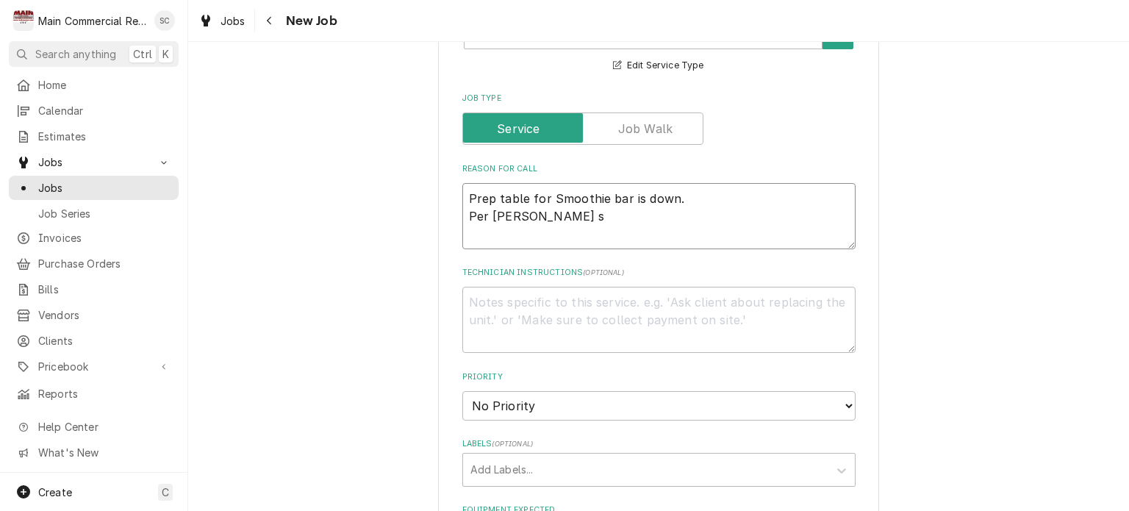
type textarea "Prep table for Smoothie bar is down. Per Lindsey"
type textarea "x"
type textarea "Prep table for Smoothie bar is down. Per Lindsey"
type textarea "x"
type textarea "Prep table for Smoothie bar is down. Per Lindsey."
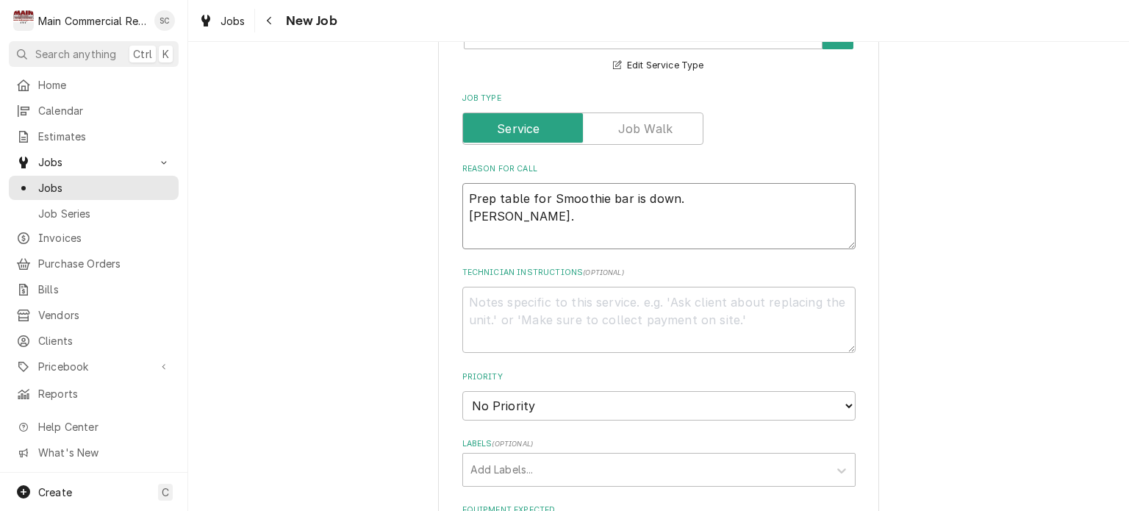
type textarea "x"
type textarea "Prep table for Smoothie bar is down. Per Lindsey."
type textarea "x"
type textarea "Prep table for Smoothie bar is down. Per Lindsey. S"
type textarea "x"
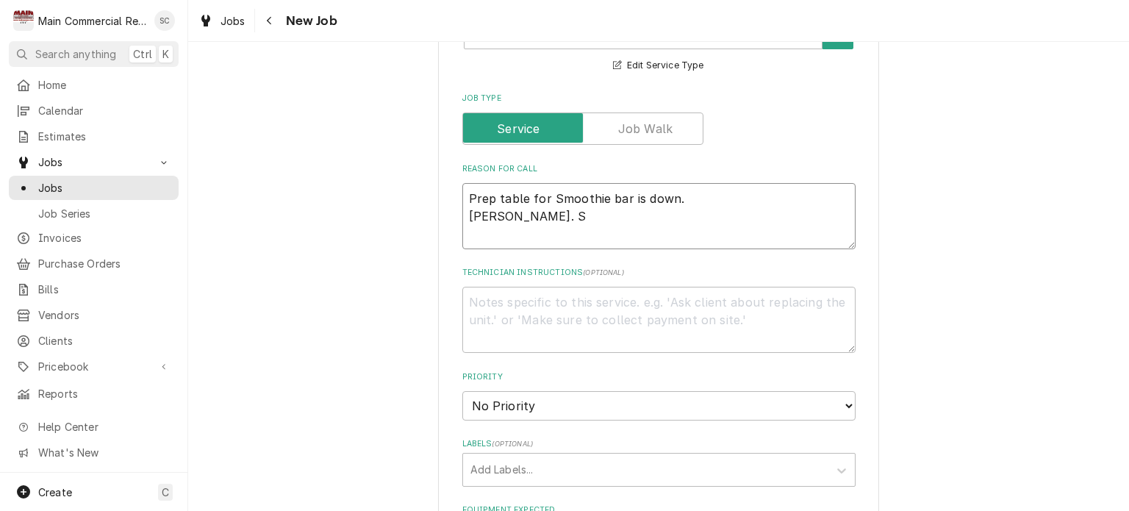
type textarea "Prep table for Smoothie bar is down. Per Lindsey. Sh"
type textarea "x"
type textarea "Prep table for Smoothie bar is down. Per Lindsey. She"
type textarea "x"
type textarea "Prep table for Smoothie bar is down. Per Lindsey. She"
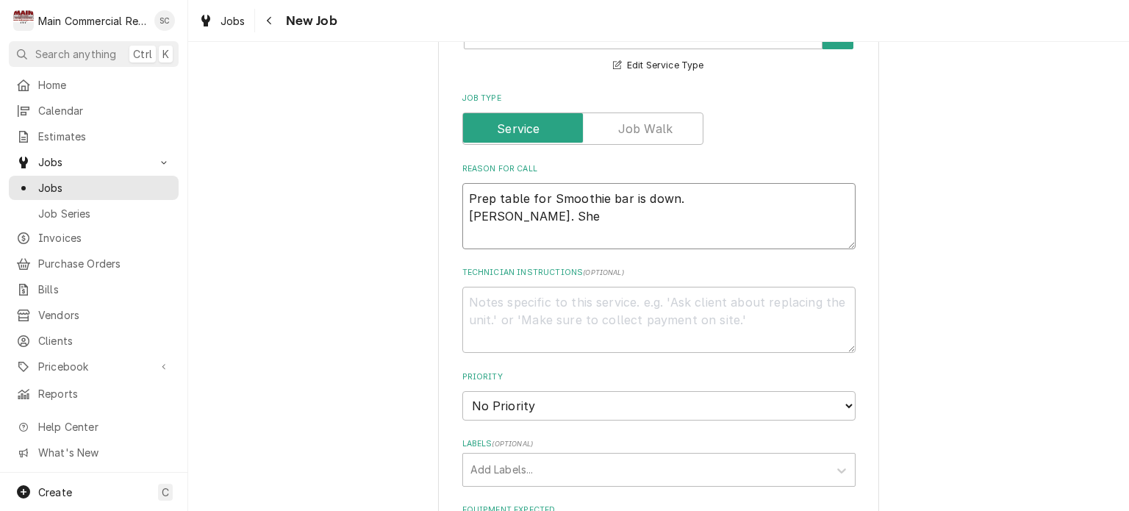
type textarea "x"
type textarea "Prep table for Smoothie bar is down. Per Lindsey. She h"
type textarea "x"
type textarea "Prep table for Smoothie bar is down. Per Lindsey. She ha"
type textarea "x"
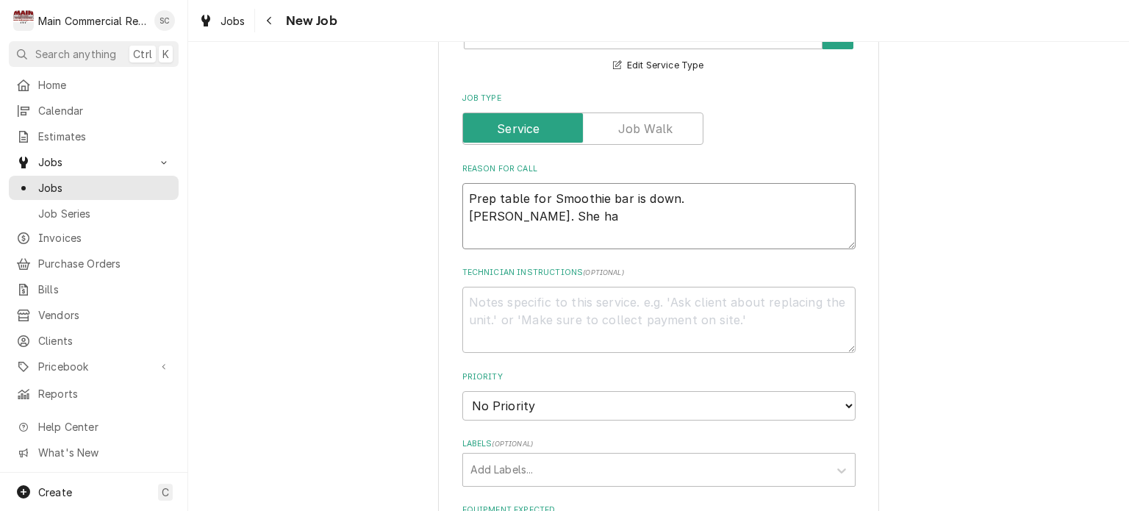
type textarea "Prep table for Smoothie bar is down. Per Lindsey. She has"
type textarea "x"
type textarea "Prep table for Smoothie bar is down. Per Lindsey. She has"
type textarea "x"
type textarea "Prep table for Smoothie bar is down. Per Lindsey. She has a"
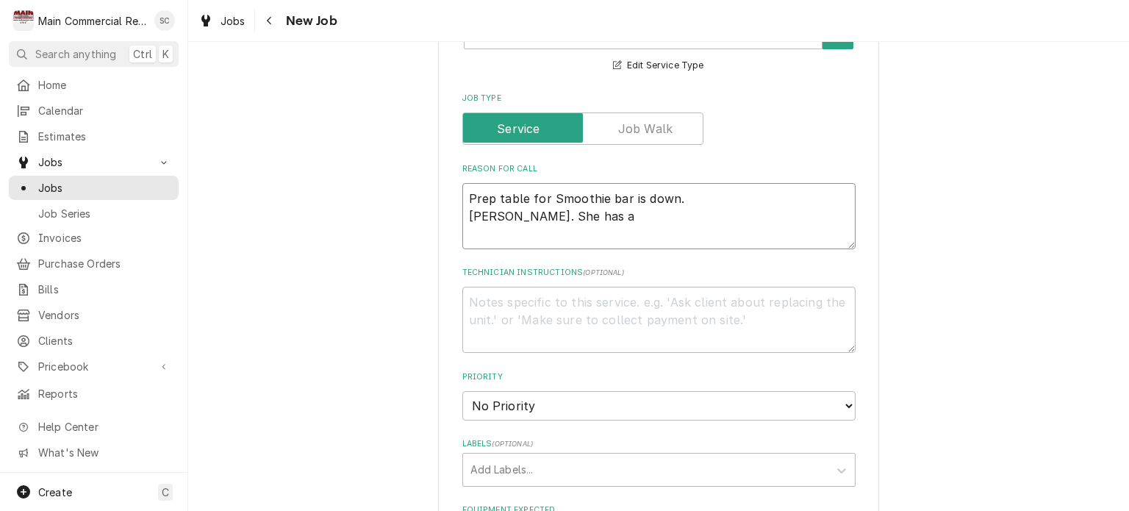
type textarea "x"
type textarea "Prep table for Smoothie bar is down. Per Lindsey. She has ap"
type textarea "x"
type textarea "Prep table for Smoothie bar is down. Per Lindsey. She has app"
type textarea "x"
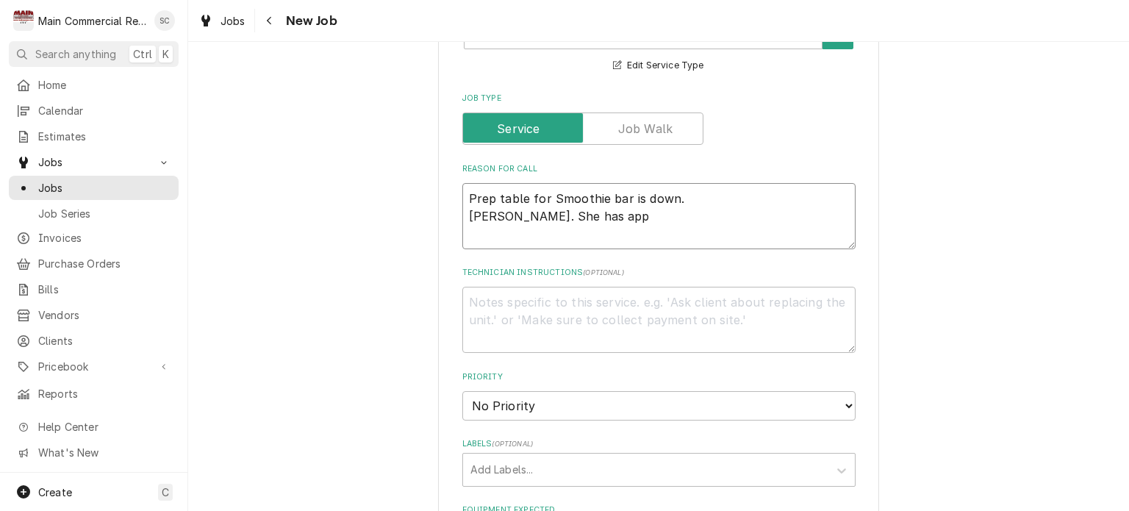
type textarea "Prep table for Smoothie bar is down. Per Lindsey. She has appr"
type textarea "x"
type textarea "Prep table for Smoothie bar is down. Per Lindsey. She has appro"
type textarea "x"
type textarea "Prep table for Smoothie bar is down. Per Lindsey. She has approv"
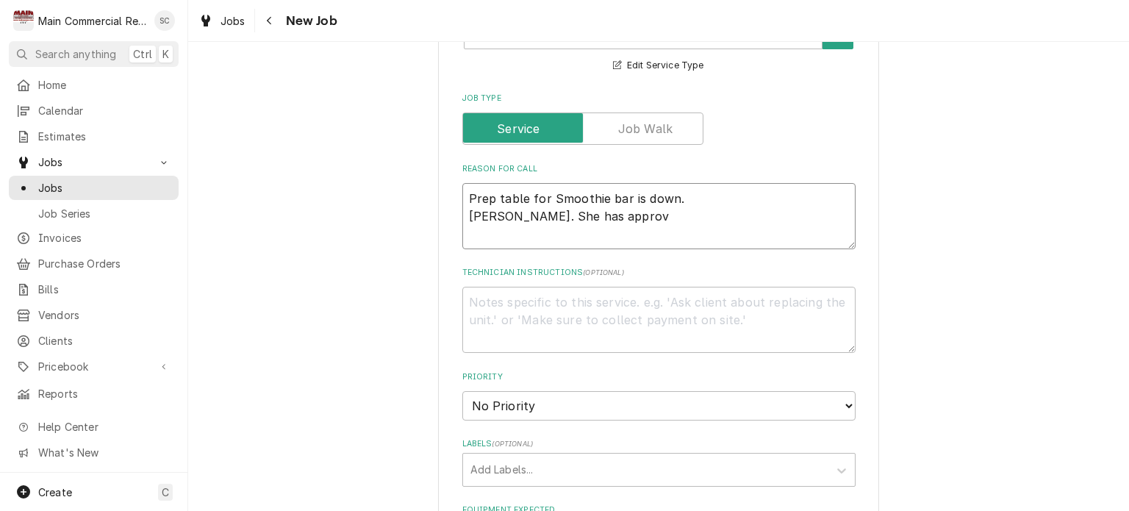
type textarea "x"
type textarea "Prep table for Smoothie bar is down. Per Lindsey. She has approve"
type textarea "x"
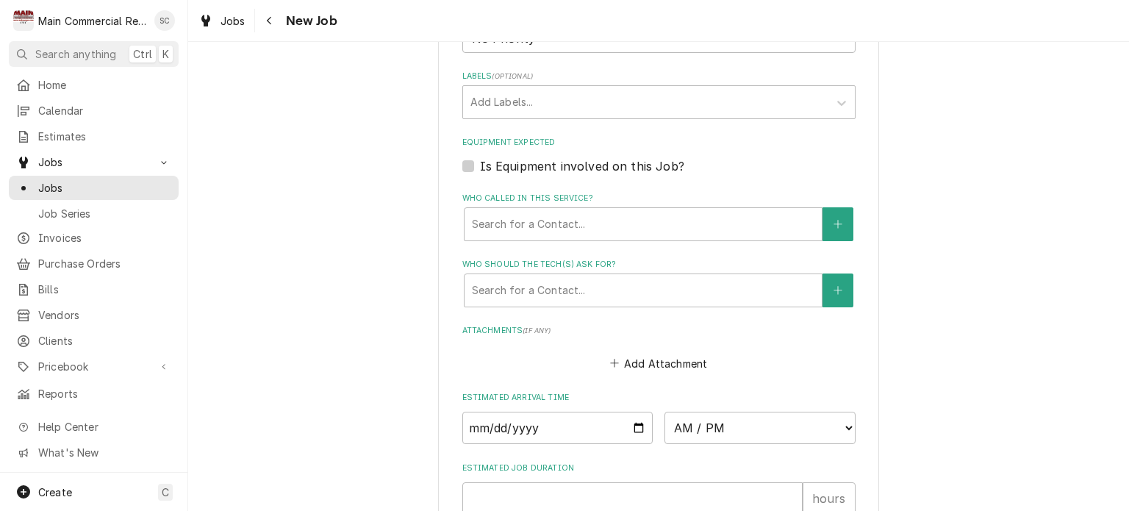
scroll to position [808, 0]
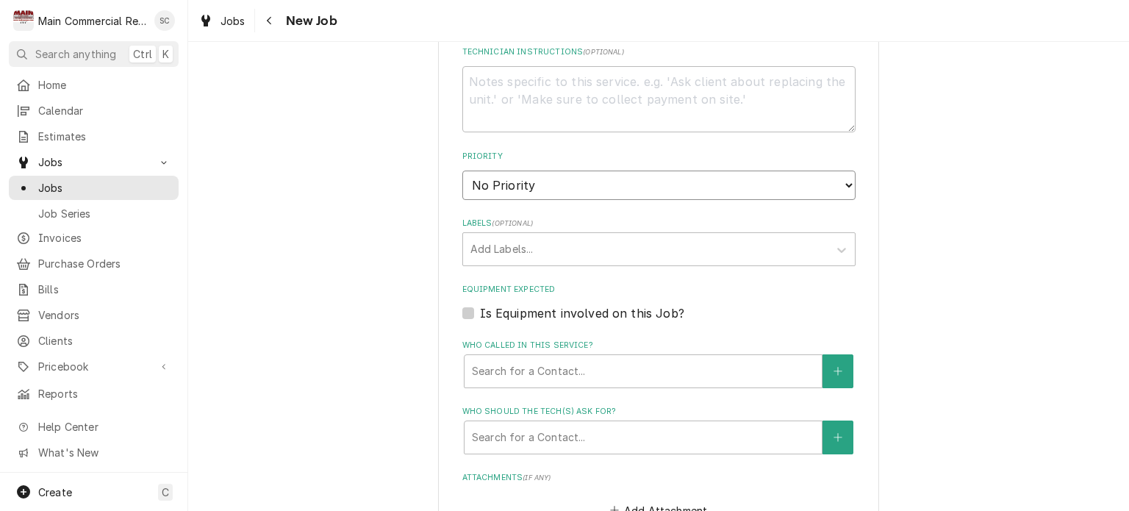
click at [553, 187] on select "No Priority Urgent High Medium Low" at bounding box center [658, 184] width 393 height 29
click at [462, 170] on select "No Priority Urgent High Medium Low" at bounding box center [658, 184] width 393 height 29
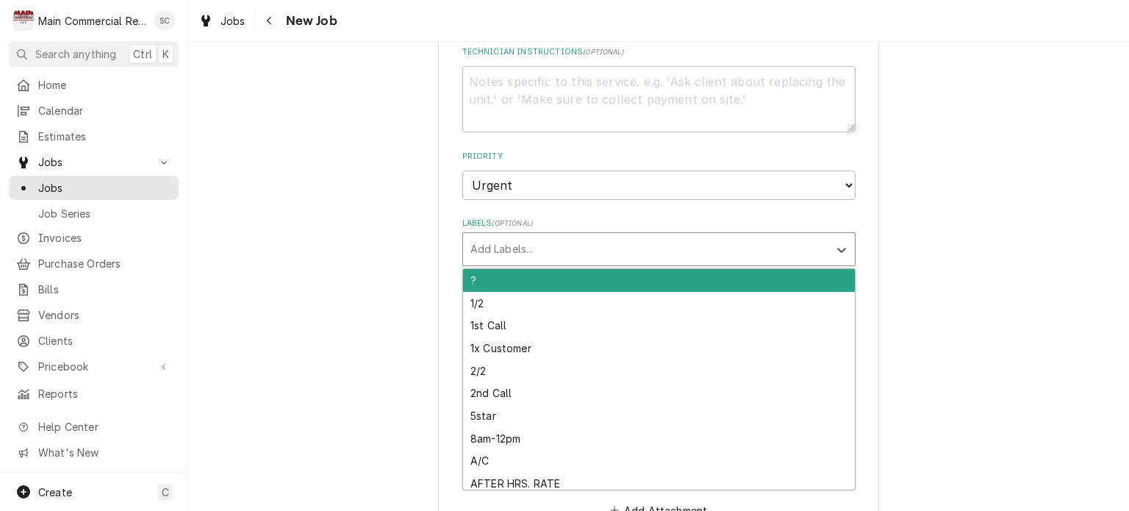
click at [553, 253] on div "Labels" at bounding box center [645, 249] width 351 height 26
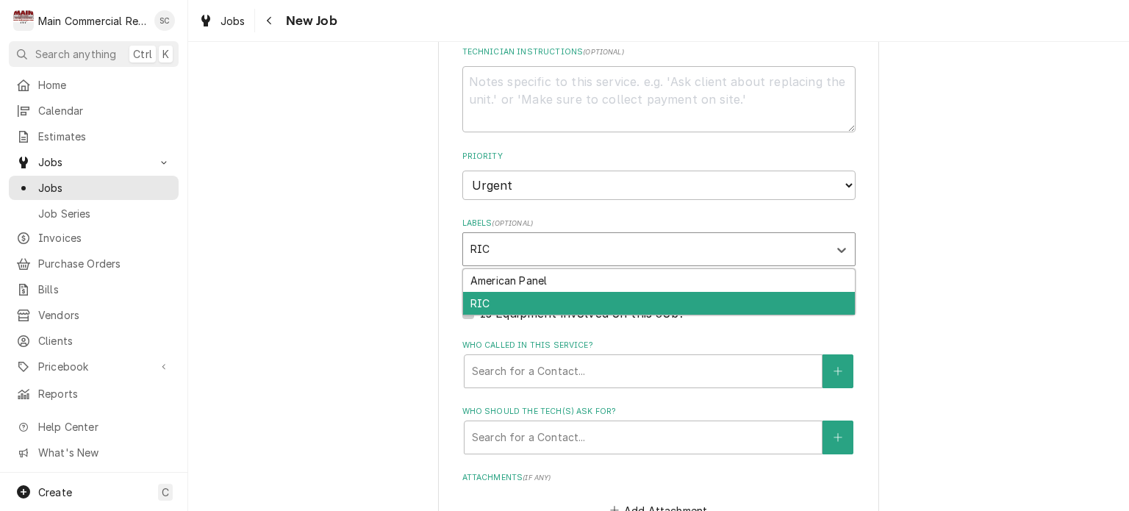
click at [531, 299] on div "RIC" at bounding box center [659, 303] width 392 height 23
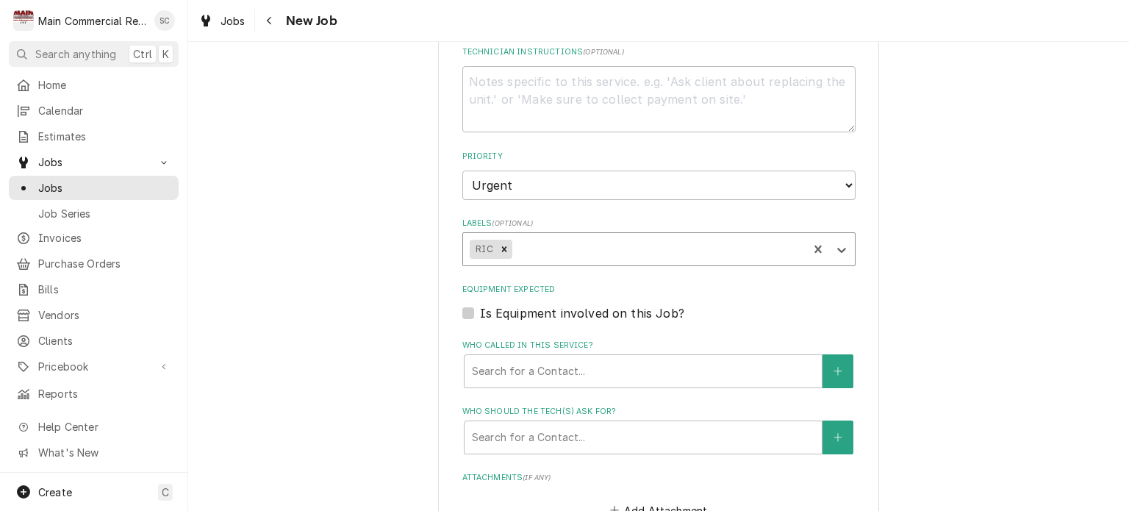
scroll to position [955, 0]
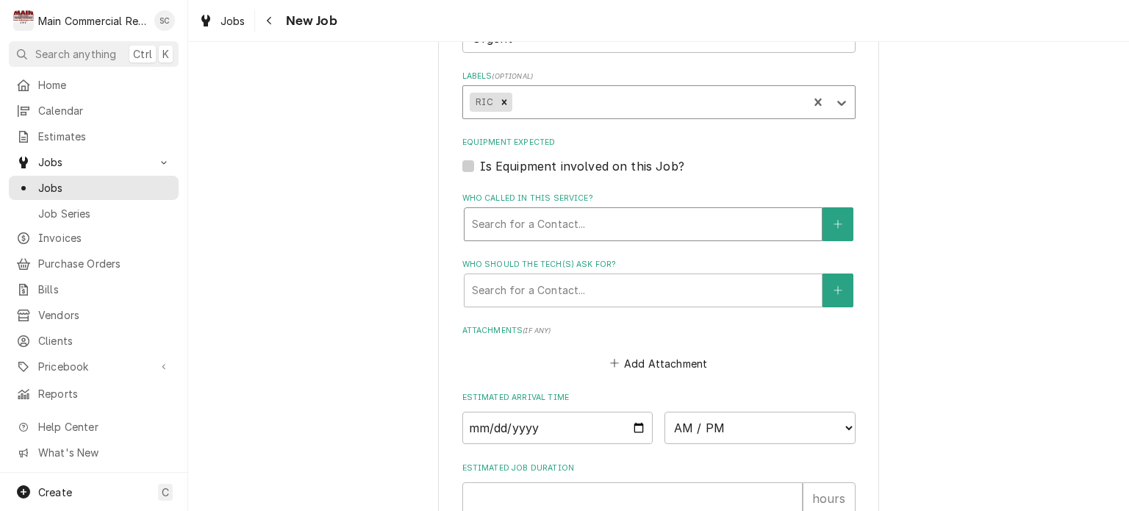
click at [564, 225] on div "Who called in this service?" at bounding box center [643, 224] width 342 height 26
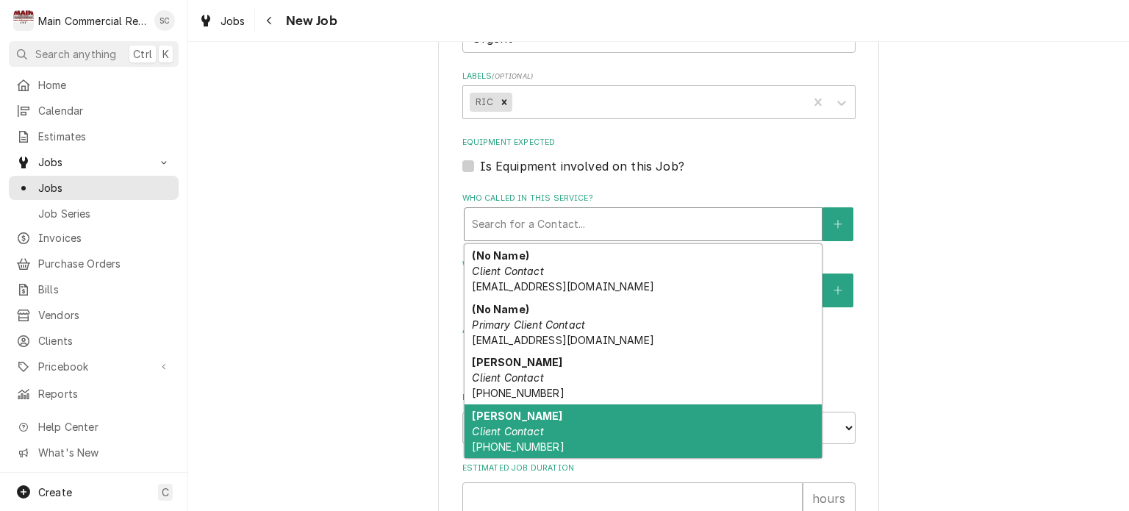
click at [557, 428] on div "Lindsey Client Contact (480) 278-6438" at bounding box center [642, 431] width 357 height 54
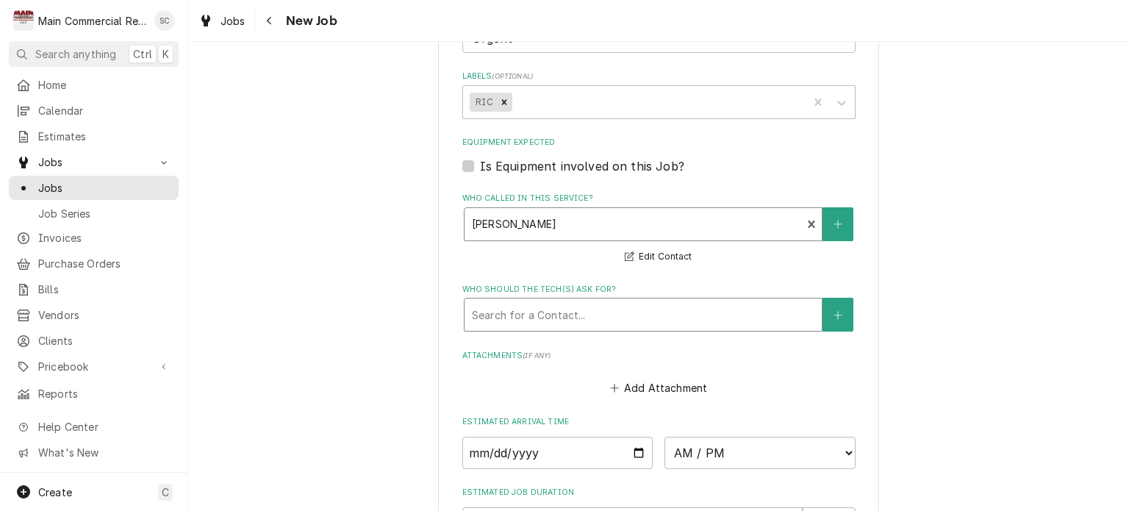
click at [545, 308] on div "Who should the tech(s) ask for?" at bounding box center [643, 314] width 342 height 26
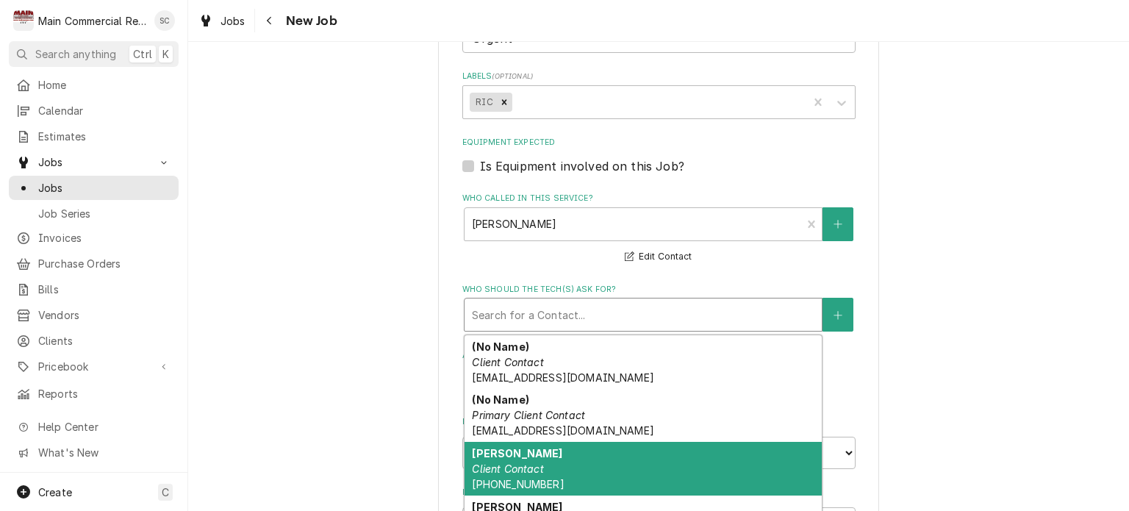
scroll to position [35, 0]
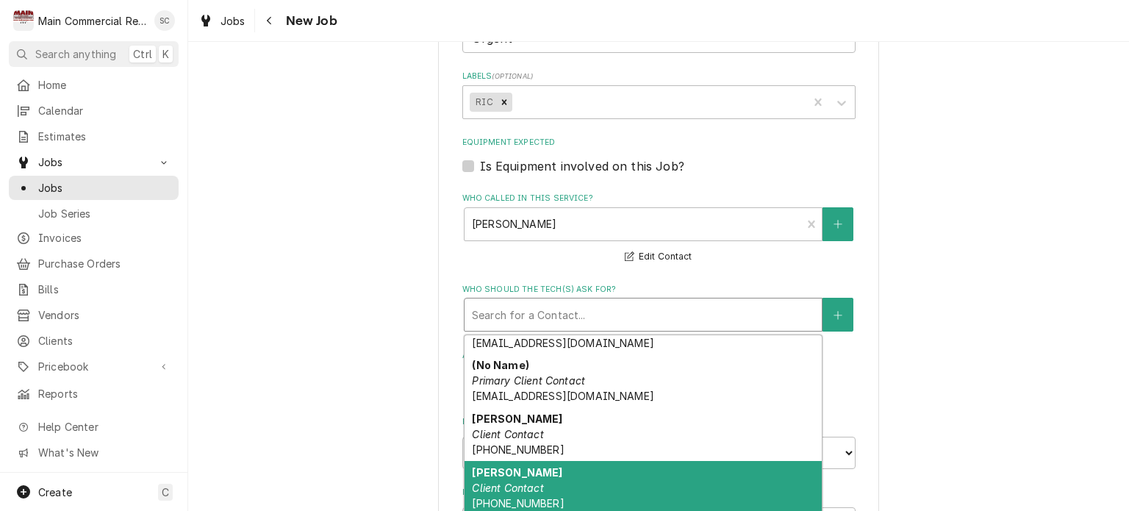
click at [526, 484] on em "Client Contact" at bounding box center [507, 487] width 71 height 12
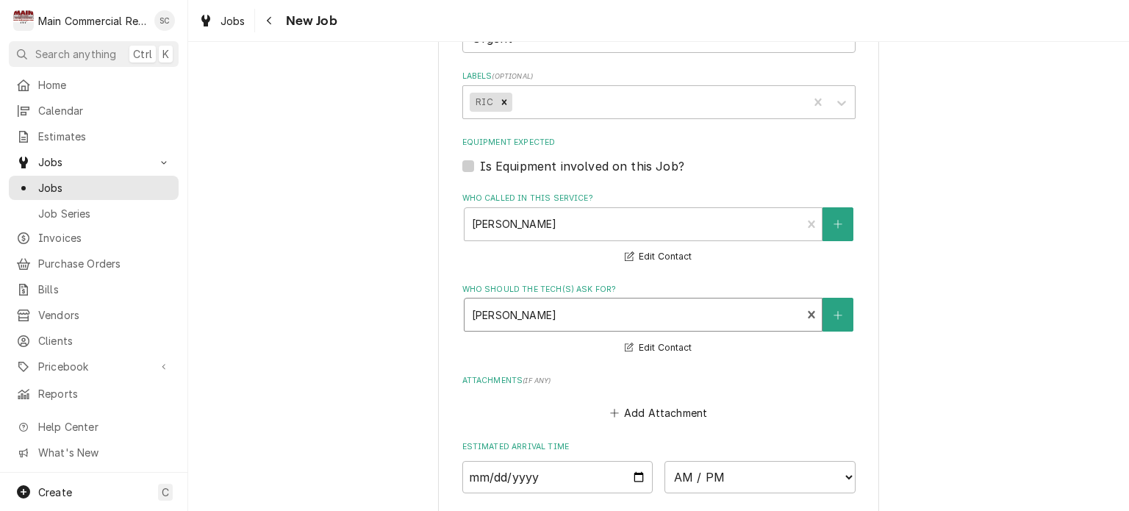
drag, startPoint x: 964, startPoint y: 332, endPoint x: 970, endPoint y: 326, distance: 8.8
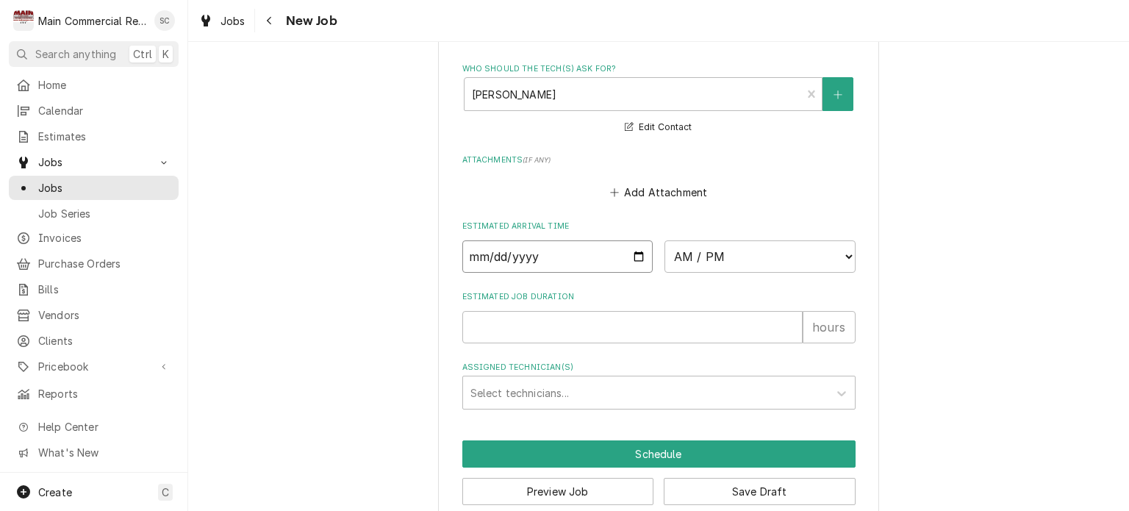
click at [633, 250] on input "Date" at bounding box center [557, 256] width 191 height 32
click at [707, 255] on select "AM / PM 6:00 AM 6:15 AM 6:30 AM 6:45 AM 7:00 AM 7:15 AM 7:30 AM 7:45 AM 8:00 AM…" at bounding box center [759, 256] width 191 height 32
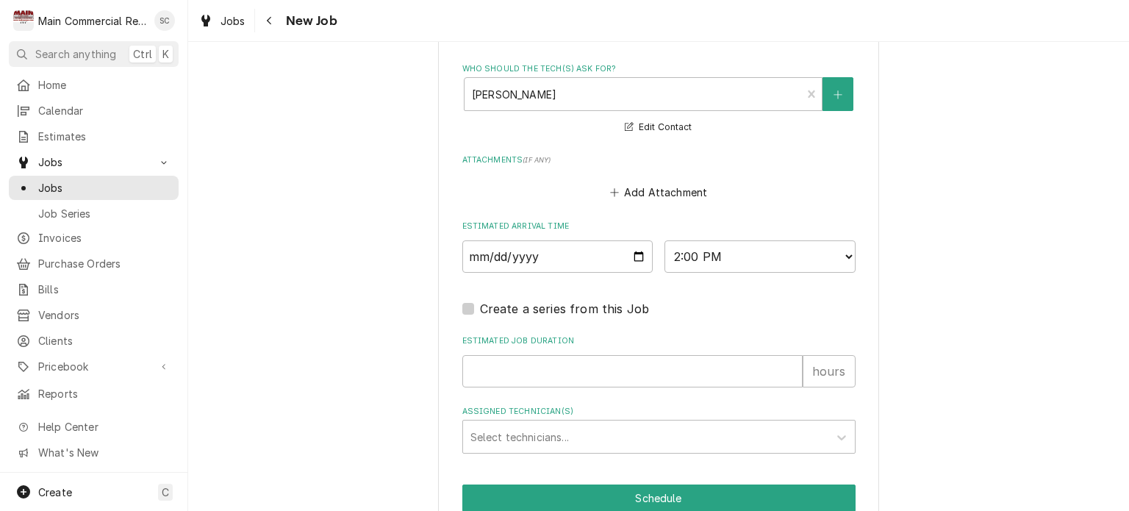
click at [616, 373] on input "Estimated Job Duration" at bounding box center [632, 371] width 340 height 32
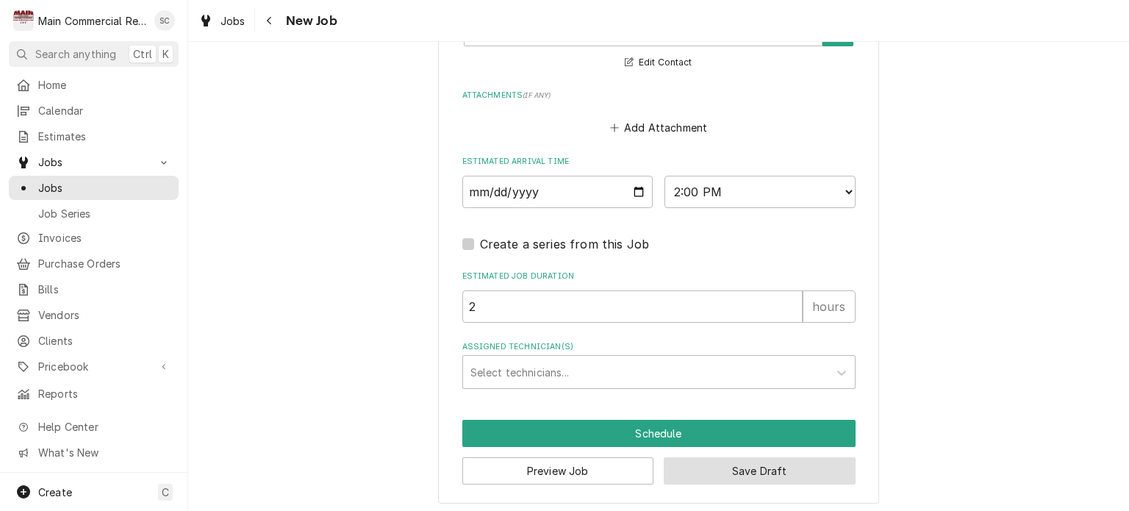
click at [741, 467] on button "Save Draft" at bounding box center [760, 470] width 192 height 27
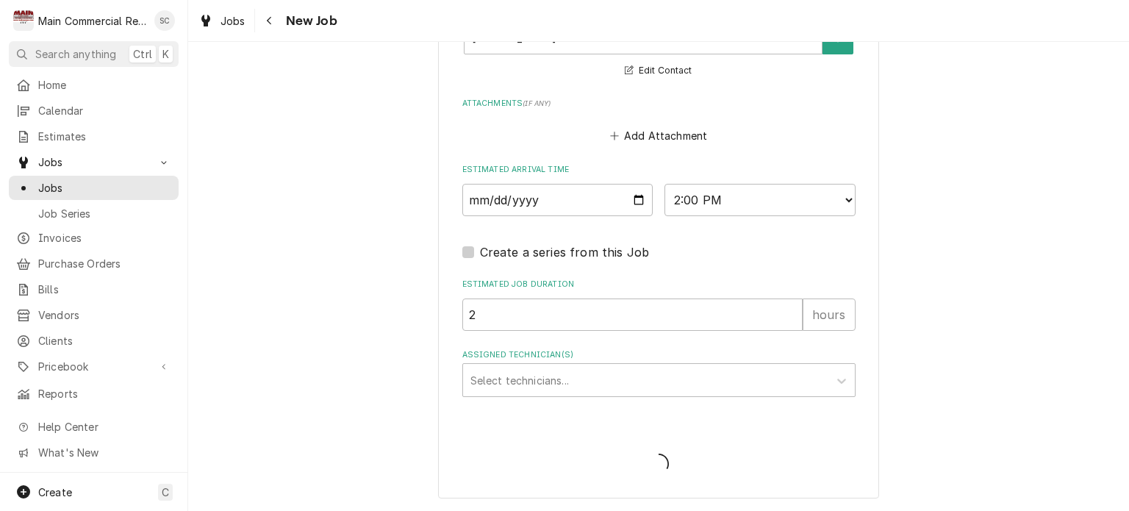
scroll to position [1227, 0]
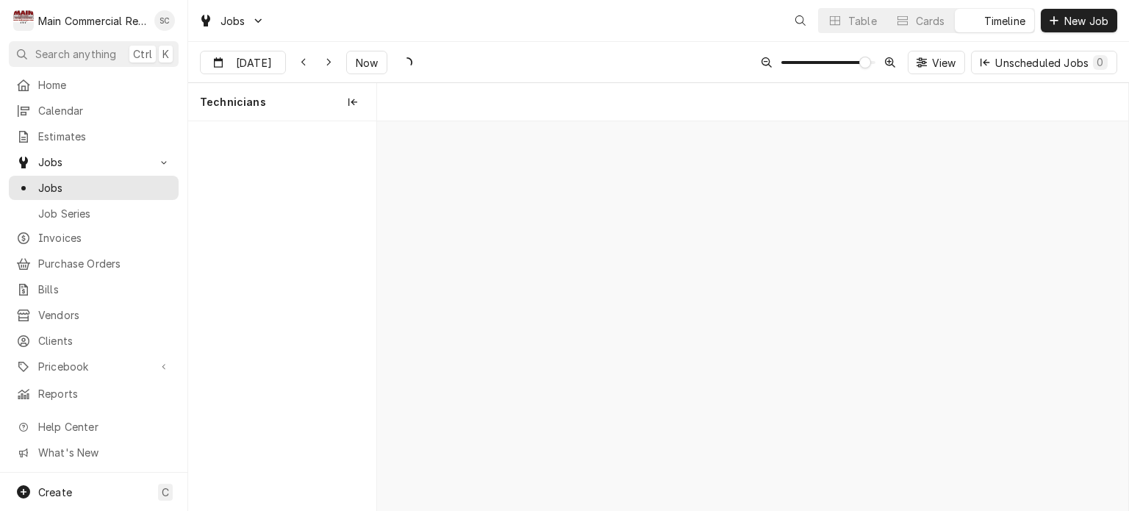
scroll to position [0, 14908]
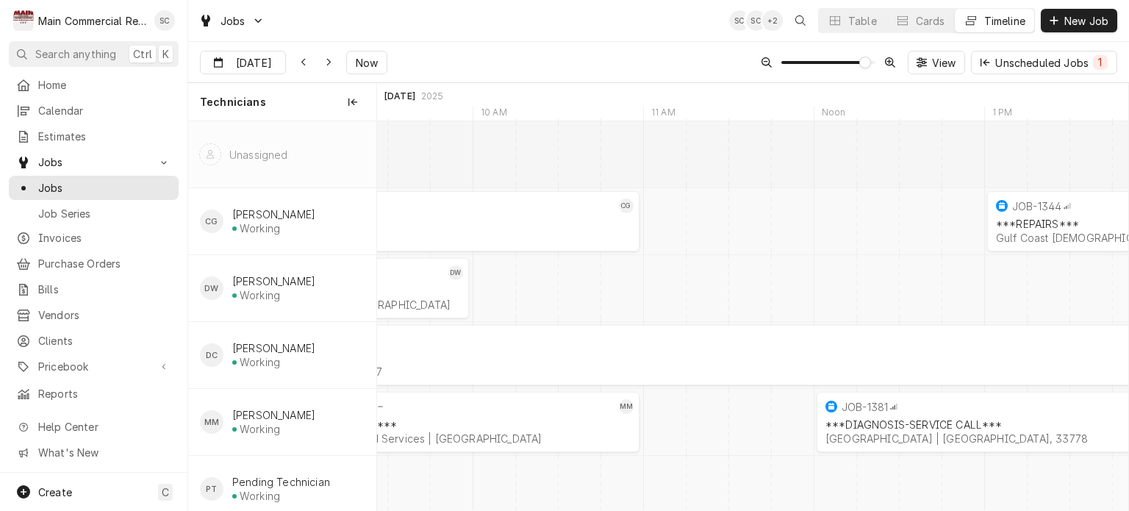
click at [583, 37] on div "Jobs SC SC + 2 Table Cards Timeline New Job" at bounding box center [658, 20] width 941 height 41
click at [506, 37] on div "Jobs SC SC + 2 Table Cards Timeline New Job" at bounding box center [658, 20] width 941 height 41
click at [661, 36] on div "Jobs SC SC + 2 Table Cards Timeline New Job" at bounding box center [658, 20] width 941 height 41
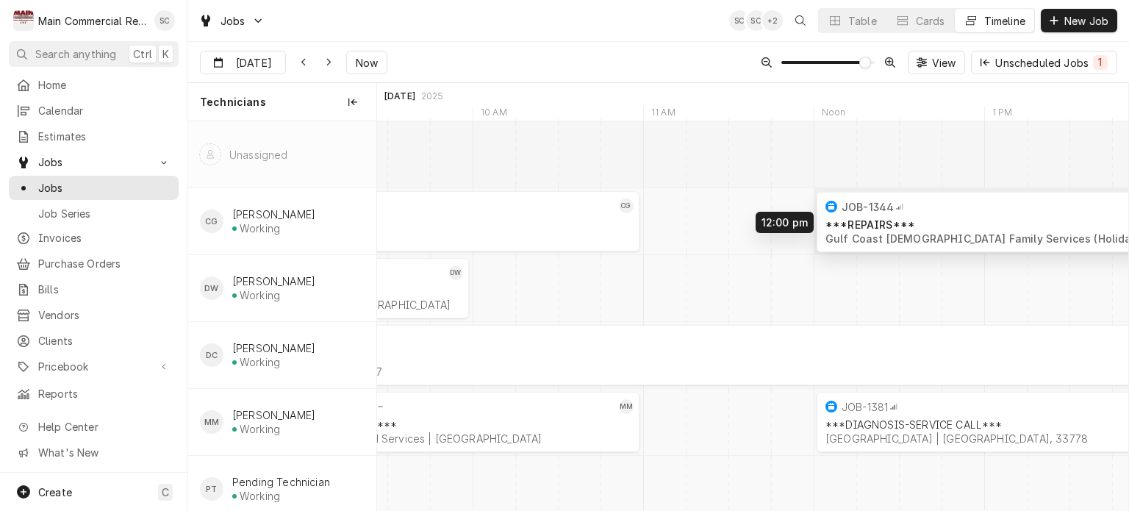
drag, startPoint x: 1050, startPoint y: 223, endPoint x: 887, endPoint y: 223, distance: 163.1
click at [887, 223] on div "8:00 AM 11:00 AM JOB-1294 CG QUOTE FOR REPAIRS Cracovia Restaurant | [GEOGRAPHI…" at bounding box center [752, 321] width 751 height 401
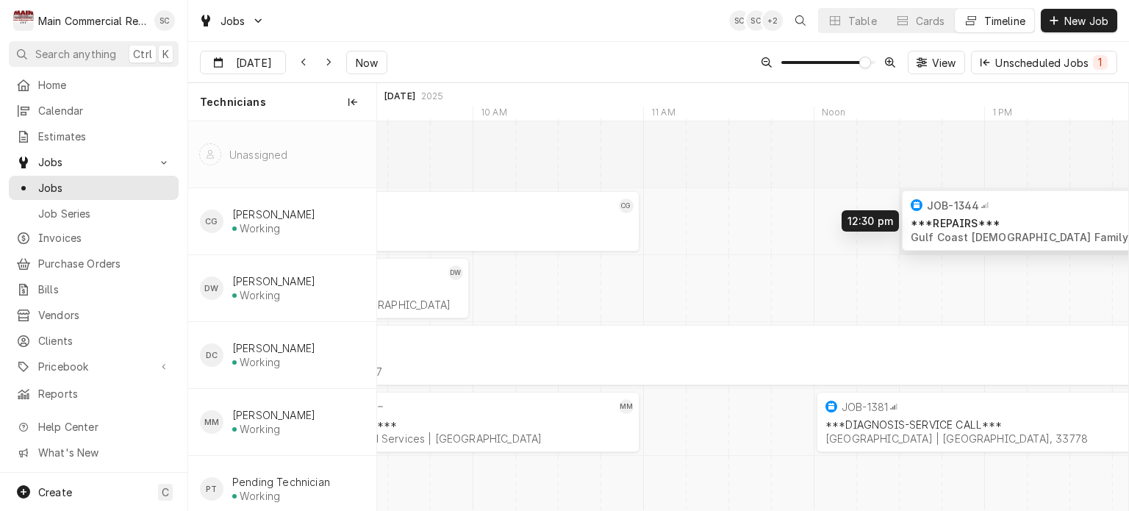
drag, startPoint x: 842, startPoint y: 223, endPoint x: 914, endPoint y: 223, distance: 72.0
click at [914, 223] on div "8:00 AM 11:00 AM JOB-1294 CG QUOTE FOR REPAIRS Cracovia Restaurant | [GEOGRAPHI…" at bounding box center [752, 321] width 751 height 401
click at [600, 58] on div "Sep [DATE] Now View Unscheduled Jobs 1" at bounding box center [658, 62] width 941 height 41
click at [579, 55] on div "Sep [DATE] Now View Unscheduled Jobs 1" at bounding box center [658, 62] width 941 height 41
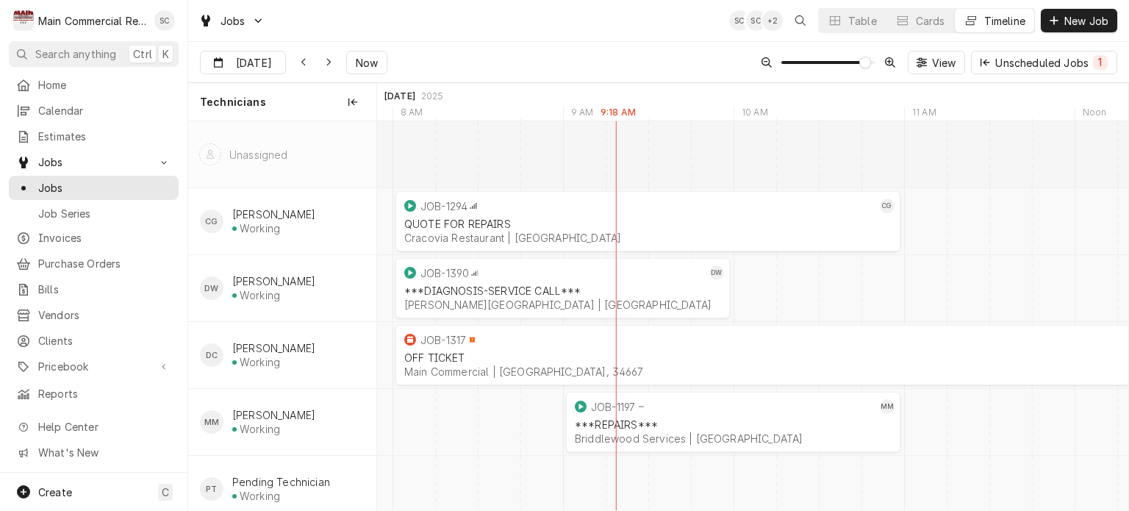
scroll to position [0, 14745]
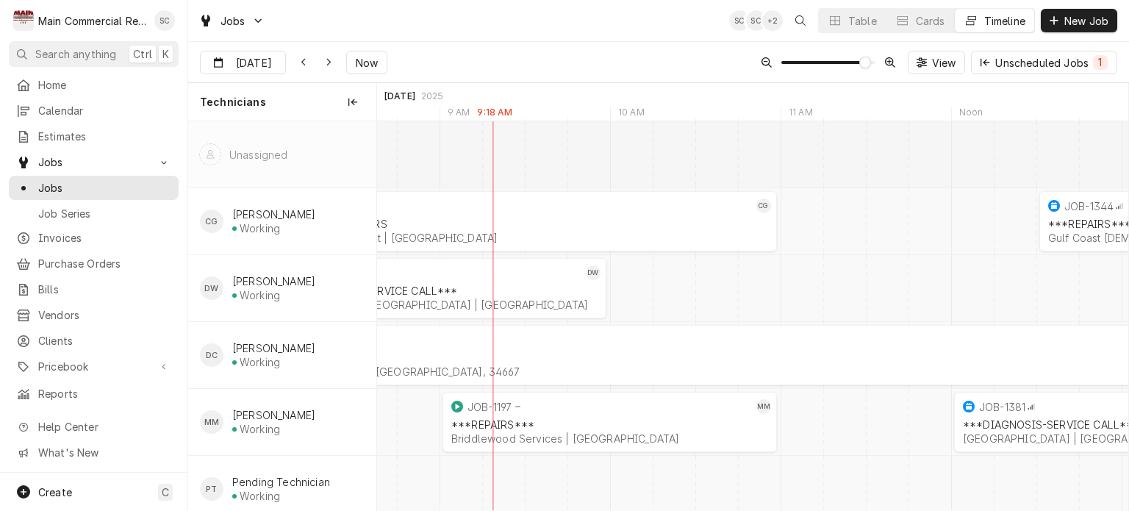
click at [449, 29] on div "Jobs SC SC + 2 Table Cards Timeline New Job" at bounding box center [658, 20] width 941 height 41
click at [1071, 17] on span "New Job" at bounding box center [1086, 20] width 50 height 15
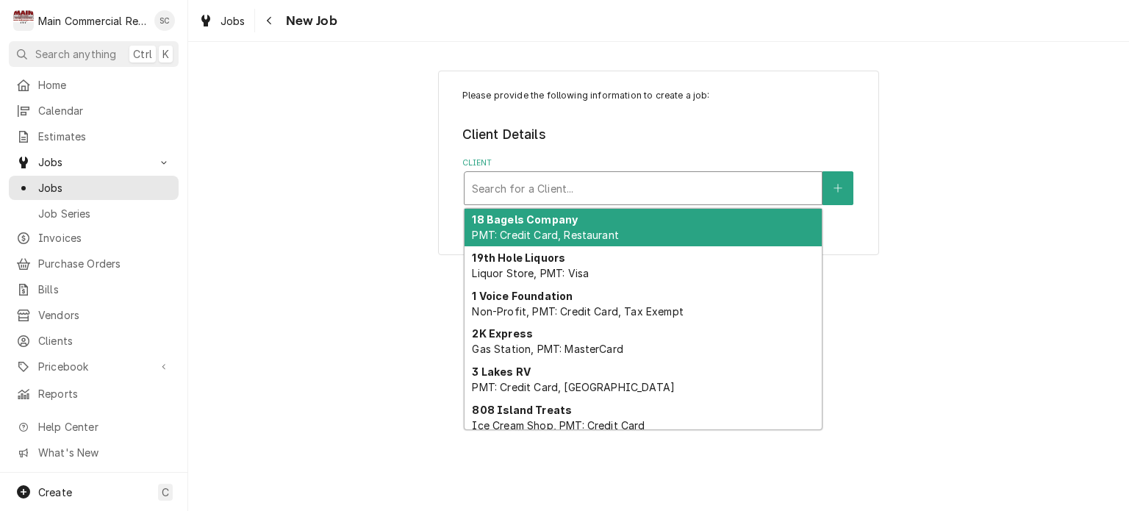
click at [656, 190] on div "Client" at bounding box center [643, 188] width 342 height 26
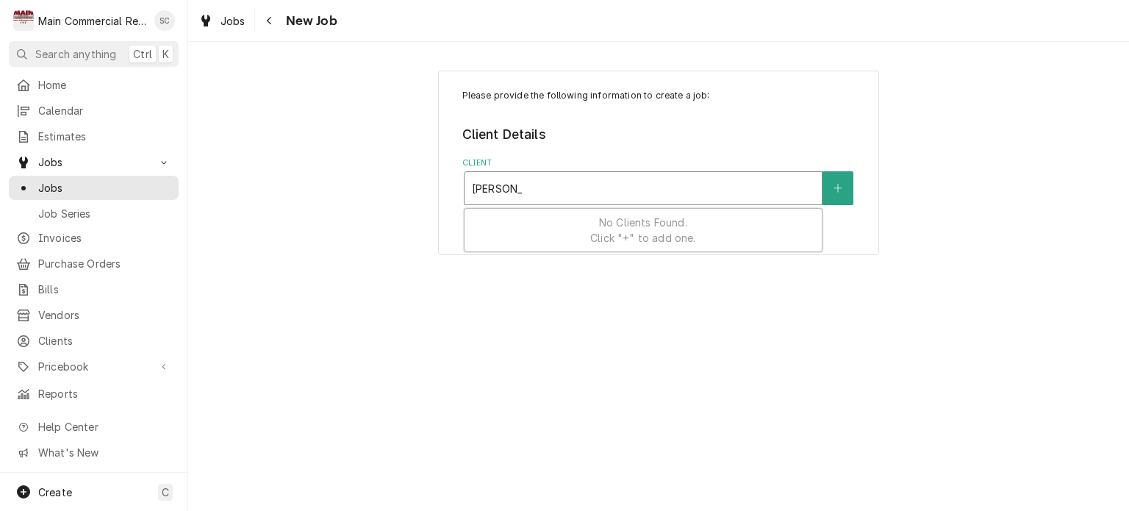
type input "[PERSON_NAME]"
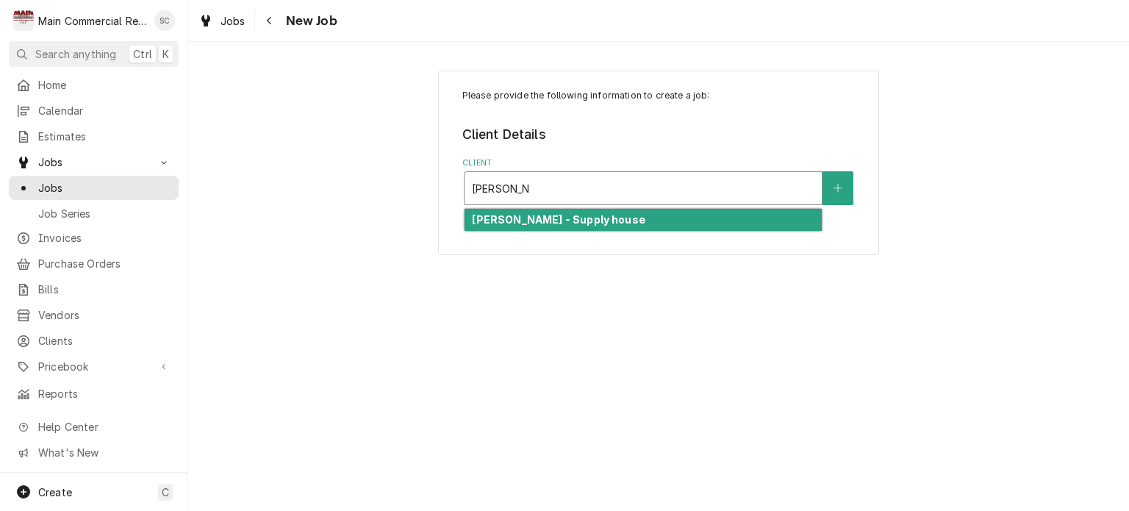
click at [637, 220] on div "[PERSON_NAME] - Supply house" at bounding box center [642, 220] width 357 height 23
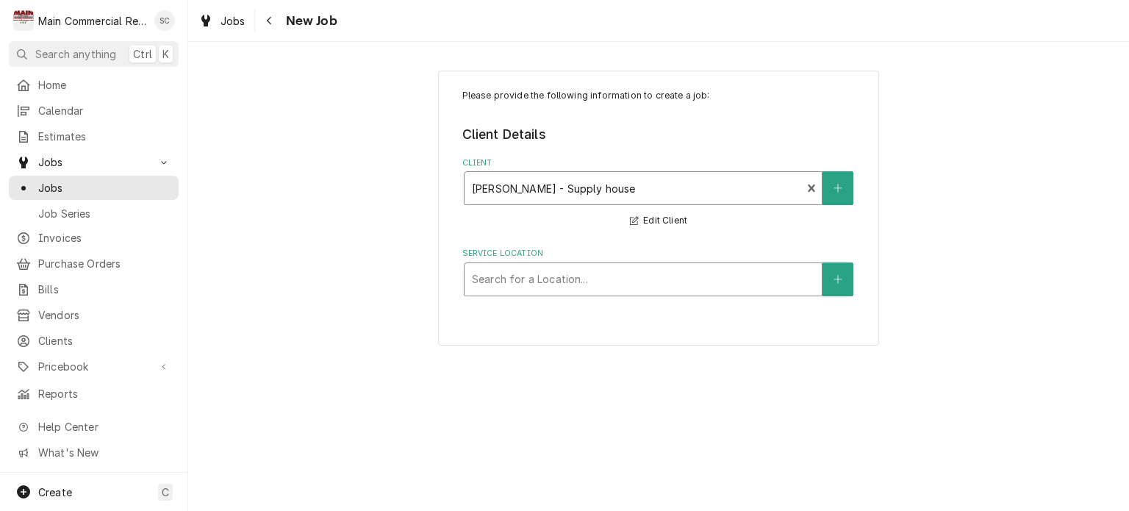
click at [689, 284] on div "Service Location" at bounding box center [643, 279] width 342 height 26
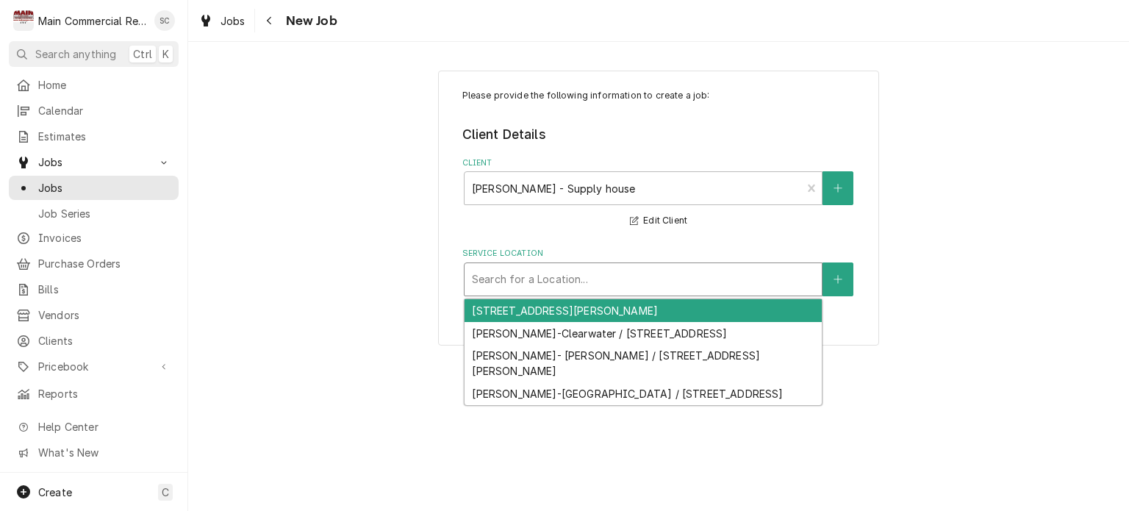
click at [611, 314] on div "[STREET_ADDRESS][PERSON_NAME]" at bounding box center [642, 310] width 357 height 23
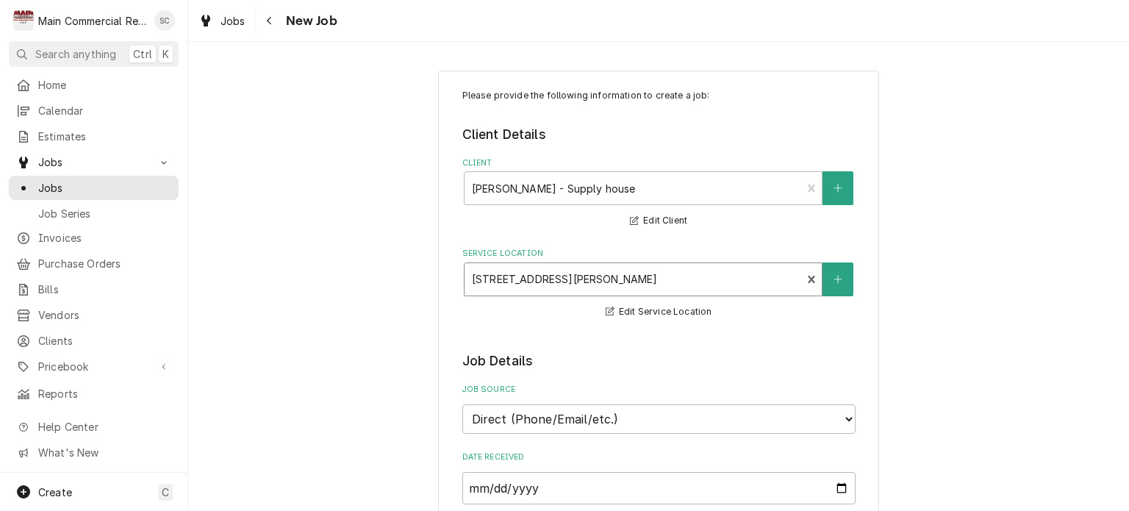
scroll to position [220, 0]
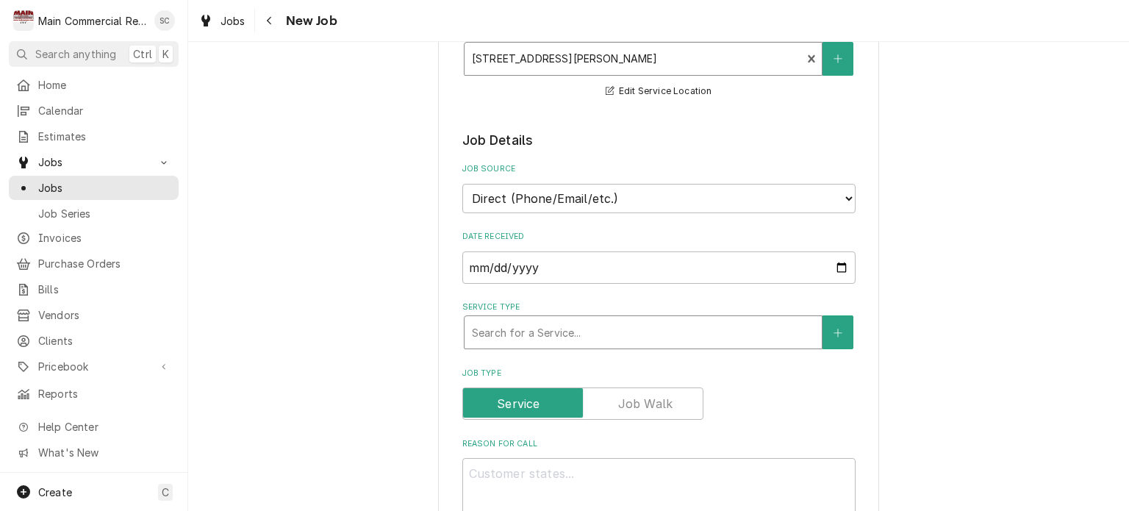
click at [621, 325] on div "Service Type" at bounding box center [643, 332] width 342 height 26
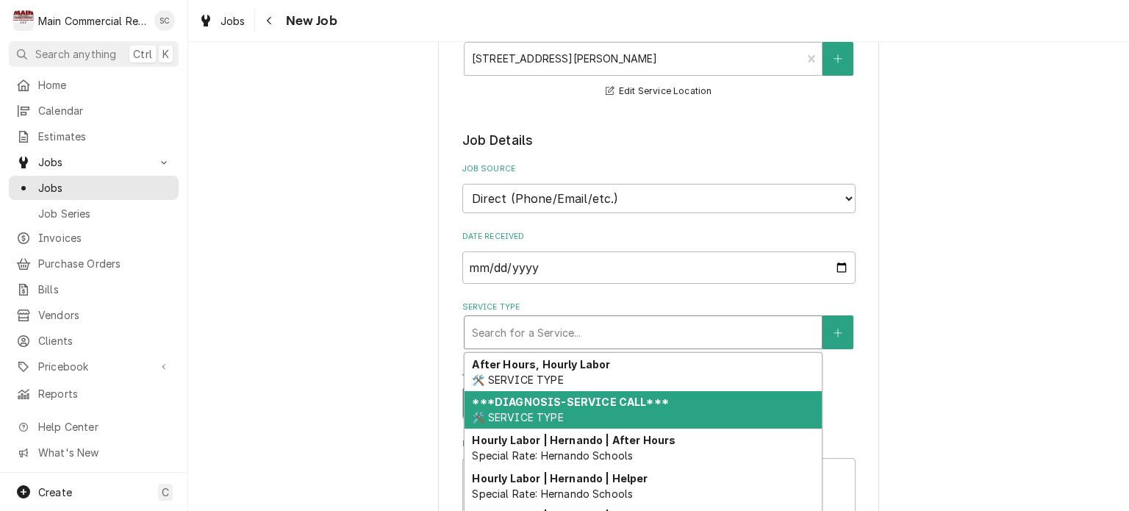
click at [572, 407] on div "***DIAGNOSIS-SERVICE CALL*** 🛠️ SERVICE TYPE" at bounding box center [642, 410] width 357 height 38
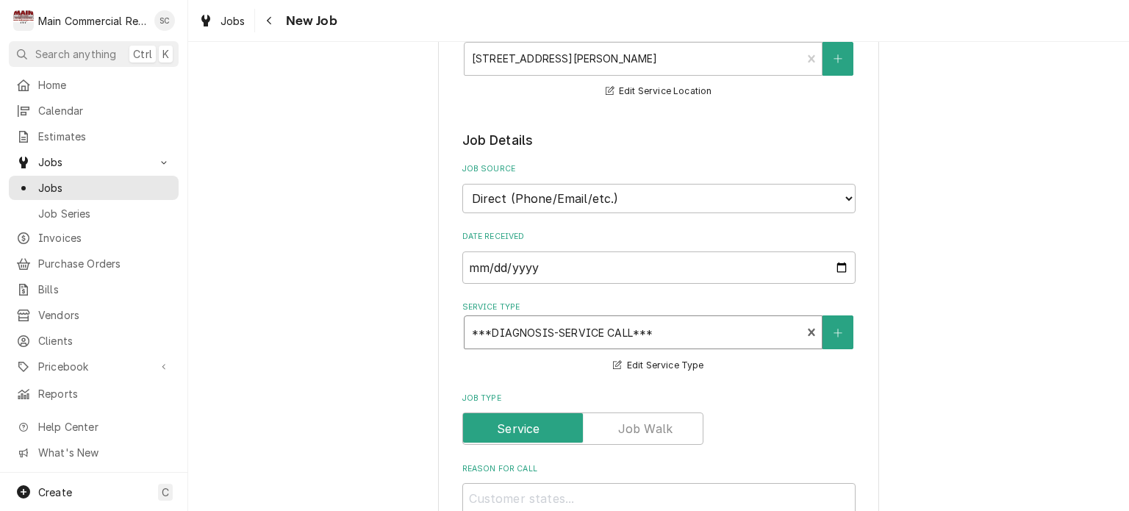
click at [705, 340] on div "Service Type" at bounding box center [633, 332] width 323 height 26
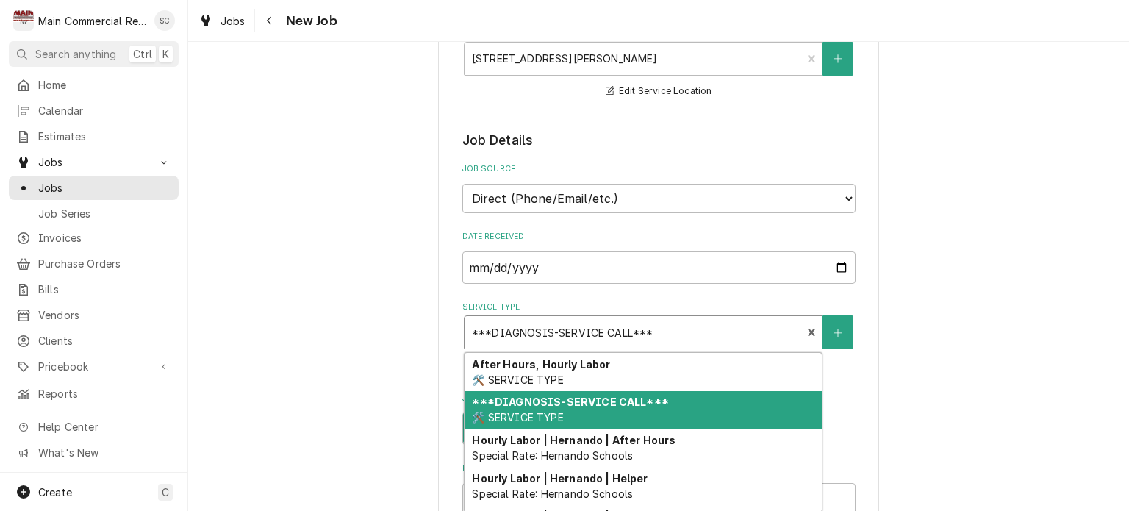
type textarea "x"
type input "P"
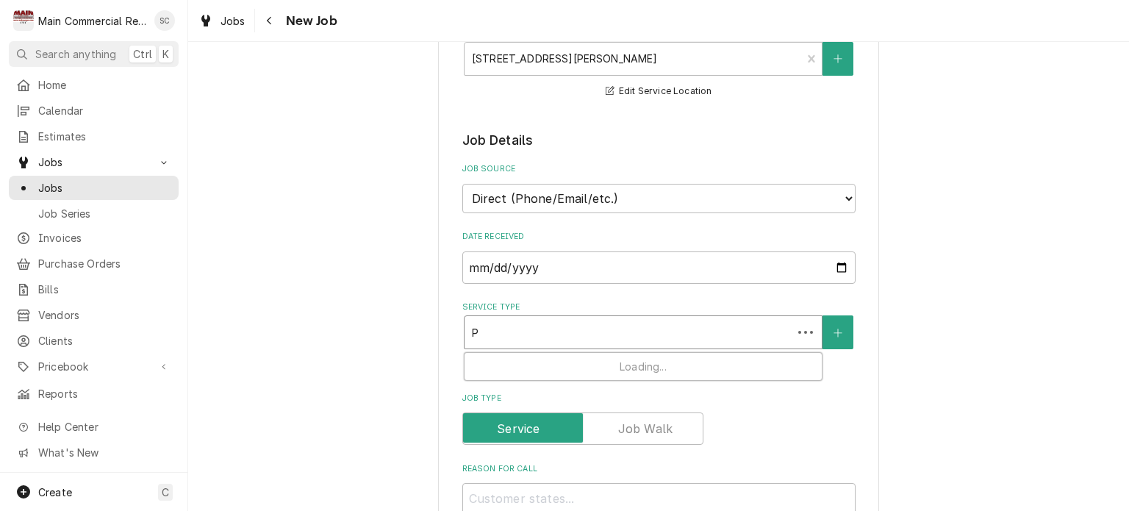
type textarea "x"
type input "Pa"
type textarea "x"
type input "Par"
type textarea "x"
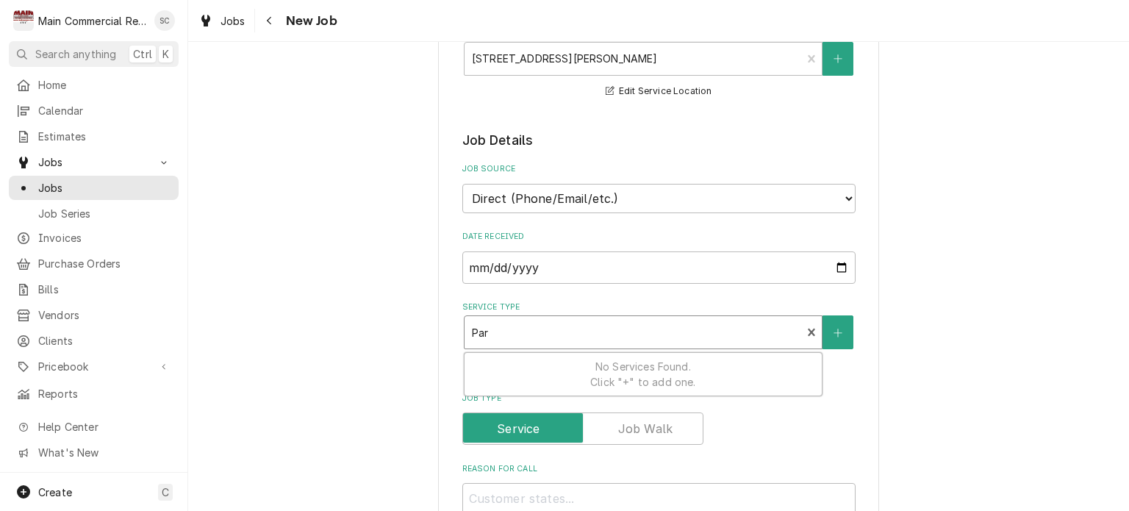
type input "Part"
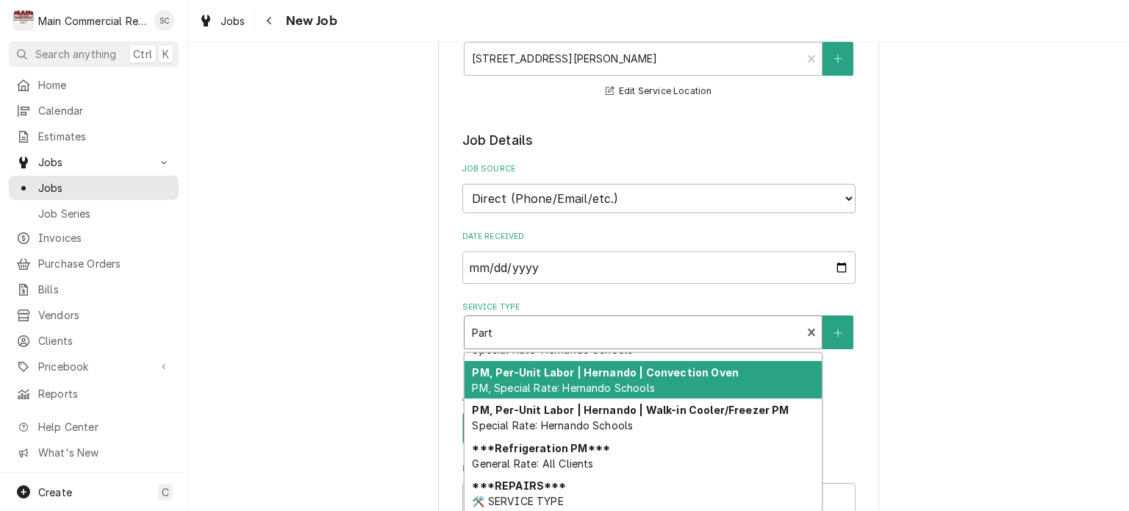
scroll to position [131, 0]
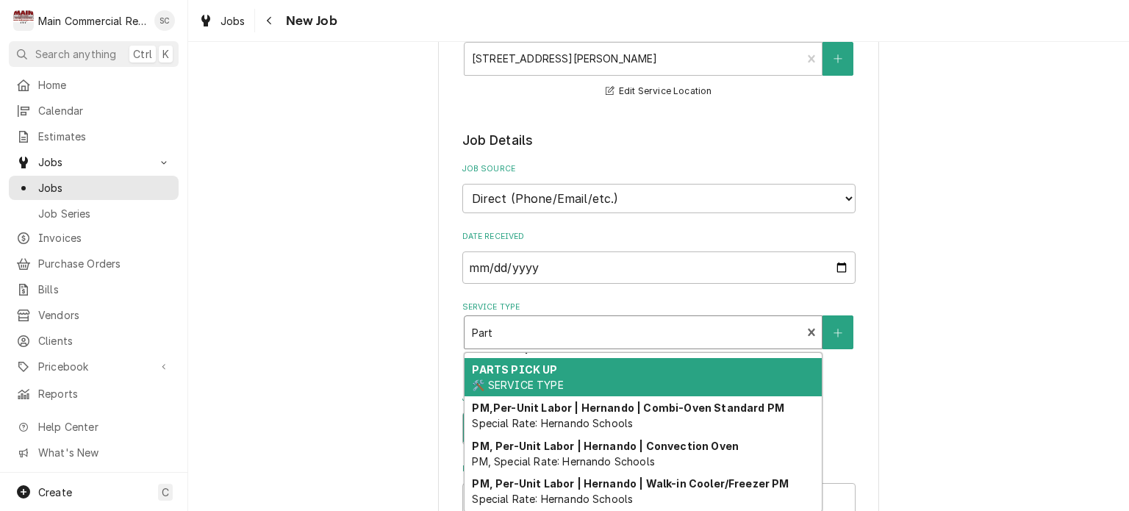
click at [594, 378] on div "PARTS PICK UP 🛠️ SERVICE TYPE" at bounding box center [642, 377] width 357 height 38
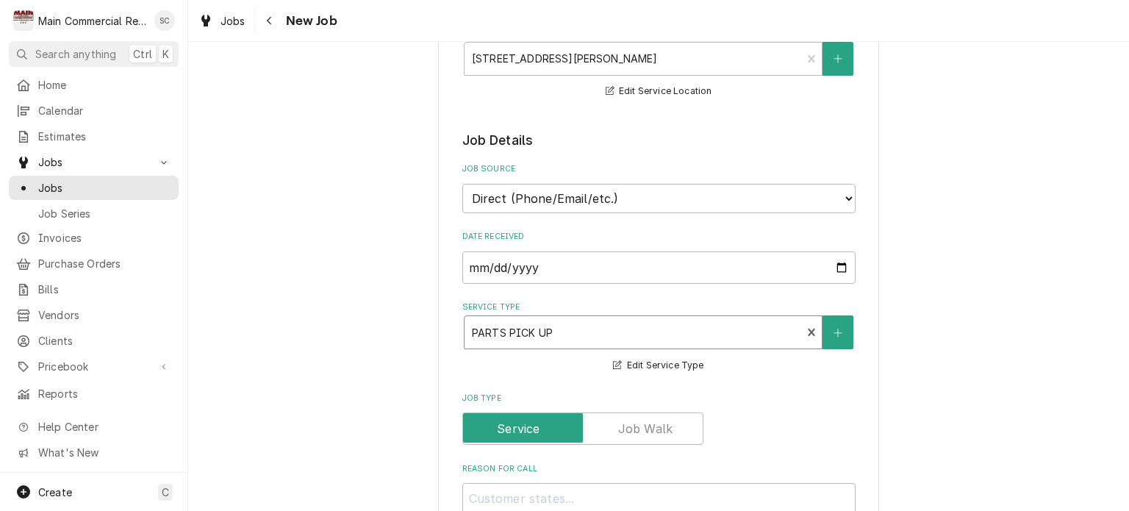
scroll to position [294, 0]
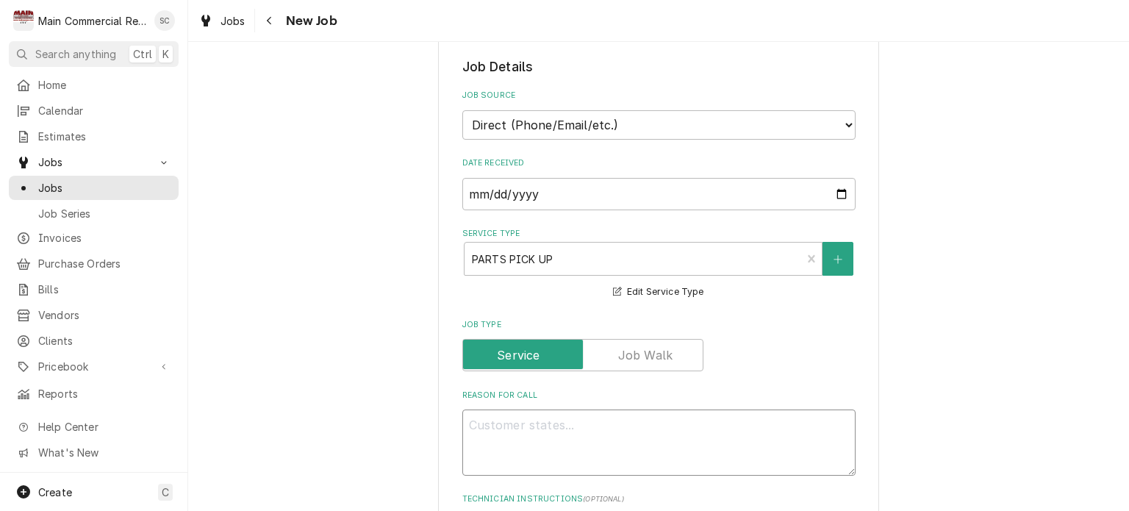
click at [705, 428] on textarea "Reason For Call" at bounding box center [658, 442] width 393 height 66
type textarea "x"
type textarea "P"
type textarea "x"
type textarea "PO"
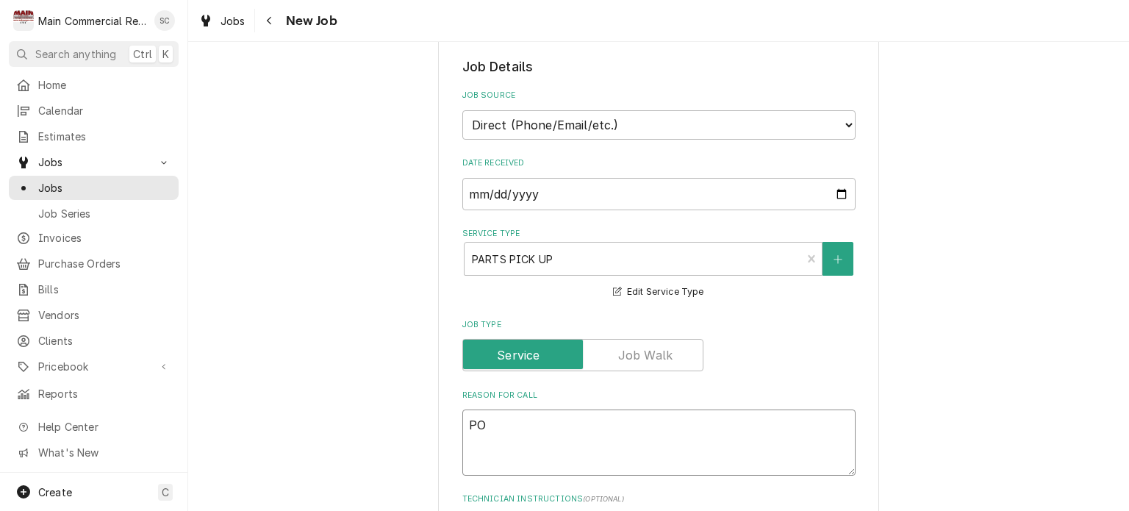
type textarea "x"
type textarea "PO"
type textarea "x"
type textarea "PO"
click at [549, 437] on textarea "PO" at bounding box center [658, 442] width 393 height 66
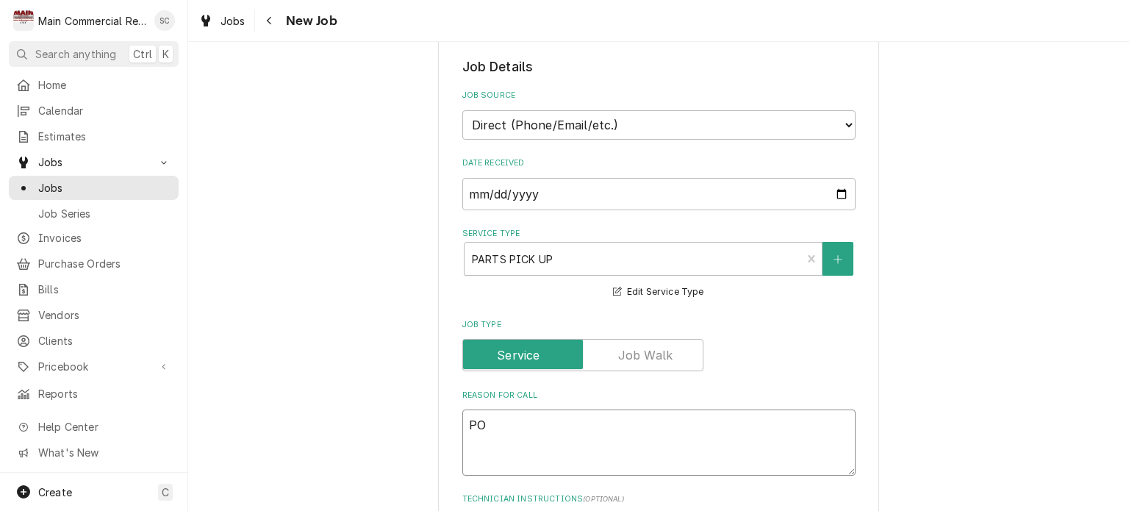
type textarea "x"
type textarea "PO"
type textarea "x"
type textarea "PO"
click at [605, 416] on textarea "PO" at bounding box center [658, 442] width 393 height 66
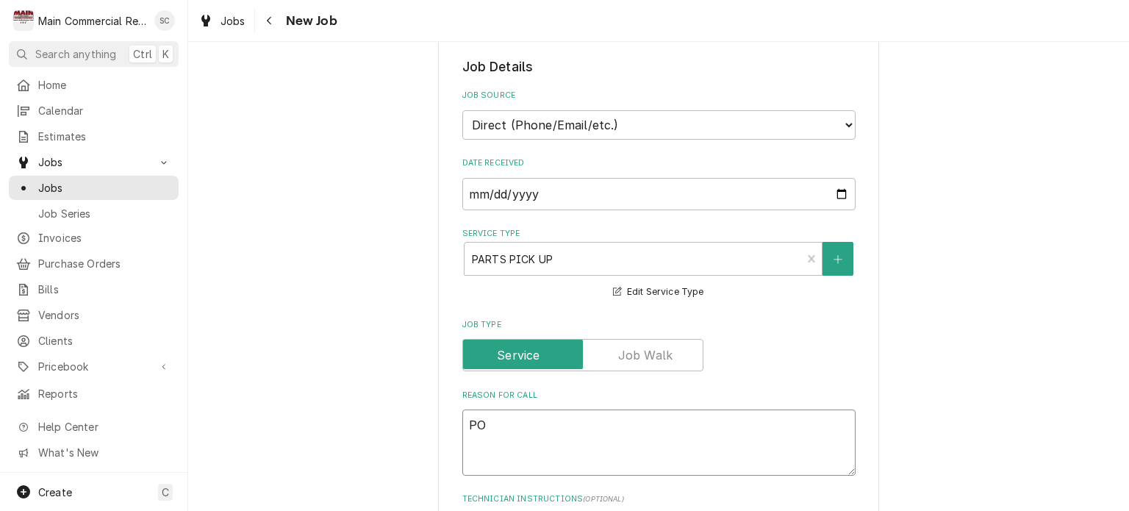
type textarea "x"
type textarea "P"
type textarea "x"
type textarea "P)"
type textarea "x"
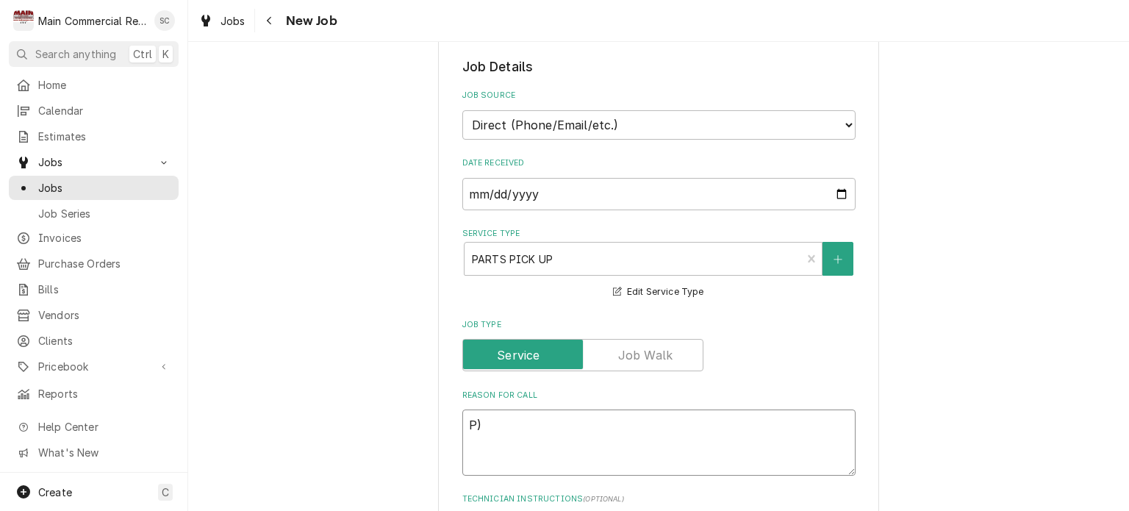
type textarea "P"
type textarea "x"
type textarea "Po"
type textarea "x"
type textarea "P"
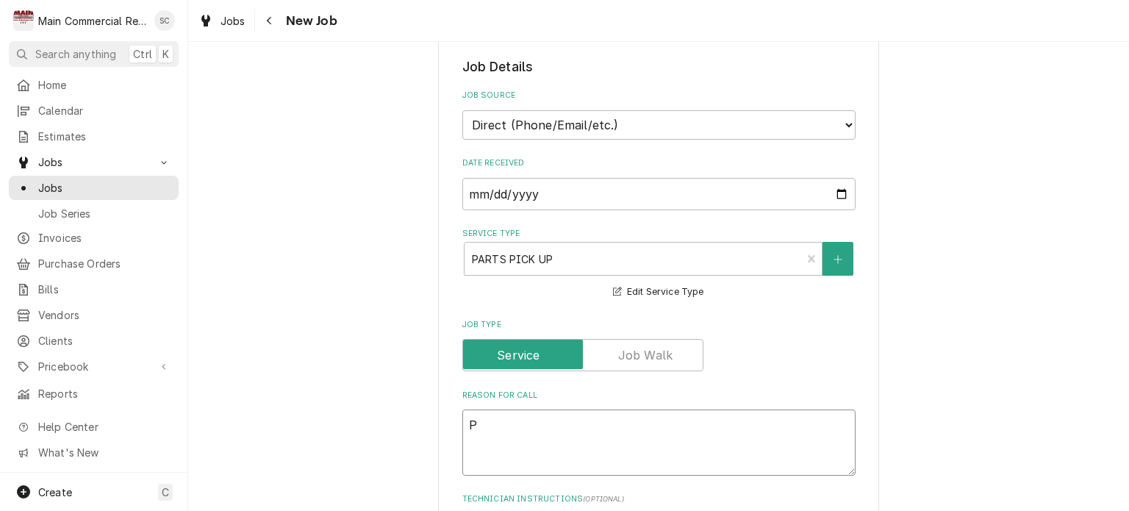
type textarea "x"
type textarea "PO"
type textarea "x"
type textarea "PO7"
type textarea "x"
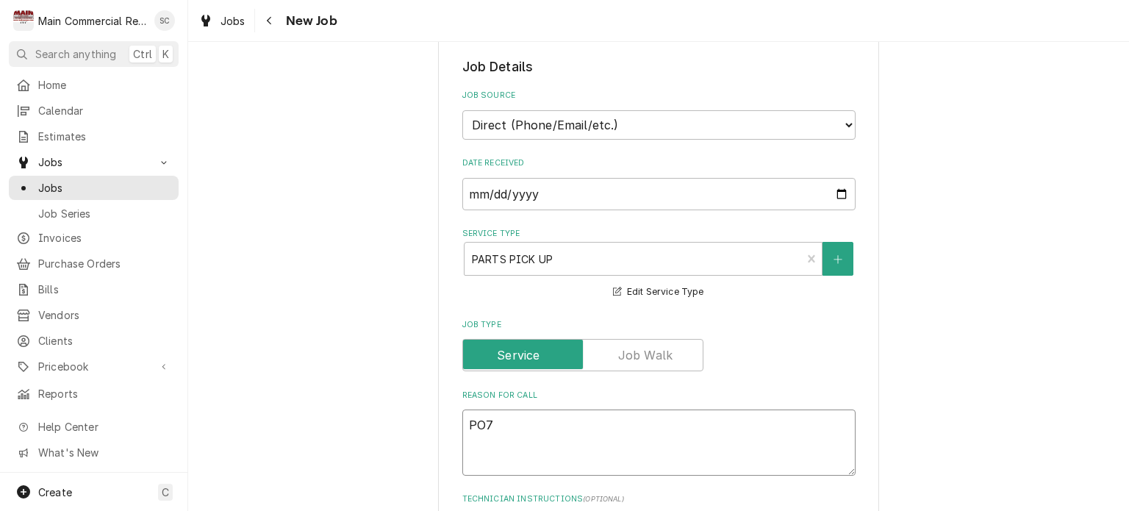
type textarea "PO70"
type textarea "x"
type textarea "PO706"
type textarea "x"
type textarea "PO7061"
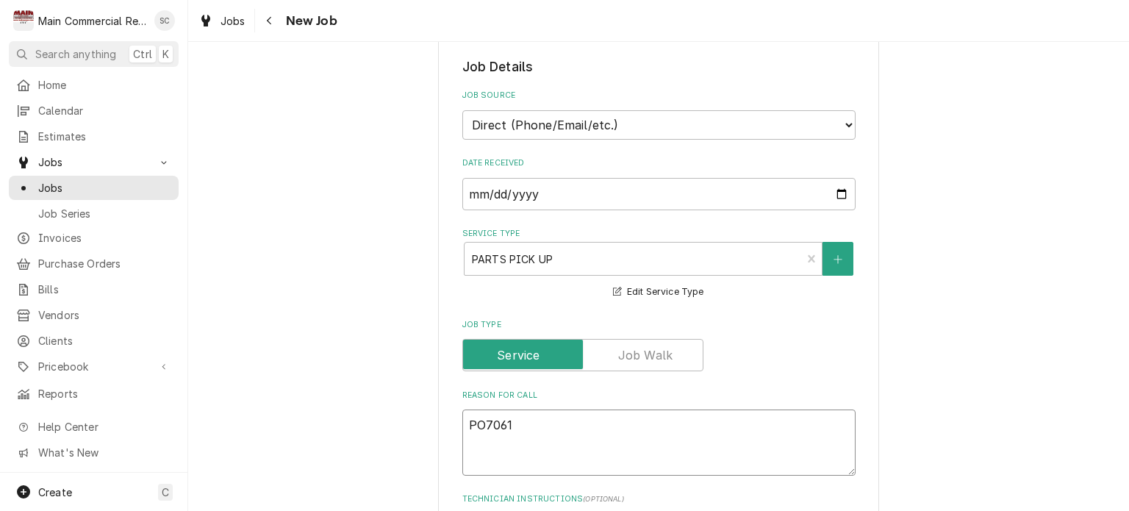
type textarea "x"
type textarea "PO70616"
type textarea "x"
type textarea "PO70616,"
type textarea "x"
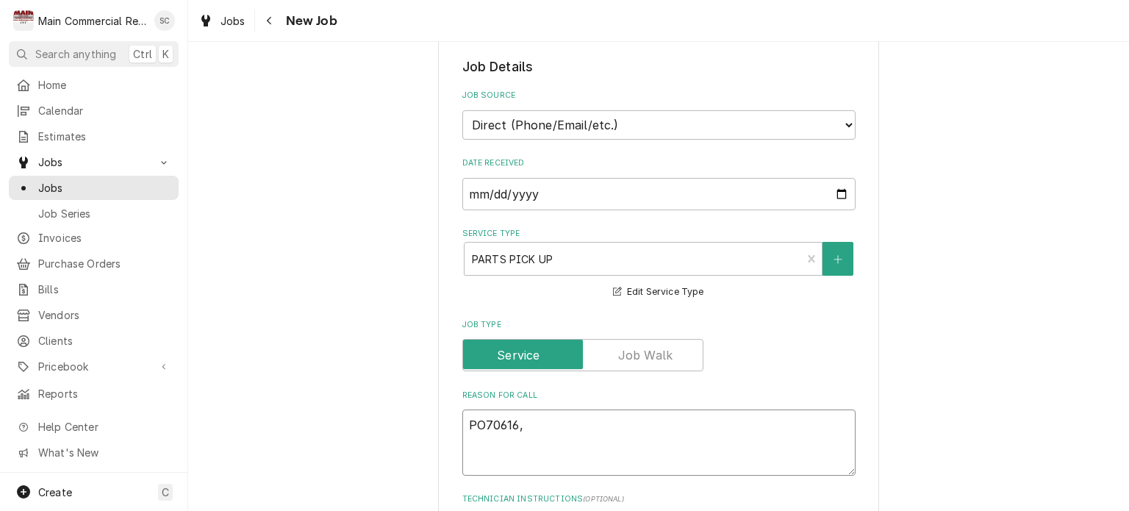
type textarea "PO70616,"
type textarea "x"
type textarea "PO70616, T"
type textarea "x"
type textarea "PO70616, Tr"
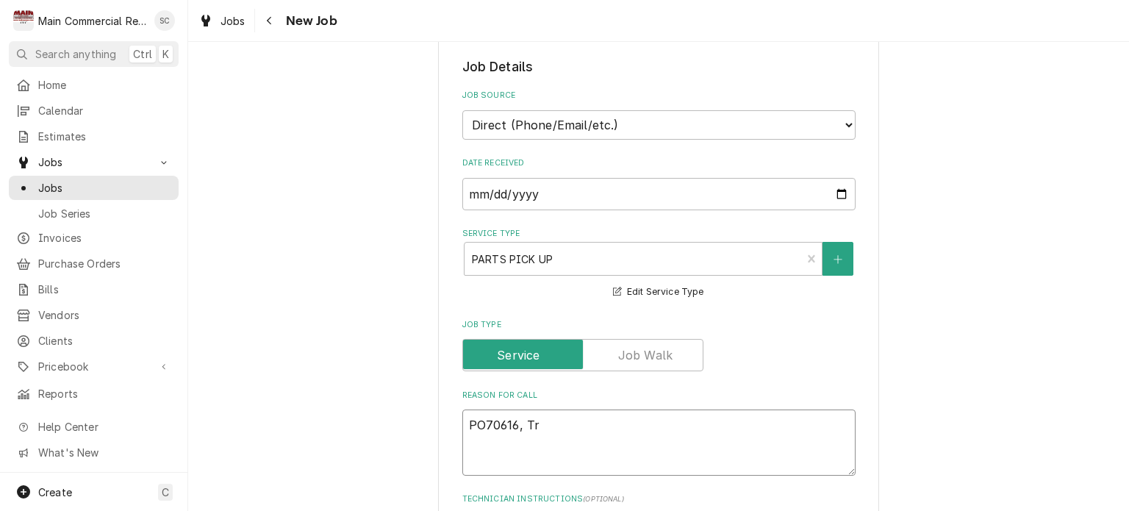
type textarea "x"
type textarea "PO70616, Tru"
type textarea "x"
type textarea "PO70616, Truc"
type textarea "x"
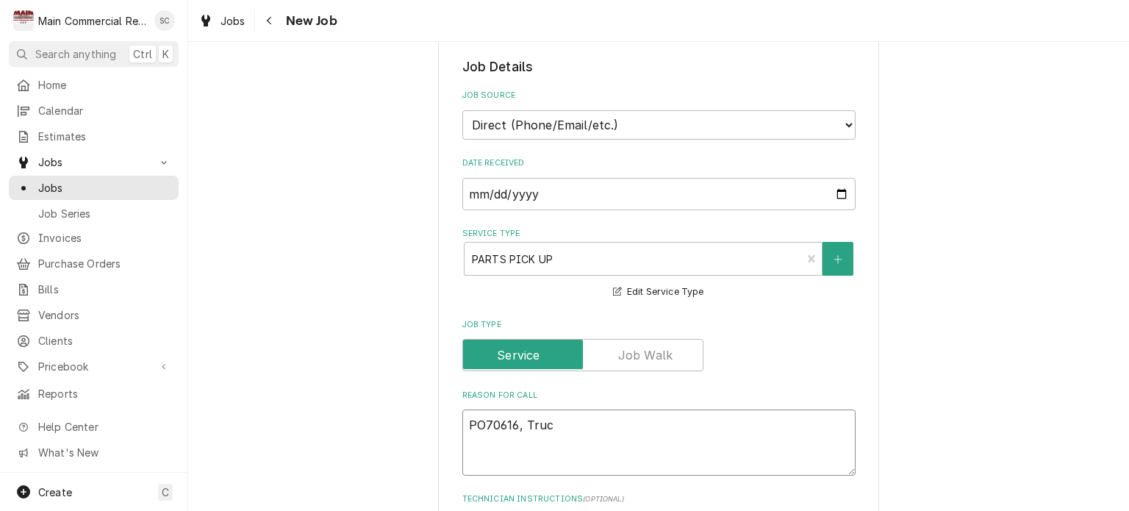
type textarea "PO70616, Truck"
type textarea "x"
type textarea "PO70616, Truck"
type textarea "x"
type textarea "PO70616, Truck s"
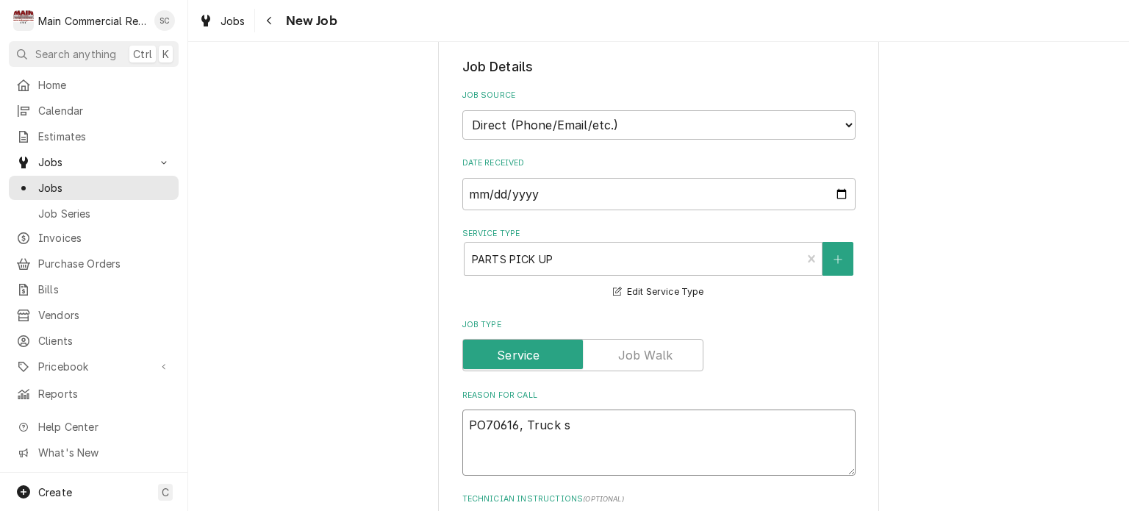
type textarea "x"
type textarea "PO70616, Truck st"
type textarea "x"
type textarea "PO70616, Truck sto"
type textarea "x"
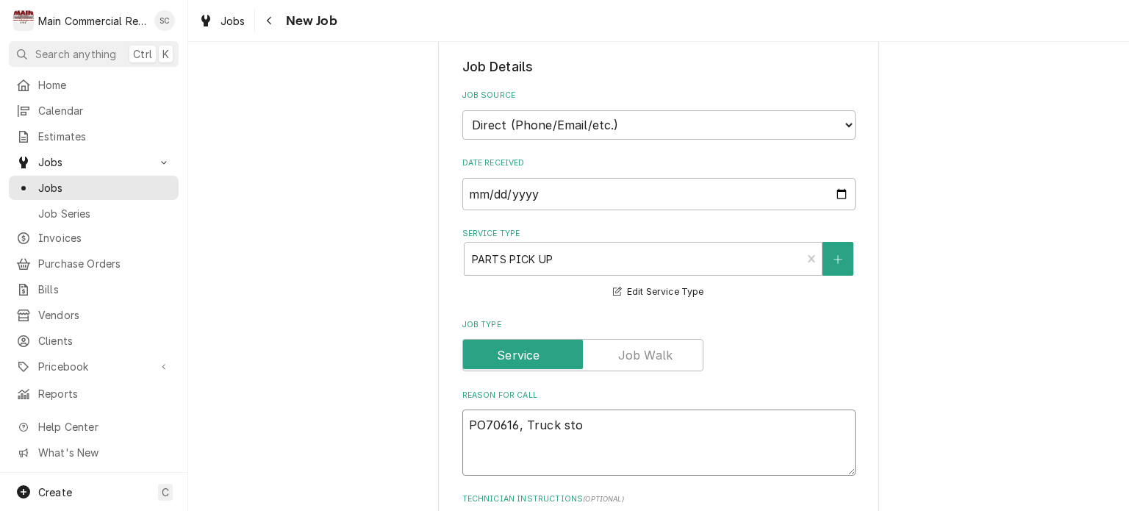
type textarea "PO70616, Truck stoc"
type textarea "x"
type textarea "PO70616, Truck stock"
type textarea "x"
type textarea "PO70616, Truck stock"
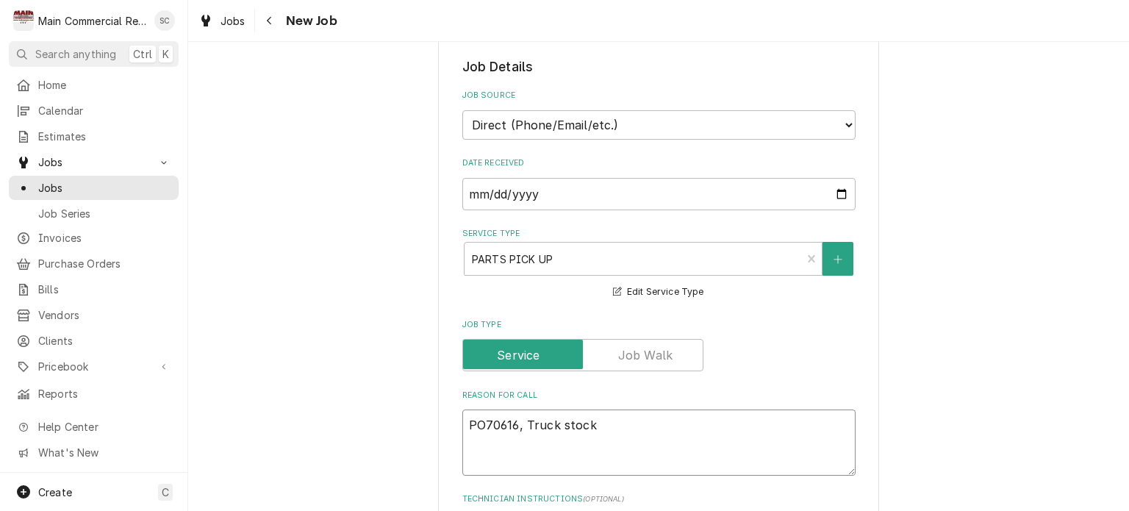
type textarea "x"
type textarea "PO70616, Truck stock o"
type textarea "x"
type textarea "PO70616, Truck stock of"
type textarea "x"
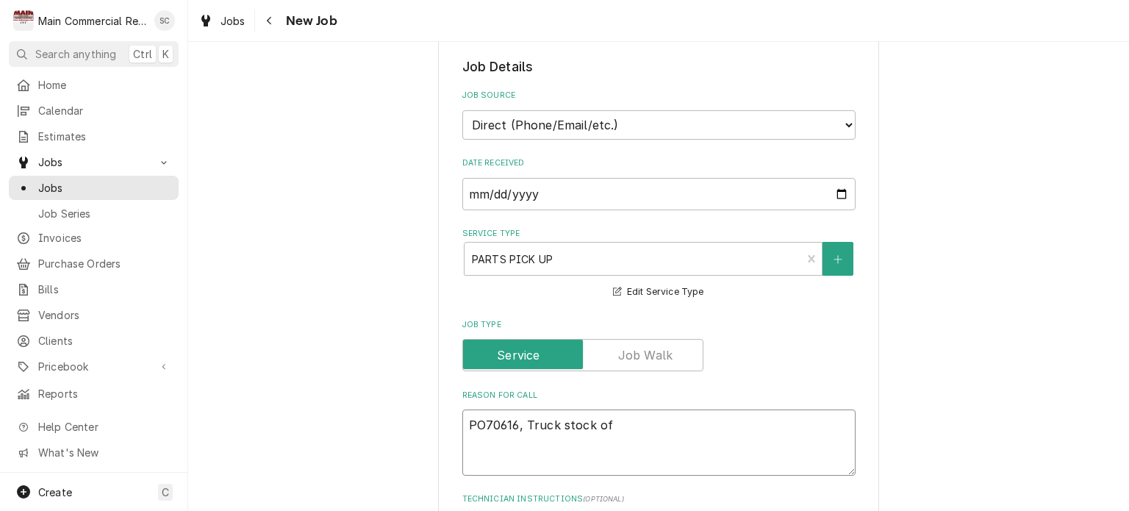
type textarea "PO70616, Truck stock of"
type textarea "x"
type textarea "PO70616, Truck stock of r"
type textarea "x"
type textarea "PO70616, Truck stock of ro"
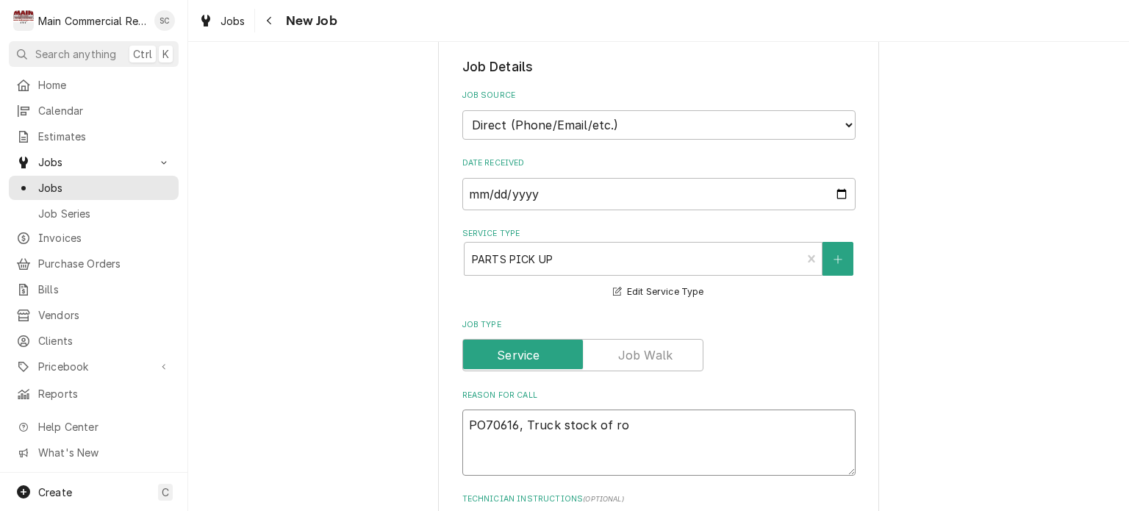
type textarea "x"
type textarea "PO70616, Truck stock of r"
type textarea "x"
type textarea "PO70616, Truck stock of"
type textarea "x"
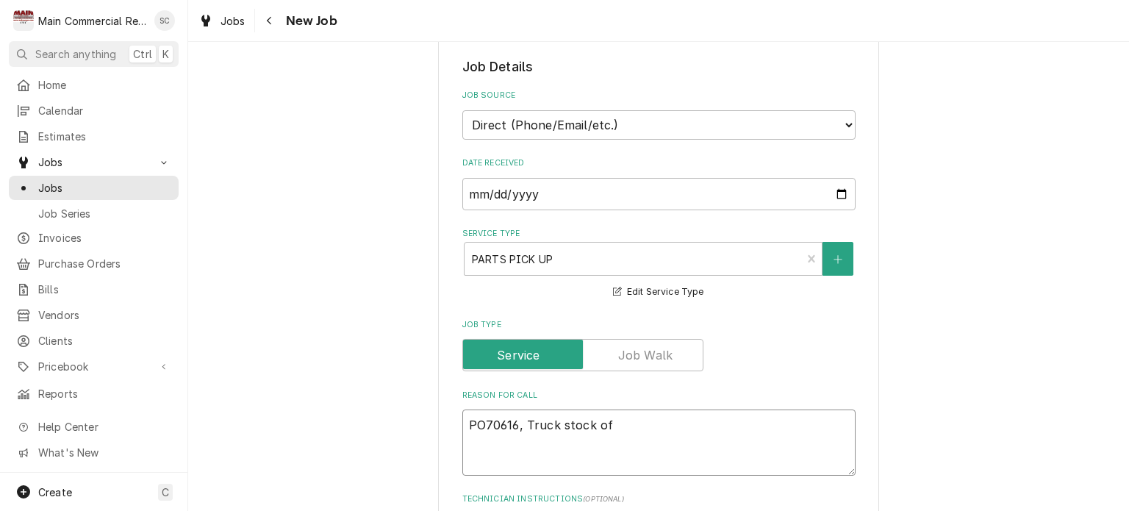
type textarea "PO70616, Truck stock of"
type textarea "x"
type textarea "PO70616, Truck stock o"
type textarea "x"
type textarea "PO70616, Truck stock"
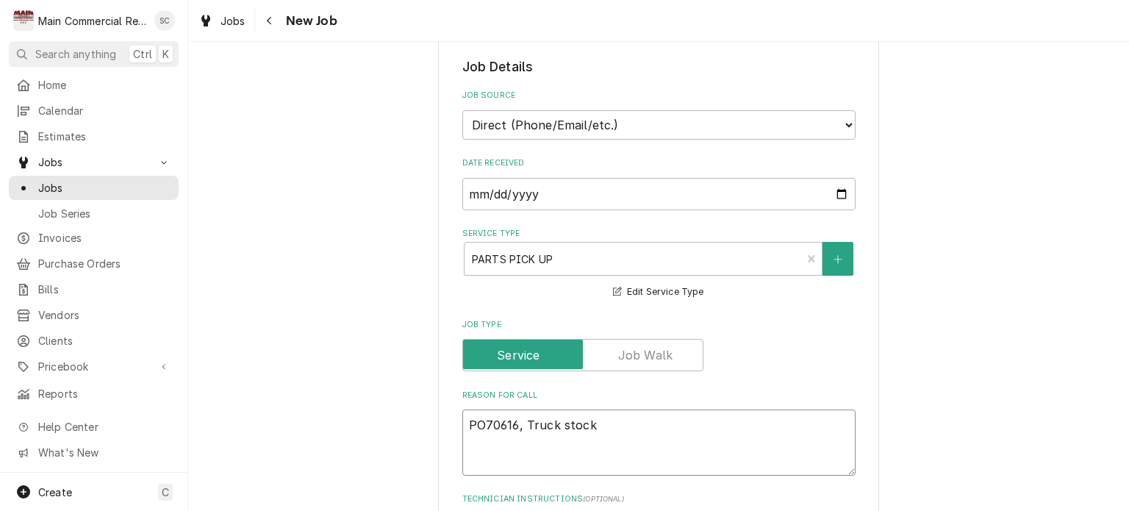
type textarea "x"
type textarea "PO70616, Truck stock f"
type textarea "x"
type textarea "PO70616, Truck stock fo"
type textarea "x"
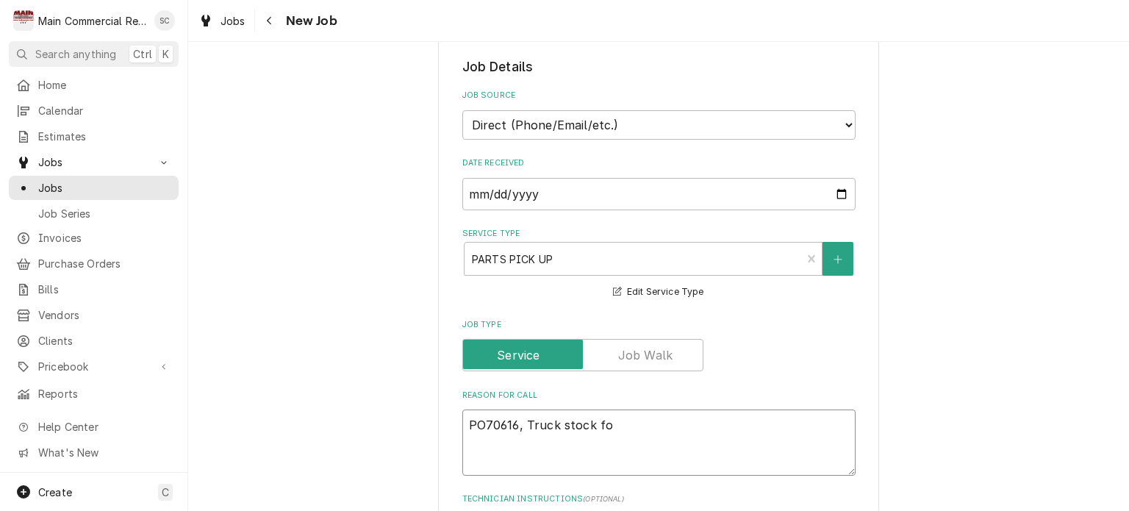
type textarea "PO70616, Truck stock for"
type textarea "x"
type textarea "PO70616, Truck stock for"
type textarea "x"
type textarea "PO70616, Truck stock for o"
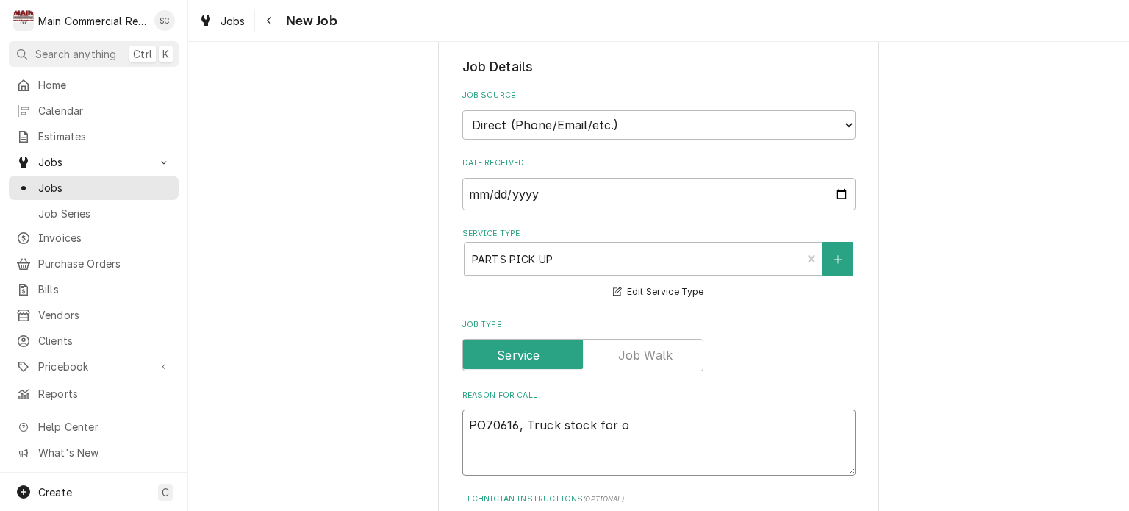
type textarea "x"
type textarea "PO70616, Truck stock for on"
type textarea "x"
type textarea "PO70616, Truck stock for on"
type textarea "x"
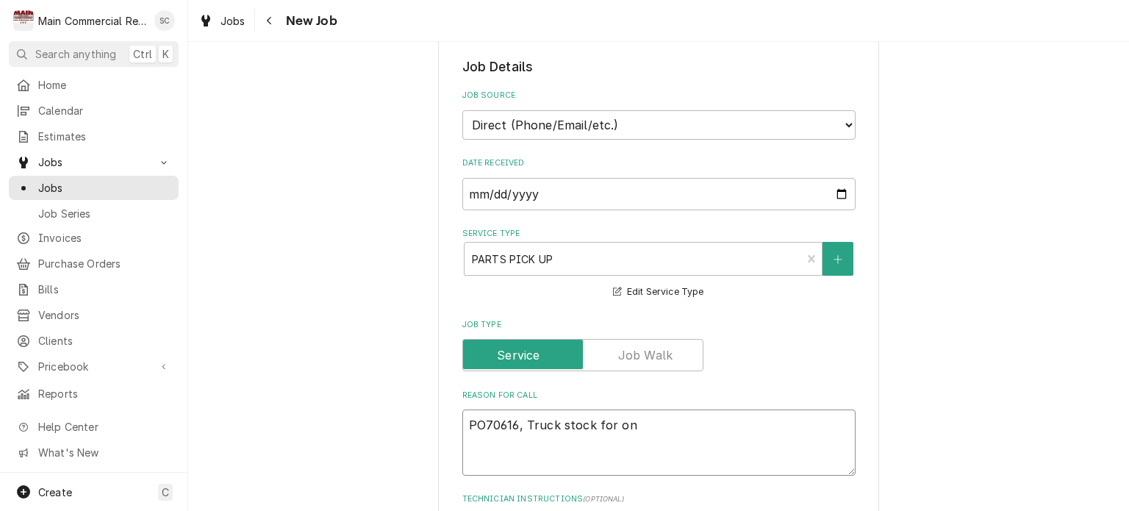
type textarea "PO70616, Truck stock for on c"
type textarea "x"
type textarea "PO70616, Truck stock for on ca"
type textarea "x"
type textarea "PO70616, Truck stock for on cal"
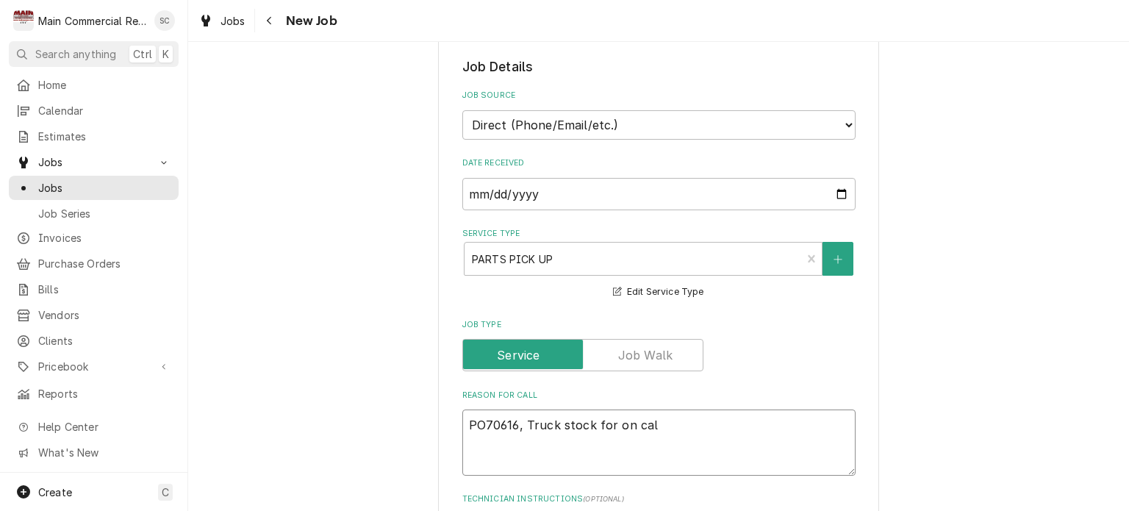
type textarea "x"
type textarea "PO70616, Truck stock for on call"
type textarea "x"
type textarea "PO70616, Truck stock for on call."
type textarea "x"
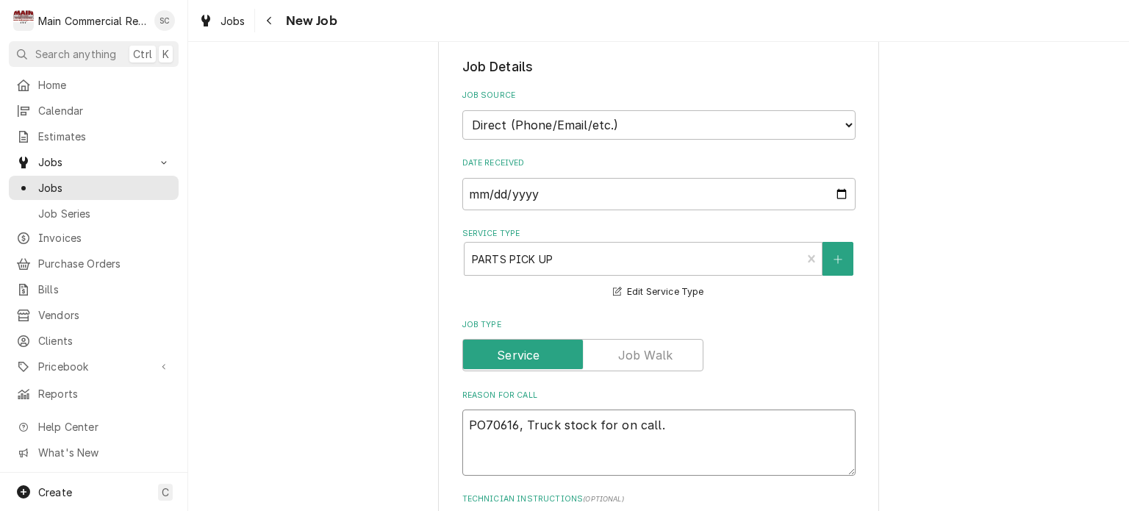
type textarea "PO70616, Truck stock for on call."
type textarea "x"
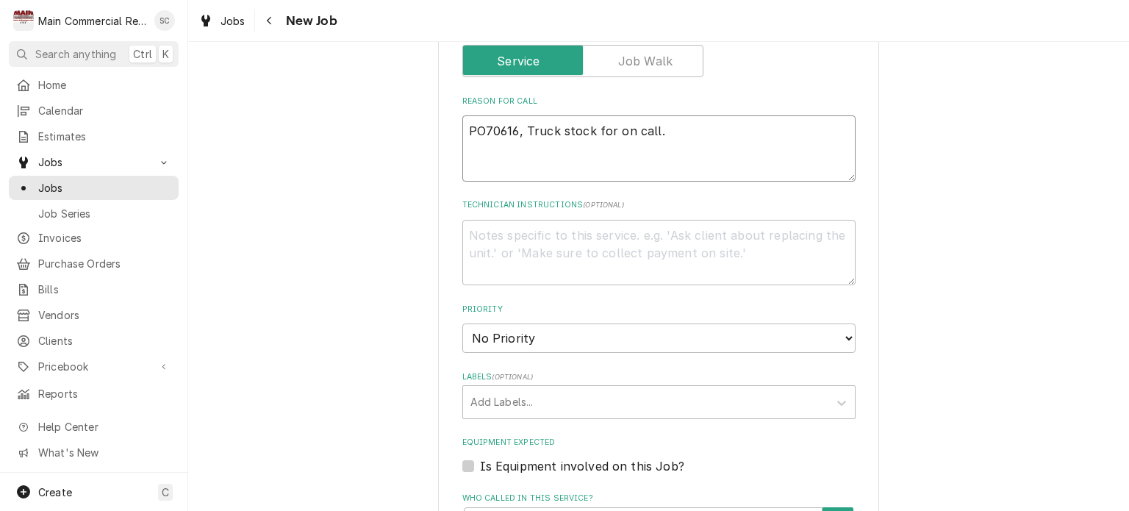
type textarea "PO70616, Truck stock for on call."
click at [576, 341] on select "No Priority Urgent High Medium Low" at bounding box center [658, 337] width 393 height 29
select select "2"
click at [462, 323] on select "No Priority Urgent High Medium Low" at bounding box center [658, 337] width 393 height 29
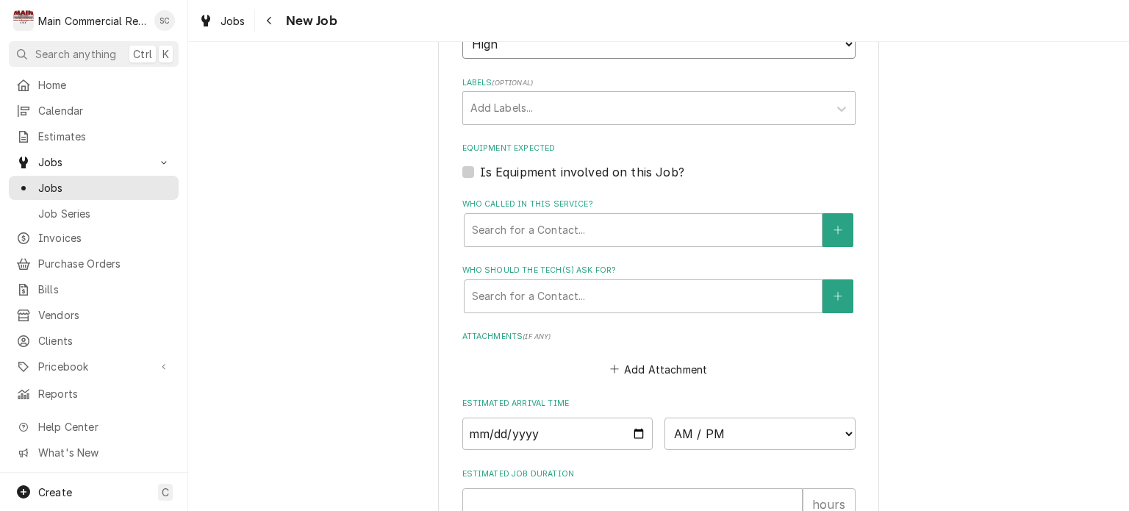
type textarea "x"
click at [544, 101] on div "Labels" at bounding box center [645, 108] width 351 height 26
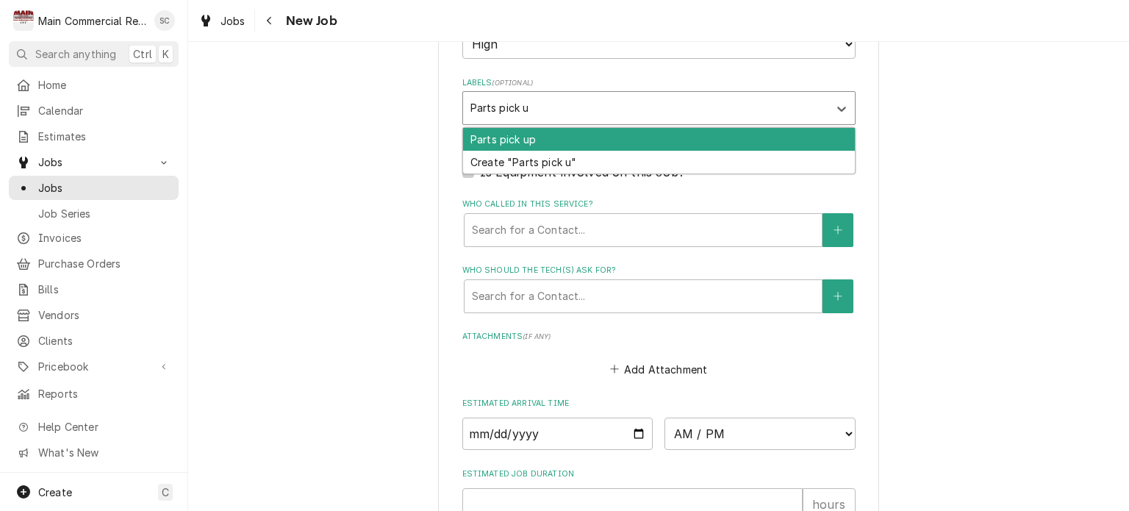
type input "Parts pick up"
click at [537, 135] on div "Parts pick up" at bounding box center [659, 139] width 392 height 23
type textarea "x"
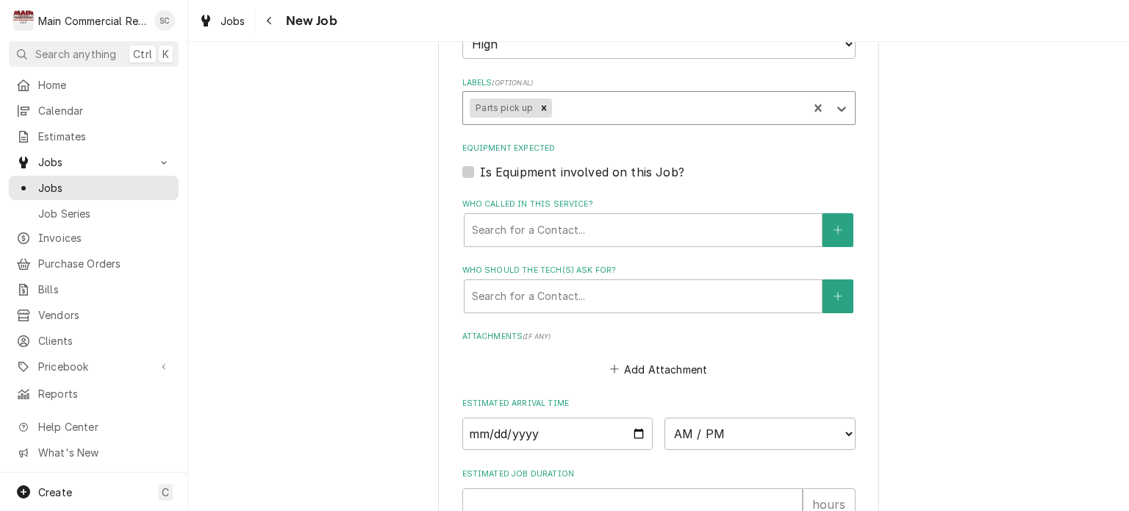
scroll to position [1079, 0]
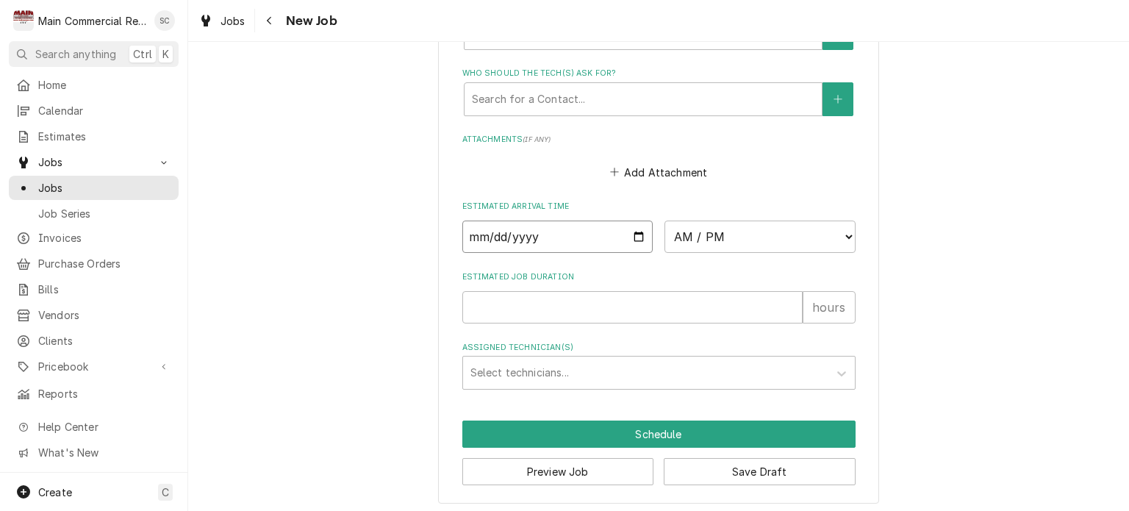
click at [628, 229] on input "Date" at bounding box center [557, 236] width 191 height 32
type textarea "x"
type input "2025-09-12"
click at [688, 239] on select "AM / PM 6:00 AM 6:15 AM 6:30 AM 6:45 AM 7:00 AM 7:15 AM 7:30 AM 7:45 AM 8:00 AM…" at bounding box center [759, 236] width 191 height 32
type textarea "x"
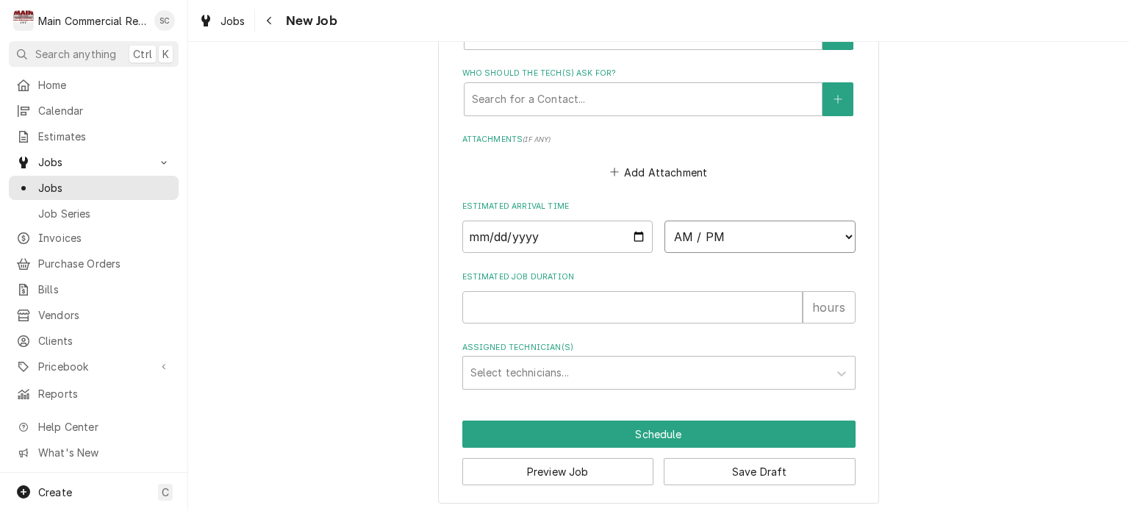
select select "10:30:00"
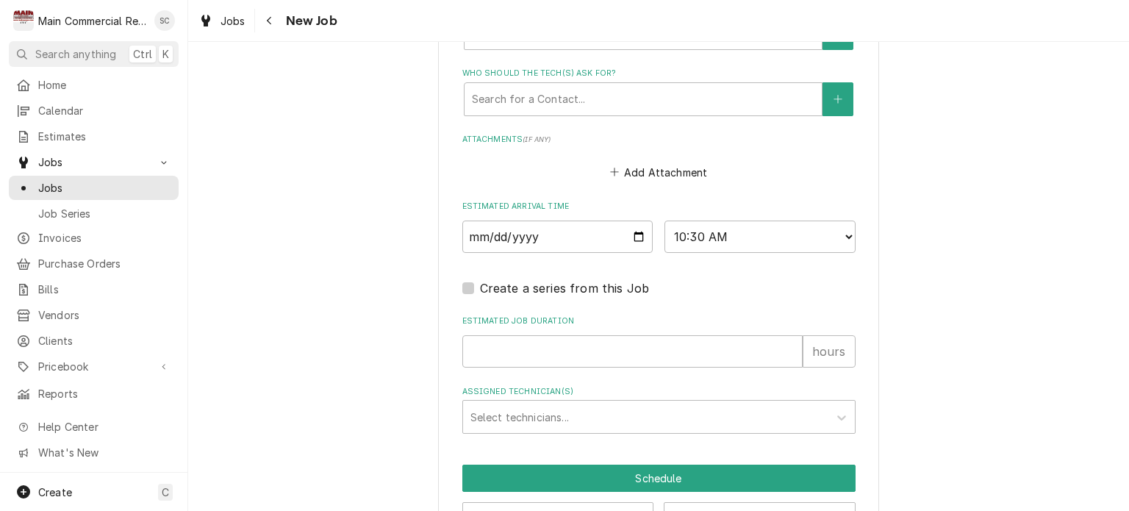
click at [667, 341] on input "Estimated Job Duration" at bounding box center [632, 351] width 340 height 32
type textarea "x"
type input ".2"
type textarea "x"
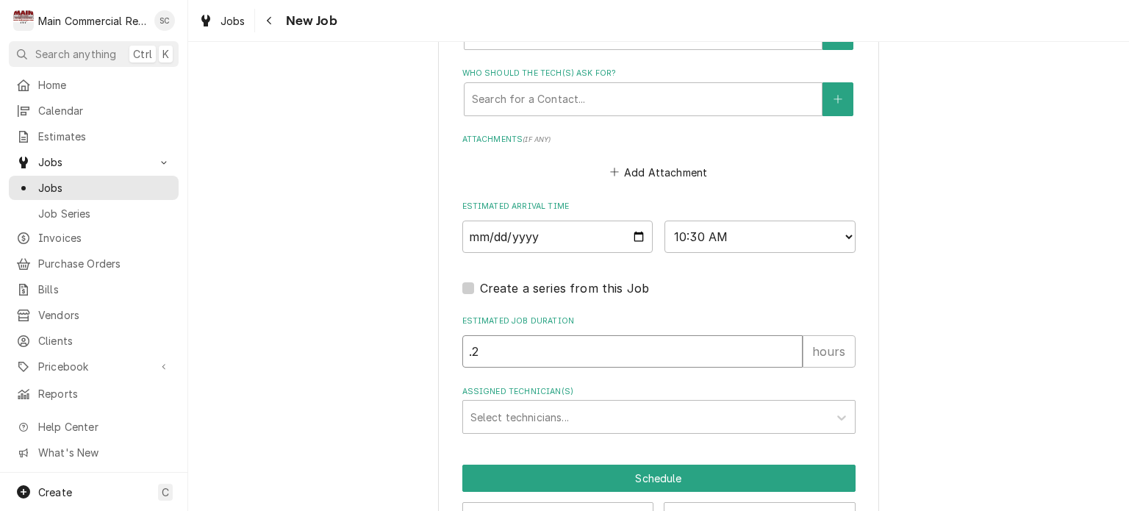
type input ".25"
type textarea "x"
type input ".25"
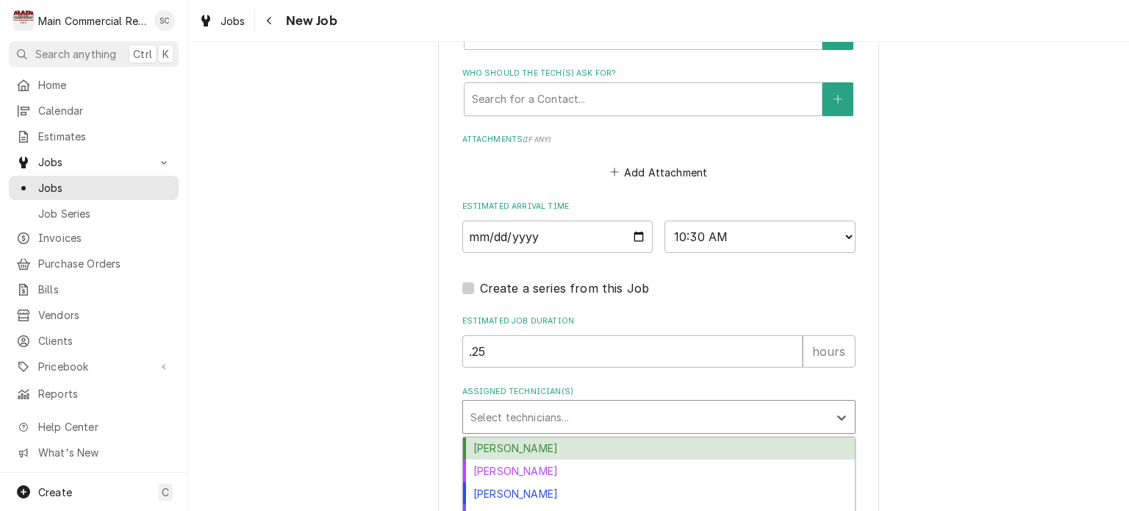
click at [582, 416] on div "Assigned Technician(s)" at bounding box center [645, 416] width 351 height 26
click at [555, 447] on div "[PERSON_NAME]" at bounding box center [659, 448] width 392 height 23
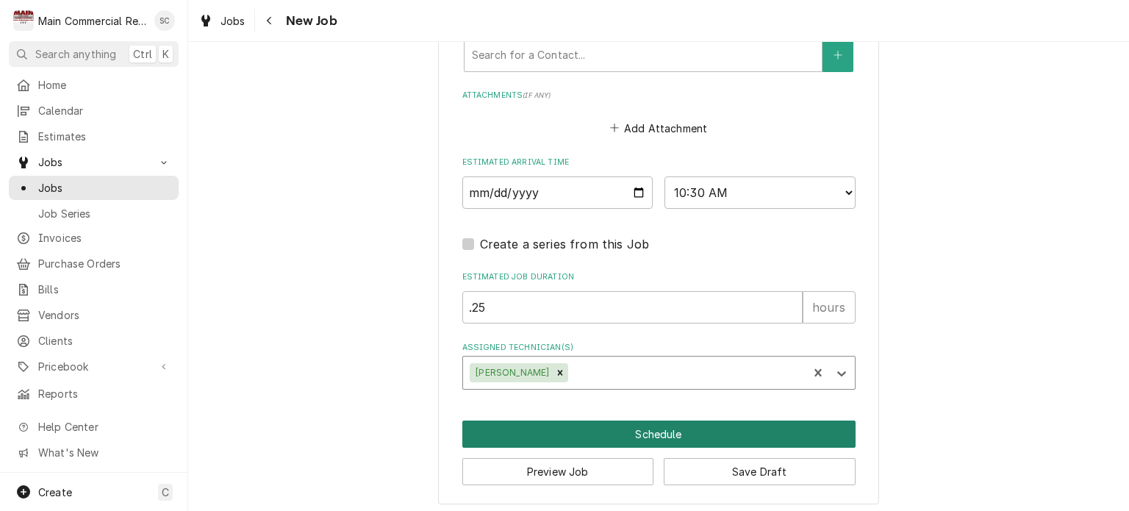
click at [682, 431] on button "Schedule" at bounding box center [658, 433] width 393 height 27
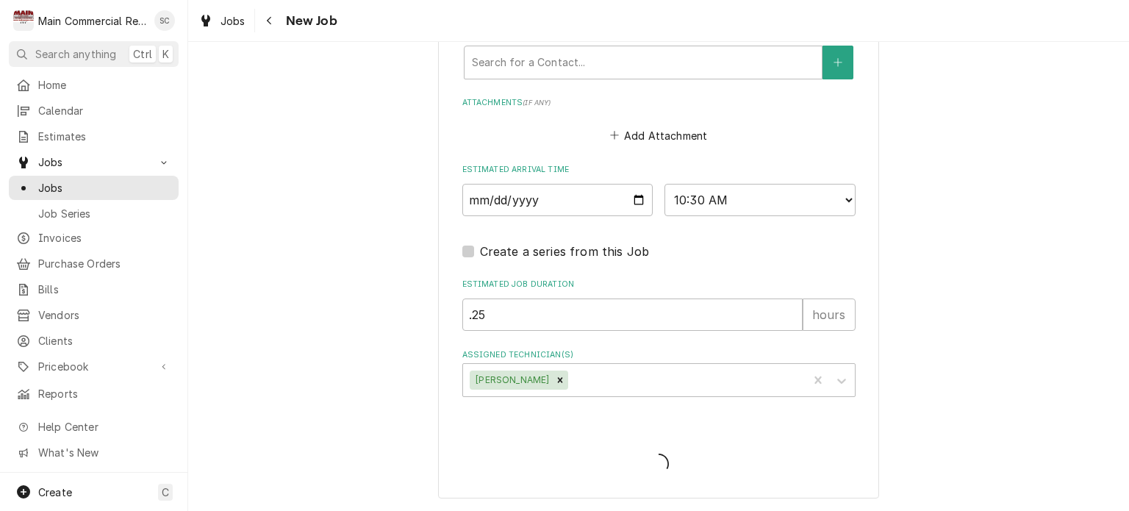
scroll to position [1110, 0]
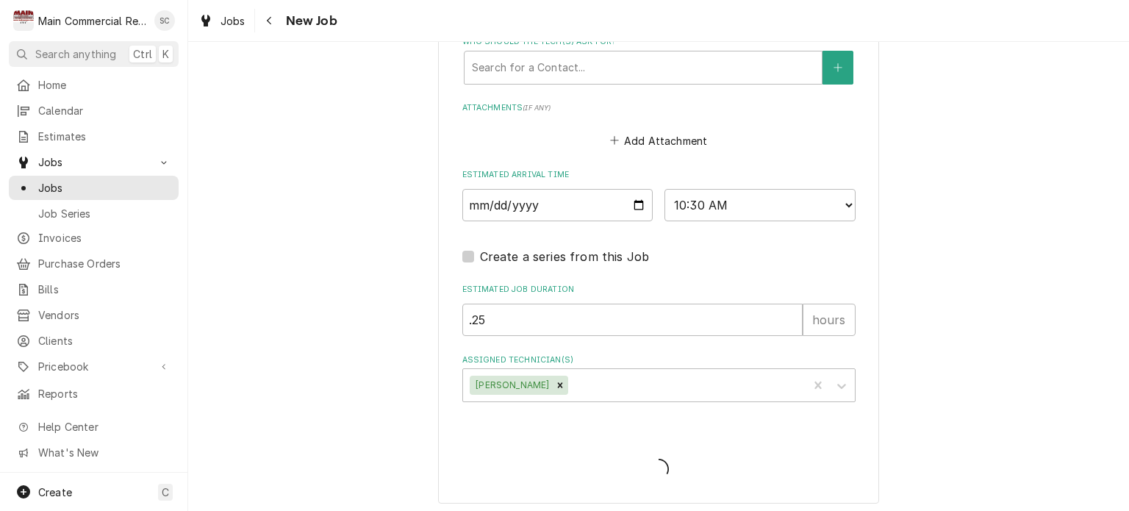
type textarea "x"
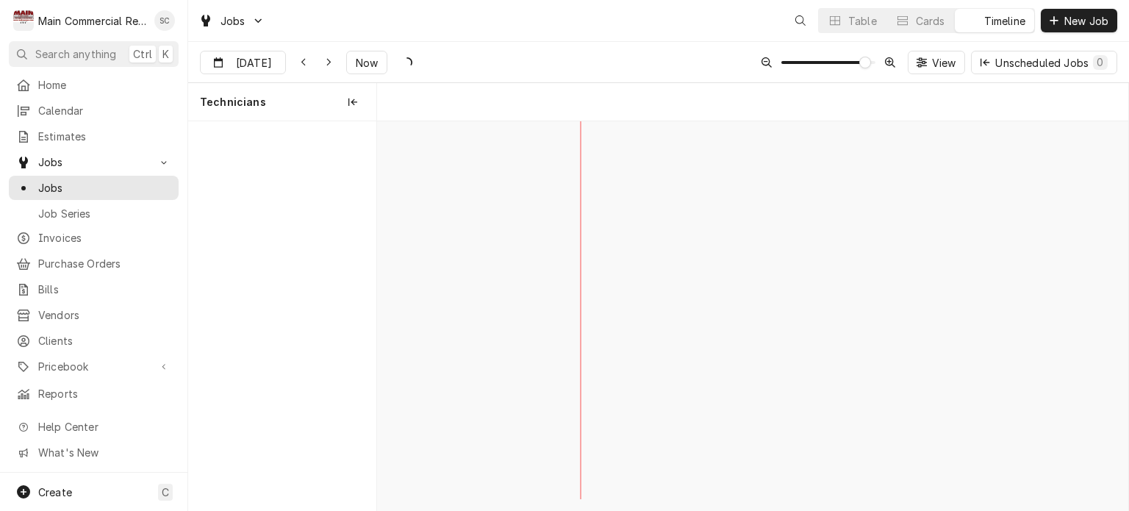
scroll to position [0, 14897]
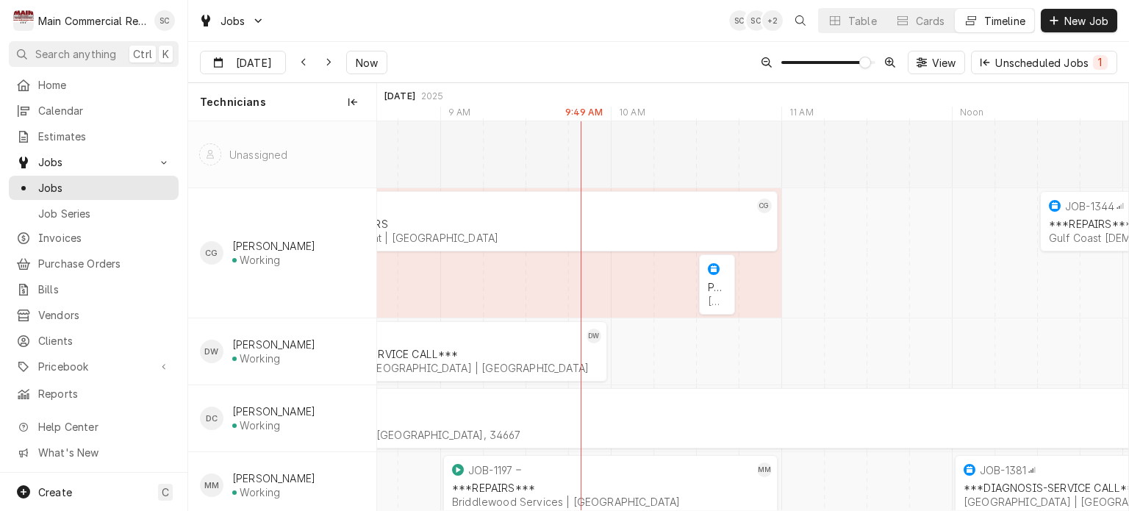
click at [714, 52] on div "Sep [DATE] Now View Unscheduled Jobs 1" at bounding box center [658, 62] width 941 height 41
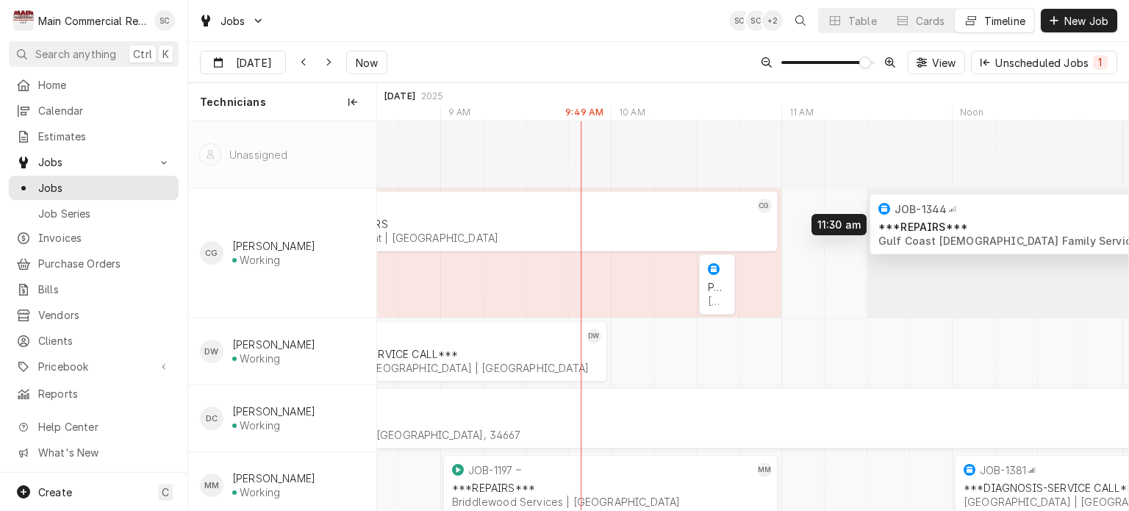
drag, startPoint x: 1090, startPoint y: 224, endPoint x: 932, endPoint y: 227, distance: 158.0
click at [932, 227] on div "8:00 AM 11:00 AM JOB-1294 CG QUOTE FOR REPAIRS Cracovia Restaurant | [GEOGRAPHI…" at bounding box center [752, 353] width 751 height 464
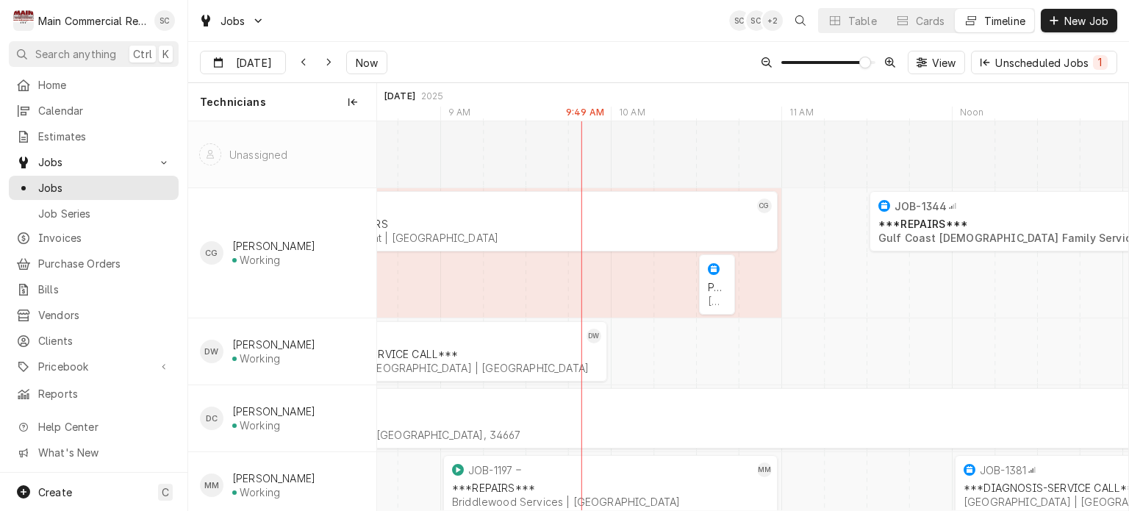
click at [705, 24] on div "Jobs SC SC + 2 Table Cards Timeline New Job" at bounding box center [658, 20] width 941 height 41
click at [681, 26] on div "Jobs SC SC + 2 Table Cards Timeline New Job" at bounding box center [658, 20] width 941 height 41
click at [677, 27] on div "Jobs SC SC + 2 Table Cards Timeline New Job" at bounding box center [658, 20] width 941 height 41
click at [632, 42] on div "Sep [DATE] Now View Unscheduled Jobs 1" at bounding box center [658, 62] width 941 height 41
